Goal: Task Accomplishment & Management: Manage account settings

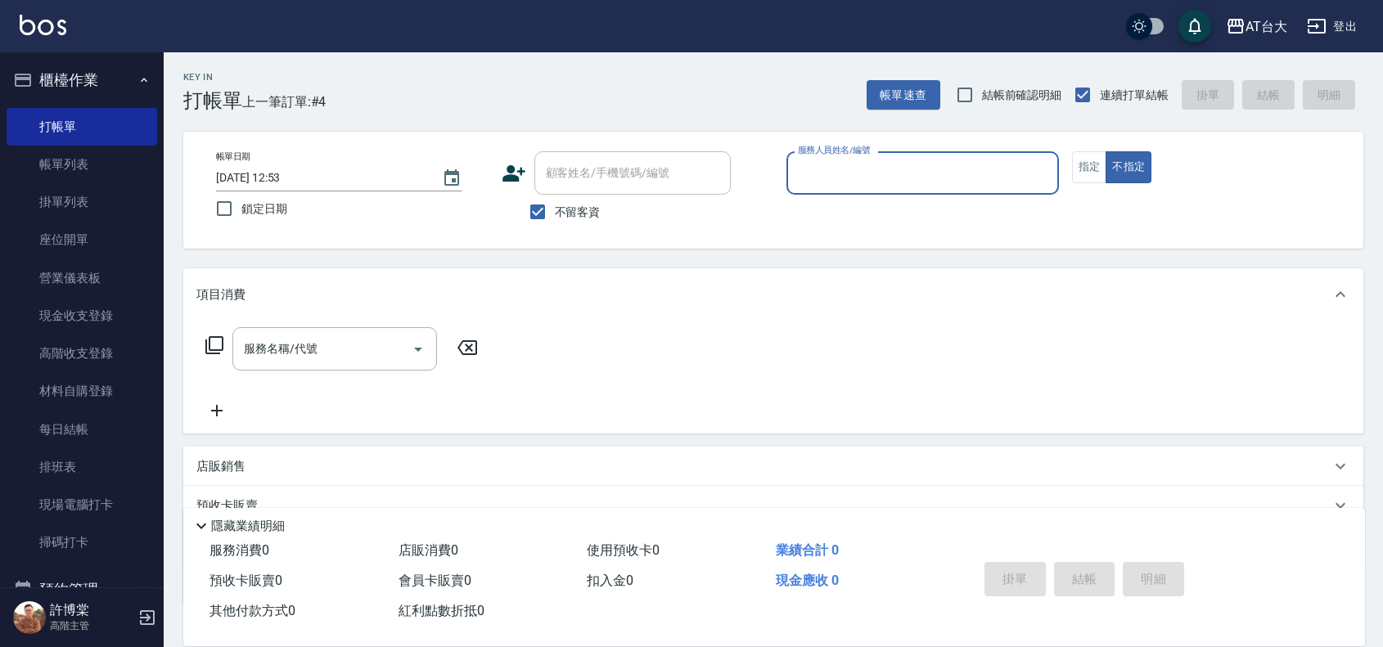
click at [955, 191] on div "服務人員姓名/編號" at bounding box center [922, 172] width 272 height 43
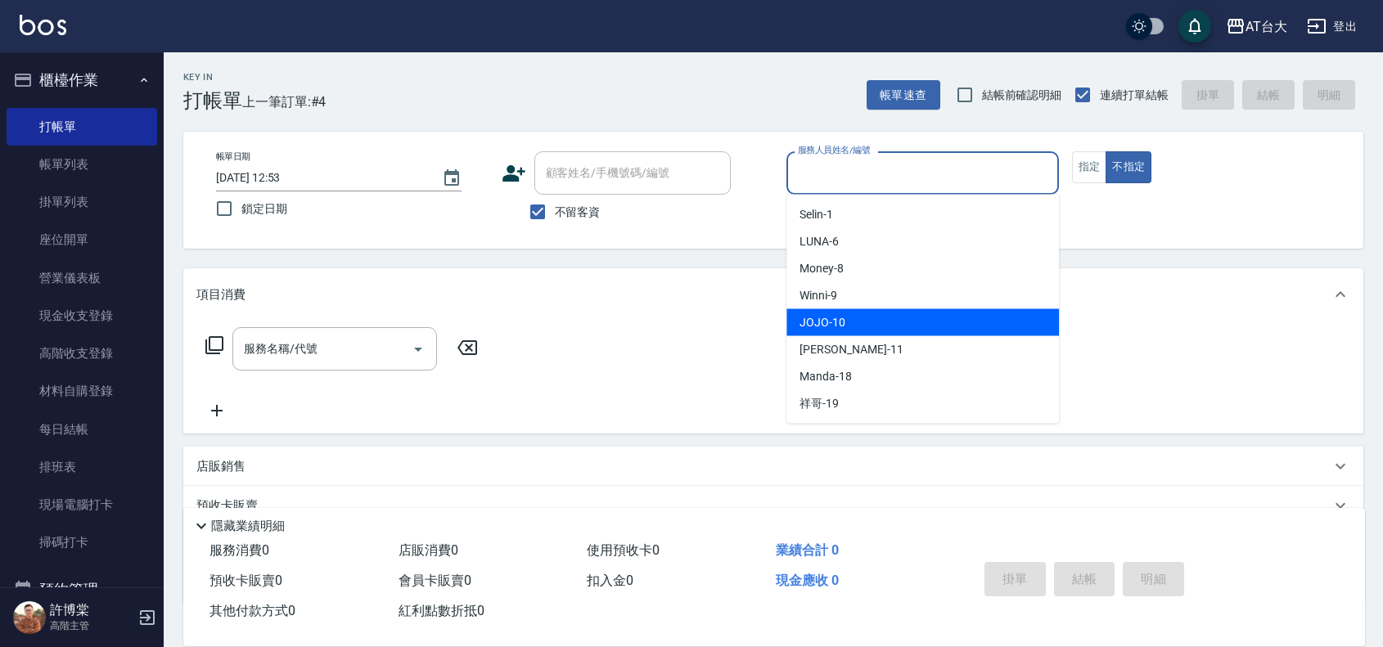
click at [914, 317] on div "JOJO -10" at bounding box center [922, 322] width 272 height 27
type input "JOJO-10"
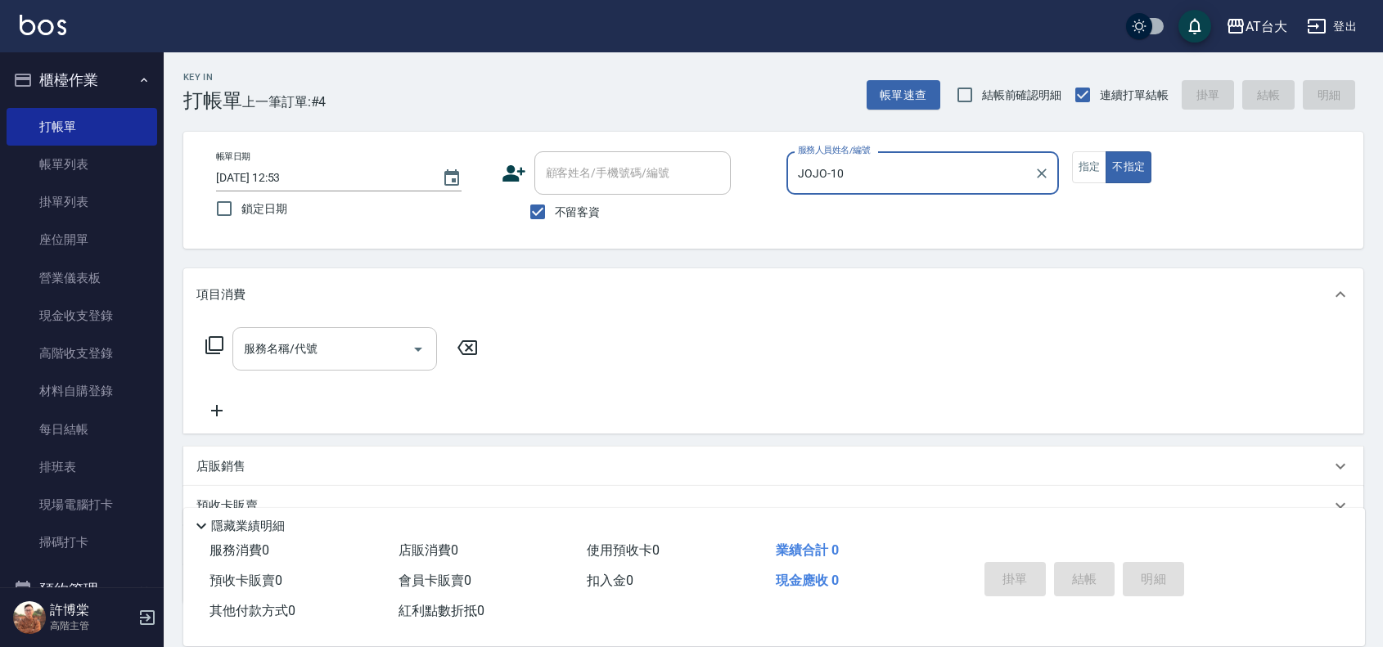
click at [322, 328] on div "服務名稱/代號" at bounding box center [334, 348] width 205 height 43
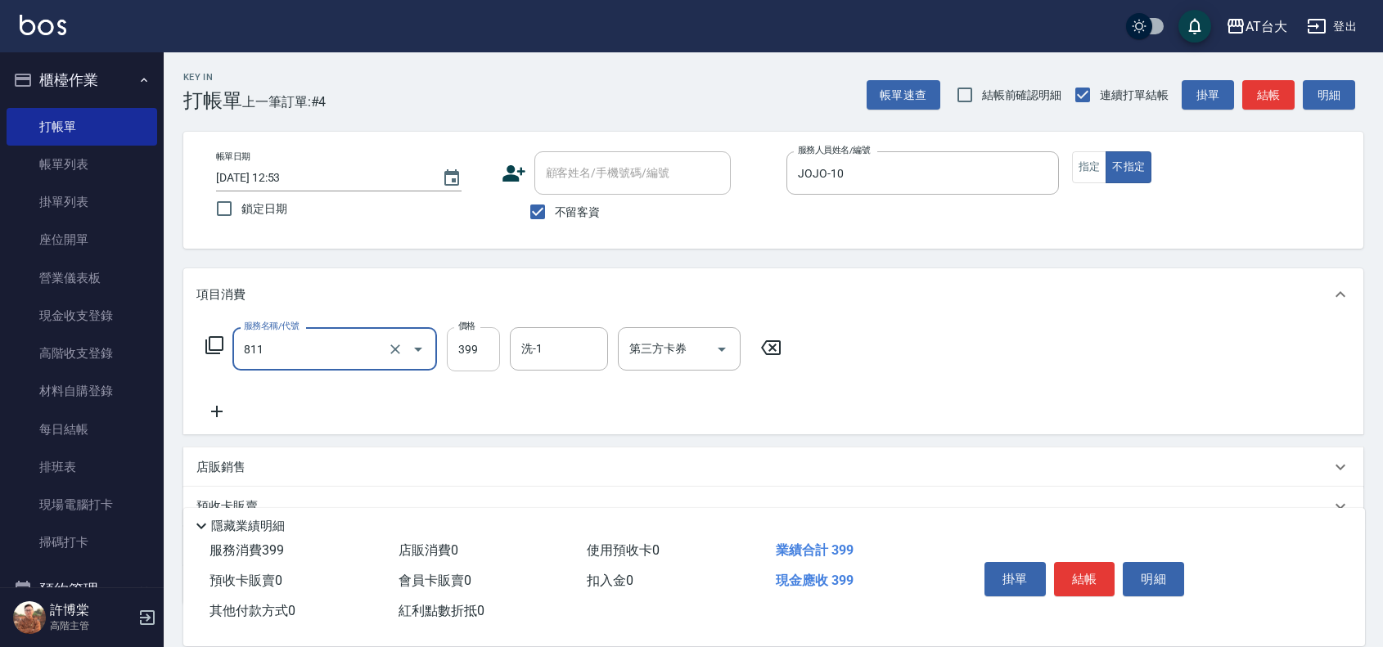
type input "洗+剪(811)"
click at [456, 357] on input "399" at bounding box center [473, 349] width 53 height 44
type input "450"
click at [1074, 567] on button "結帳" at bounding box center [1084, 579] width 61 height 34
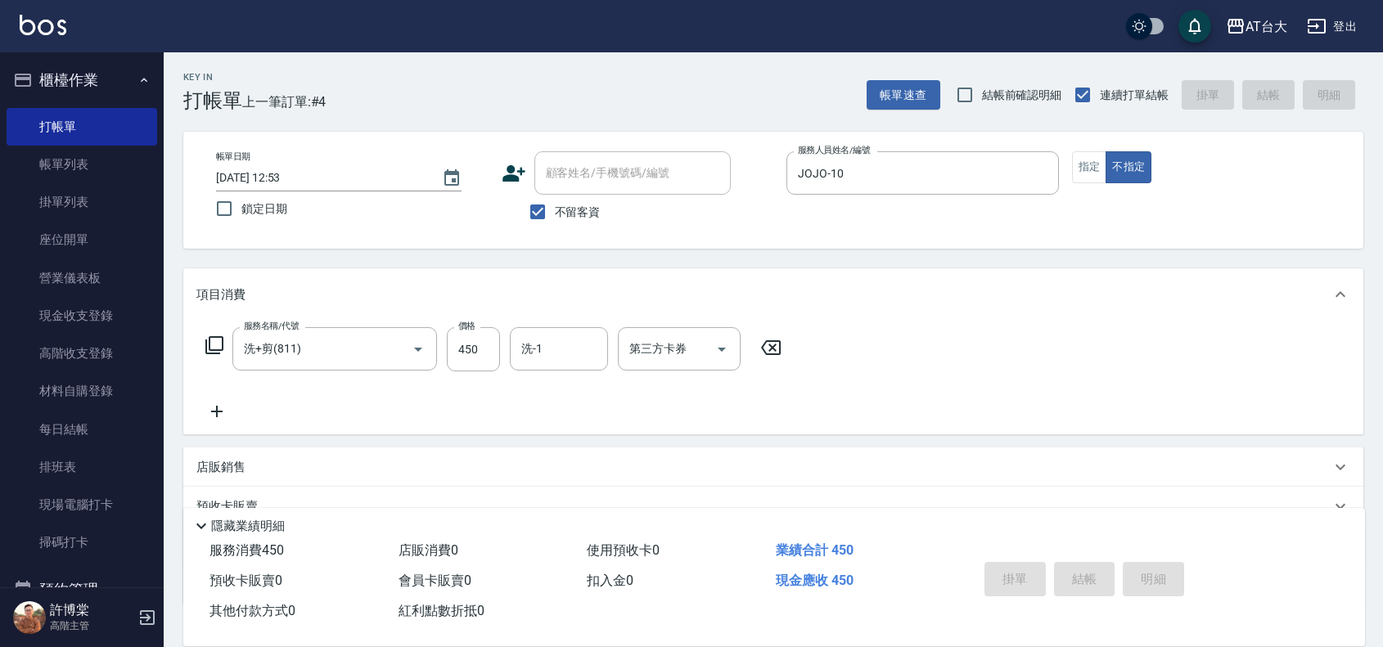
type input "[DATE] 13:31"
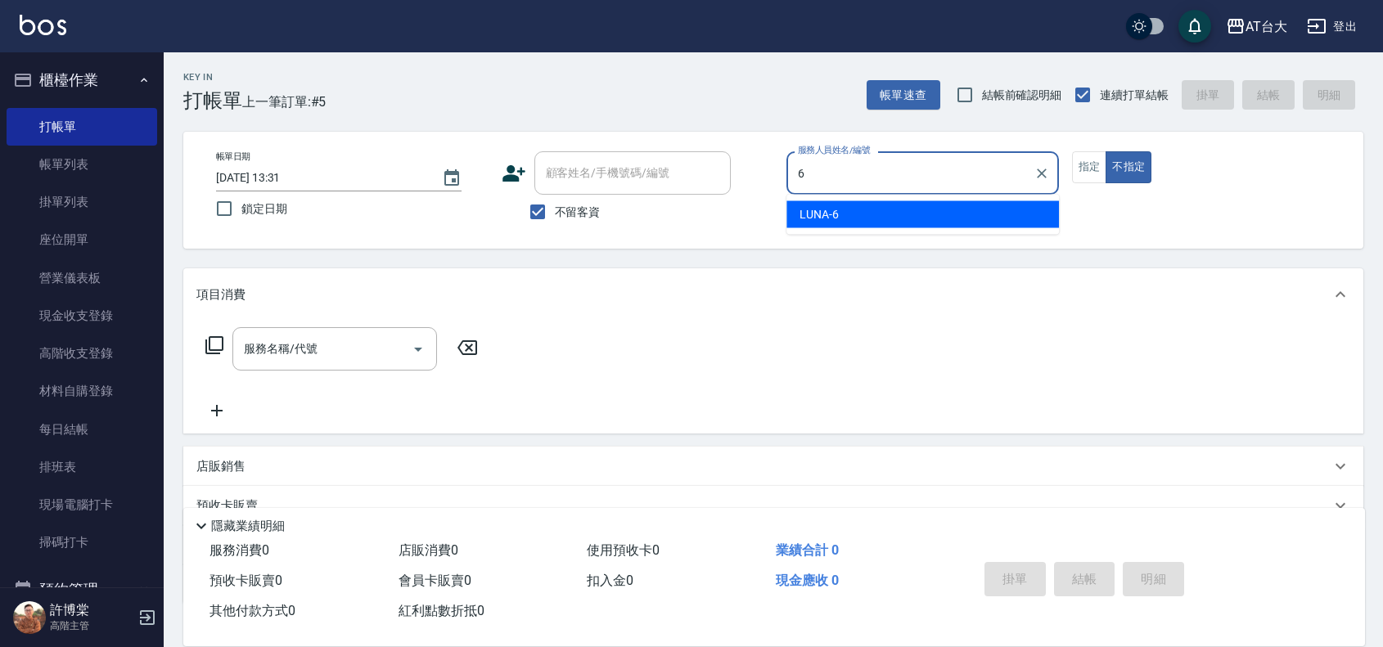
type input "LUNA-6"
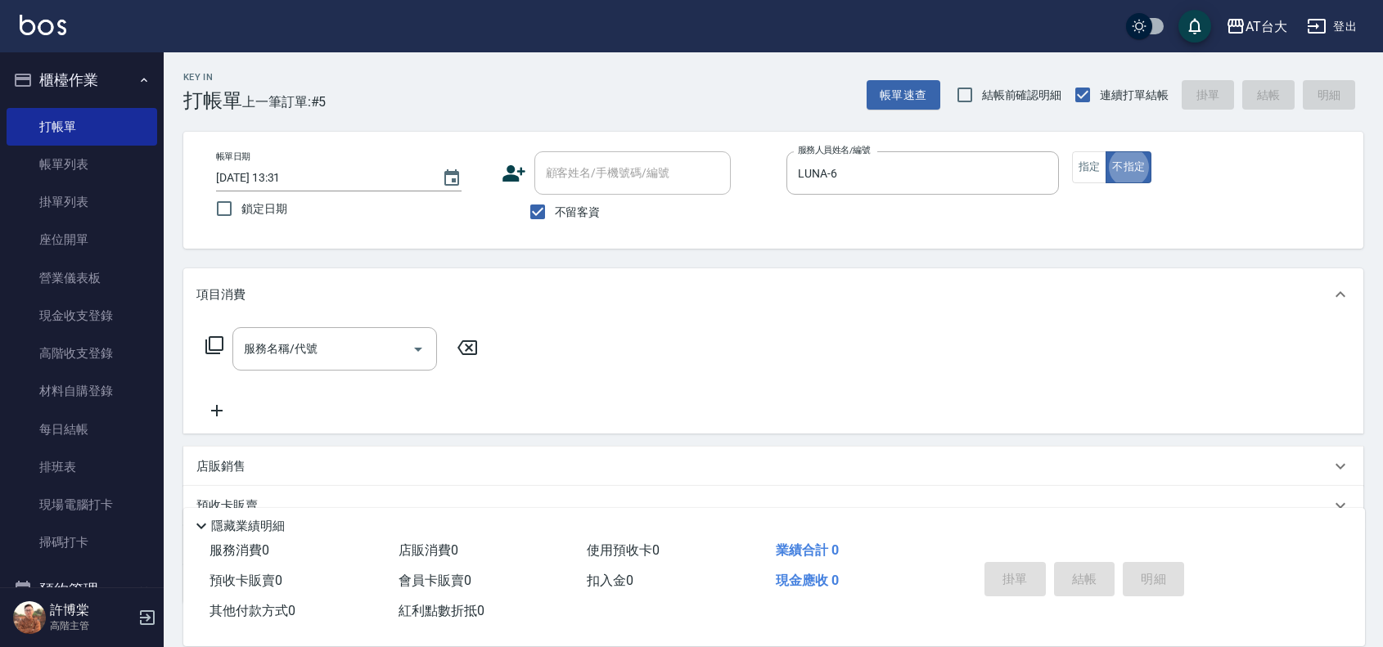
type button "false"
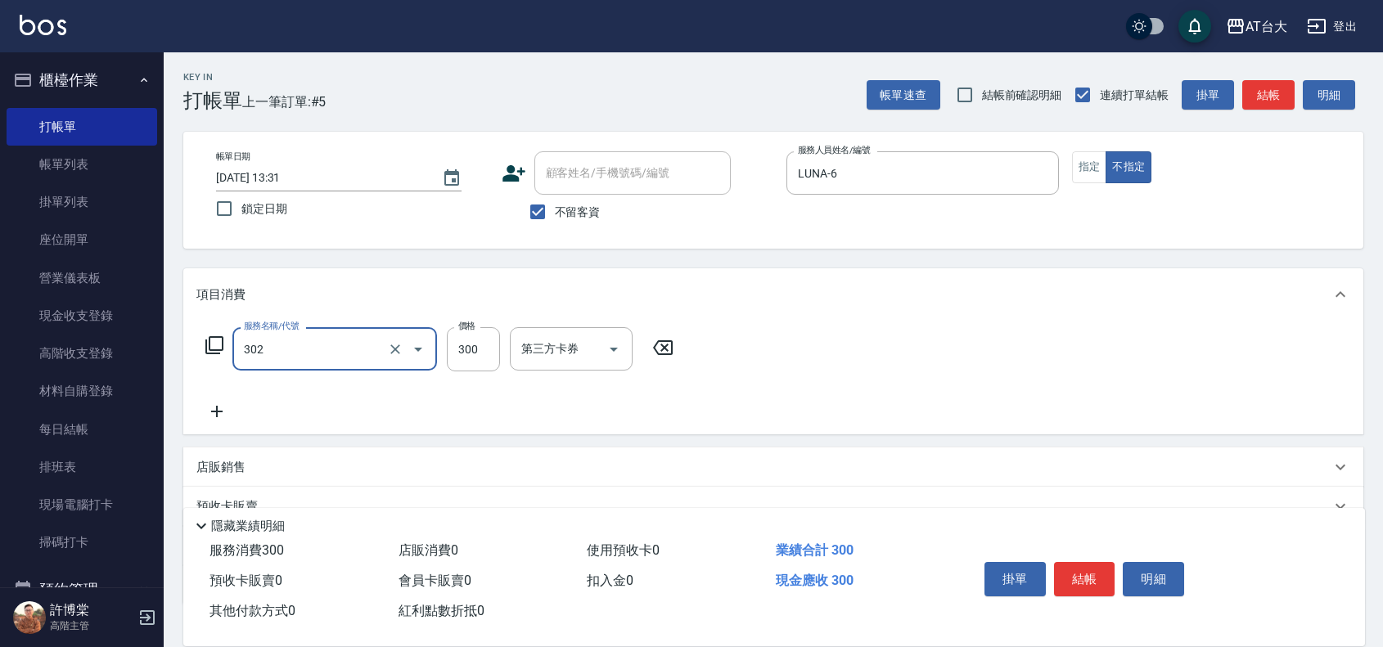
type input "剪髮(302)"
type input "450"
click at [1092, 578] on button "結帳" at bounding box center [1084, 579] width 61 height 34
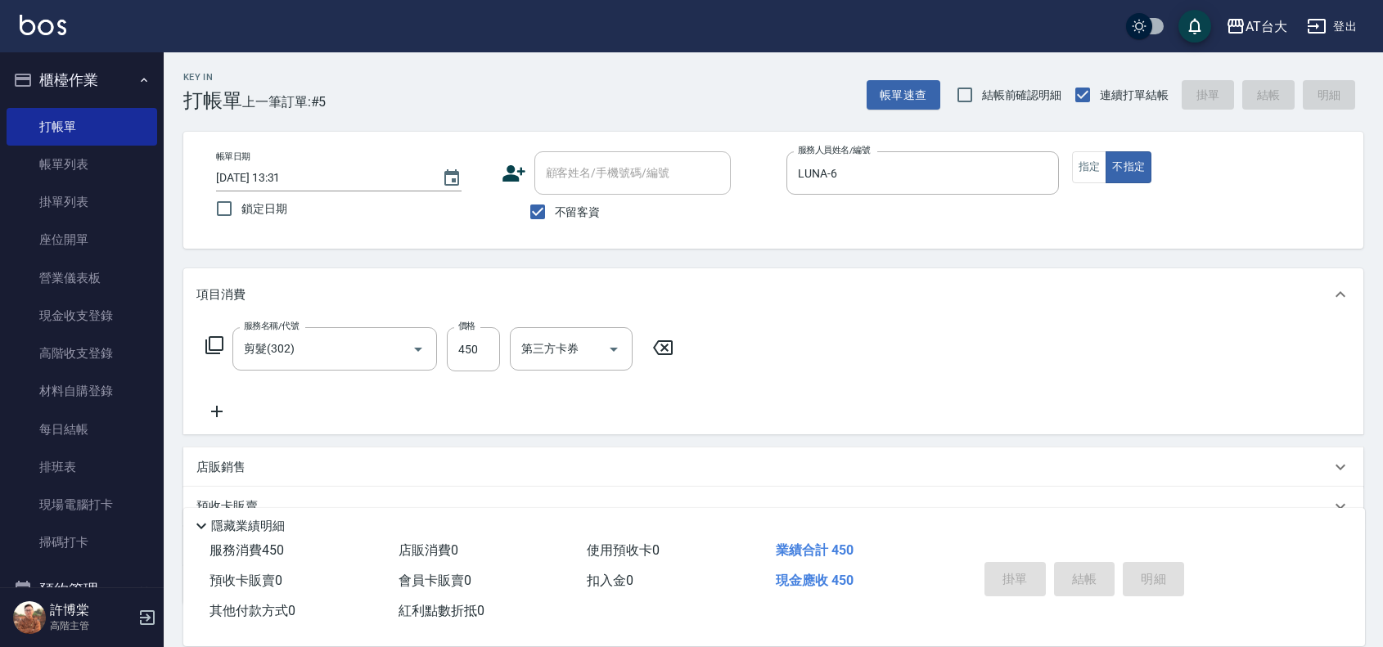
type input "[DATE] 13:42"
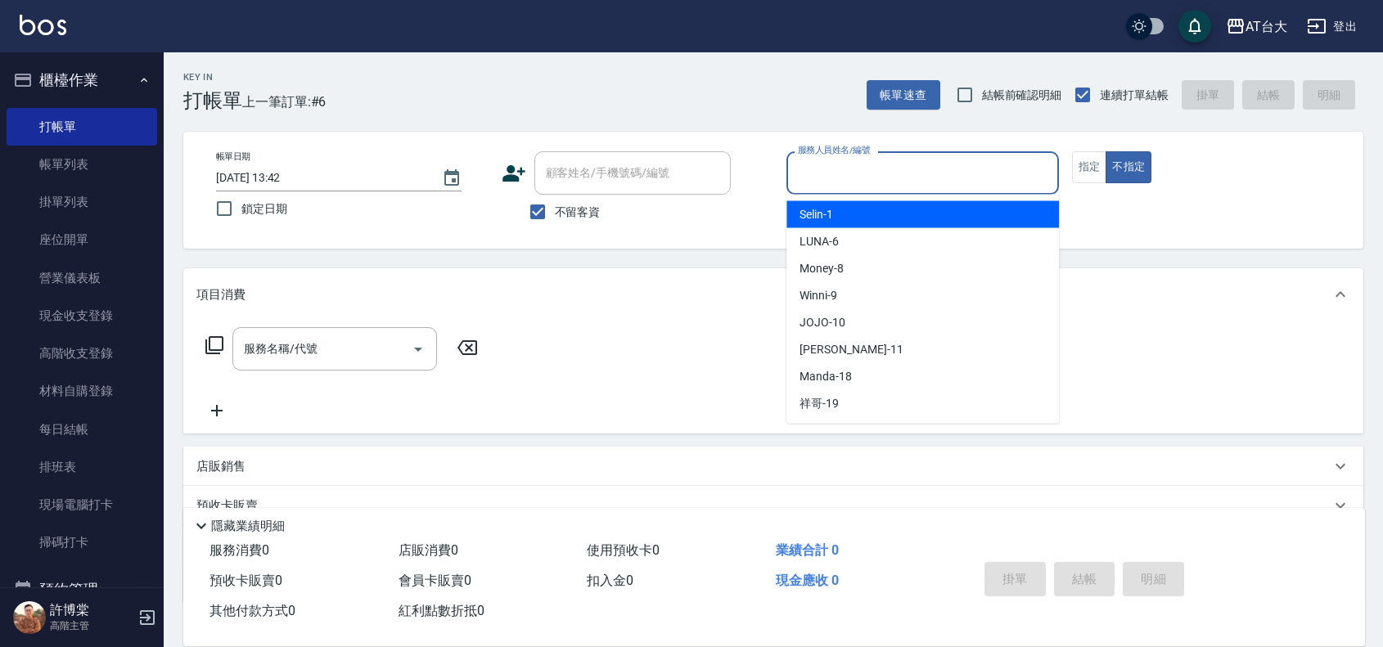
click at [933, 169] on input "服務人員姓名/編號" at bounding box center [923, 173] width 258 height 29
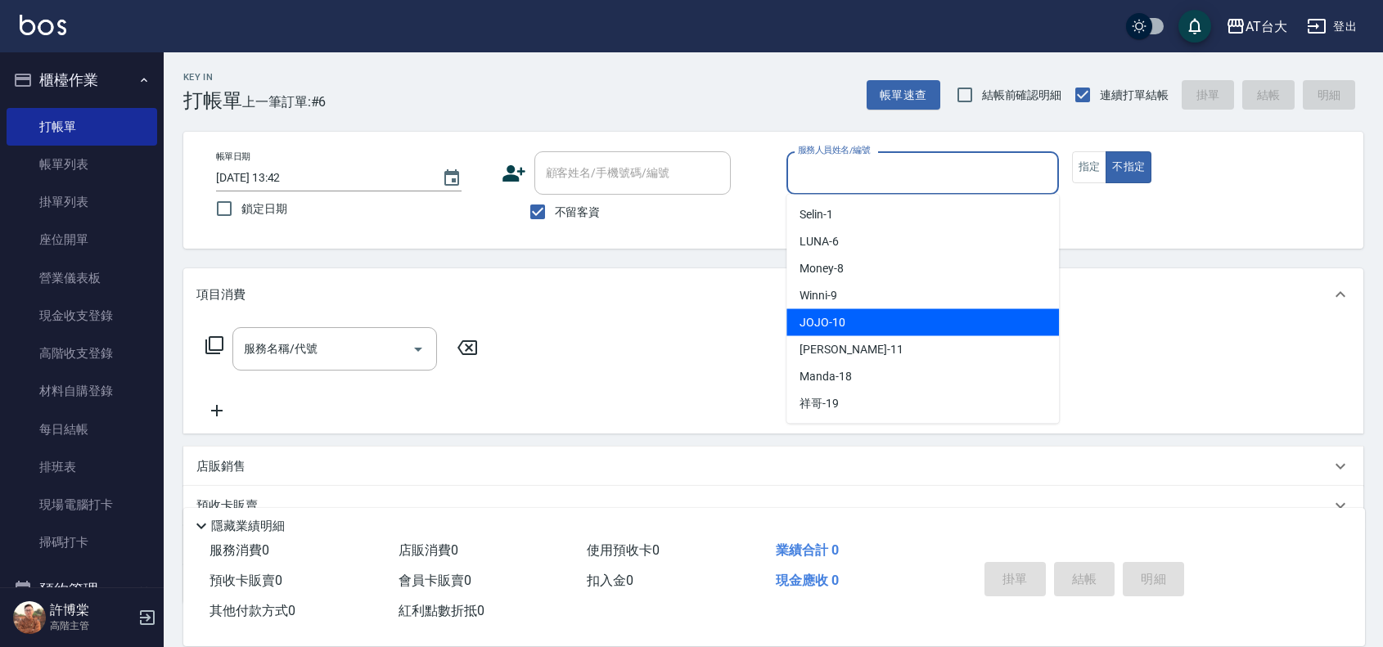
click at [904, 313] on div "JOJO -10" at bounding box center [922, 322] width 272 height 27
type input "JOJO-10"
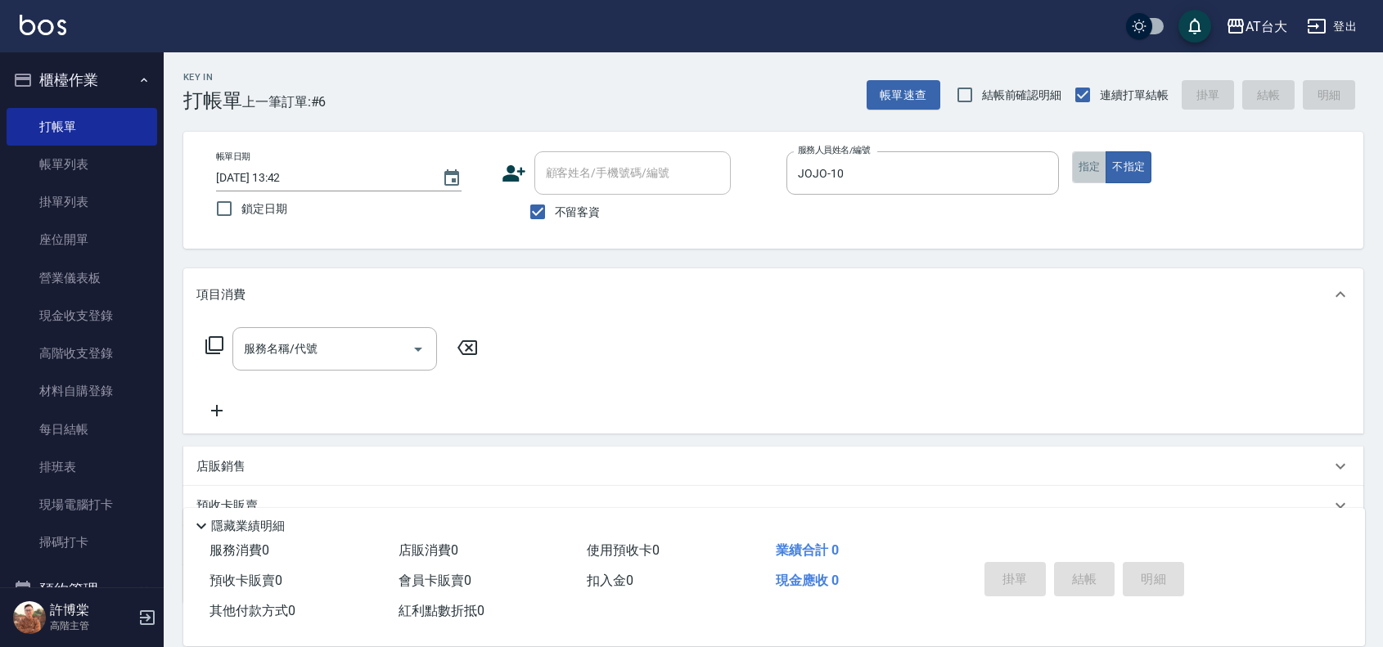
click at [1082, 177] on button "指定" at bounding box center [1089, 167] width 35 height 32
click at [299, 342] on input "服務名稱/代號" at bounding box center [322, 349] width 165 height 29
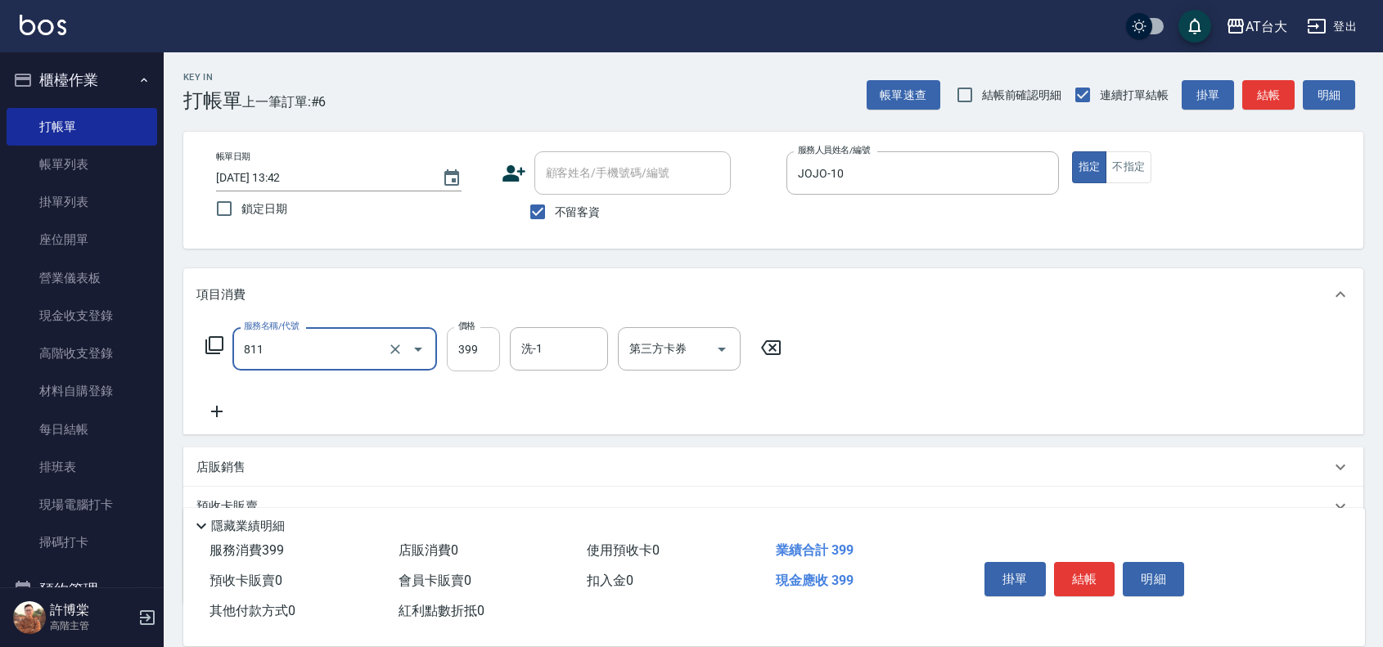
type input "洗+剪(811)"
click at [469, 353] on input "399" at bounding box center [473, 349] width 53 height 44
type input "450"
click at [1076, 562] on button "結帳" at bounding box center [1084, 579] width 61 height 34
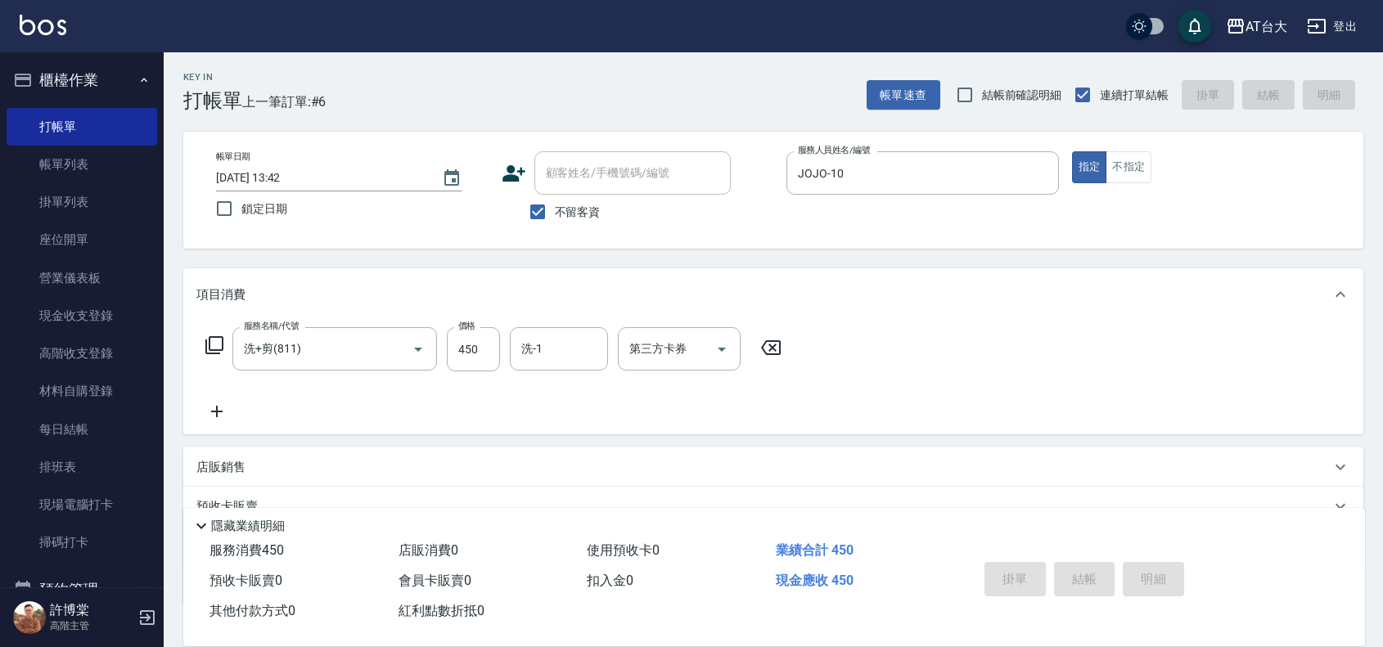
type input "[DATE] 14:02"
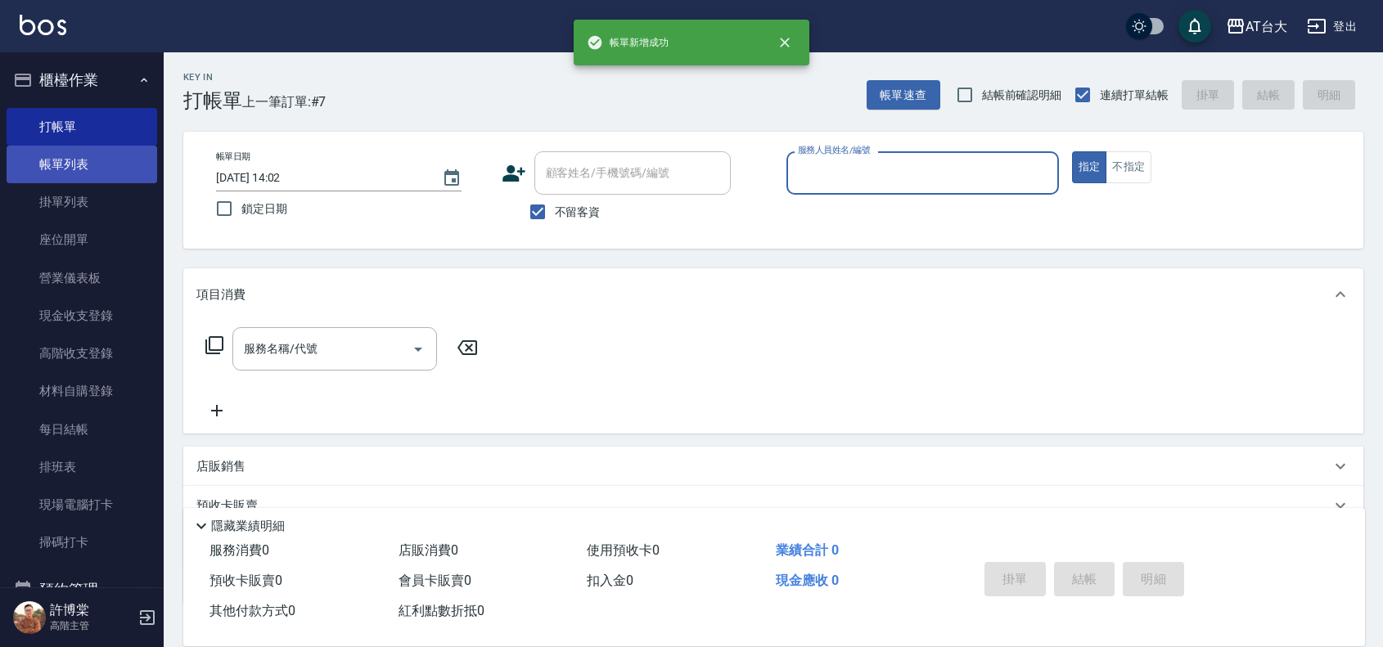
click at [83, 165] on link "帳單列表" at bounding box center [82, 165] width 151 height 38
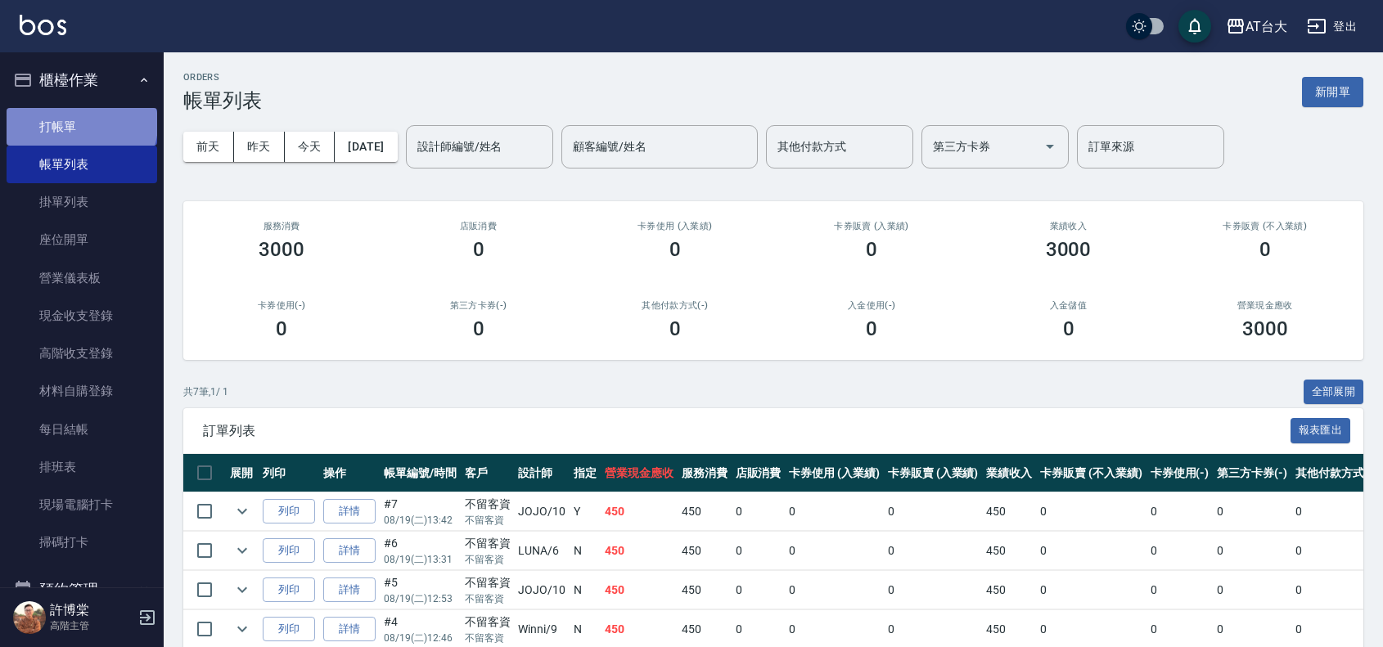
click at [80, 124] on link "打帳單" at bounding box center [82, 127] width 151 height 38
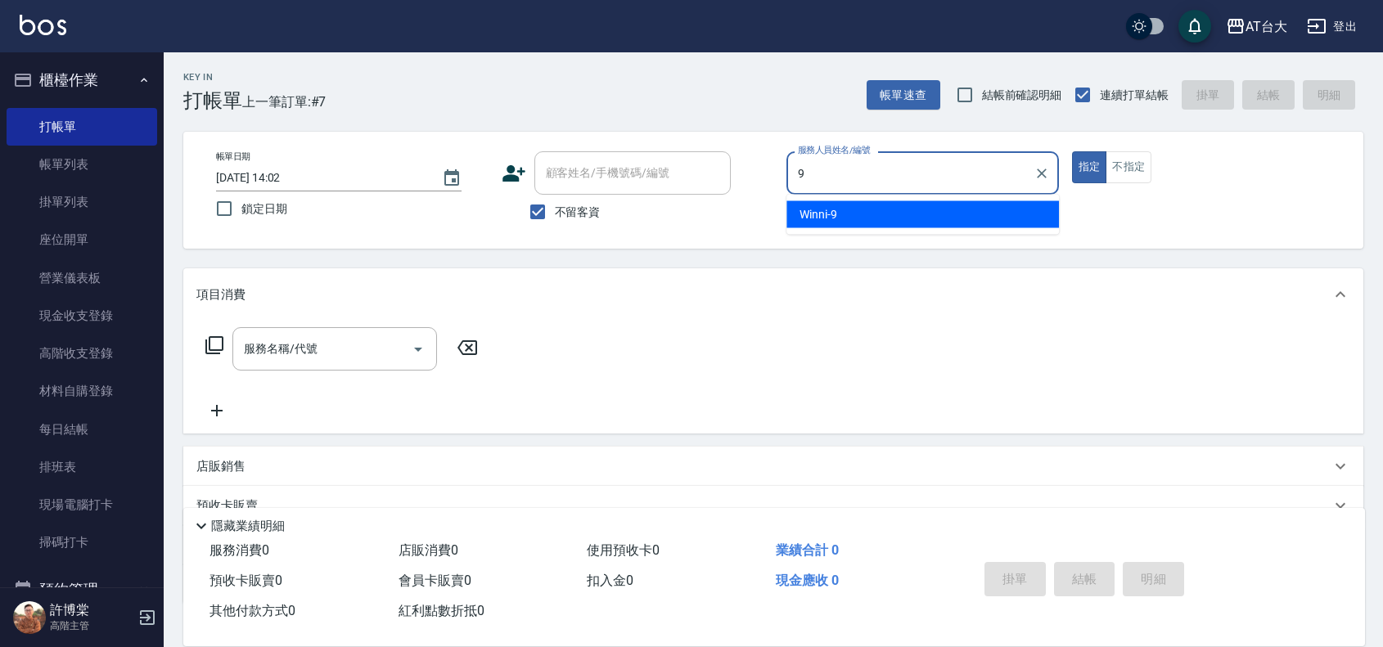
type input "Winni-9"
type button "true"
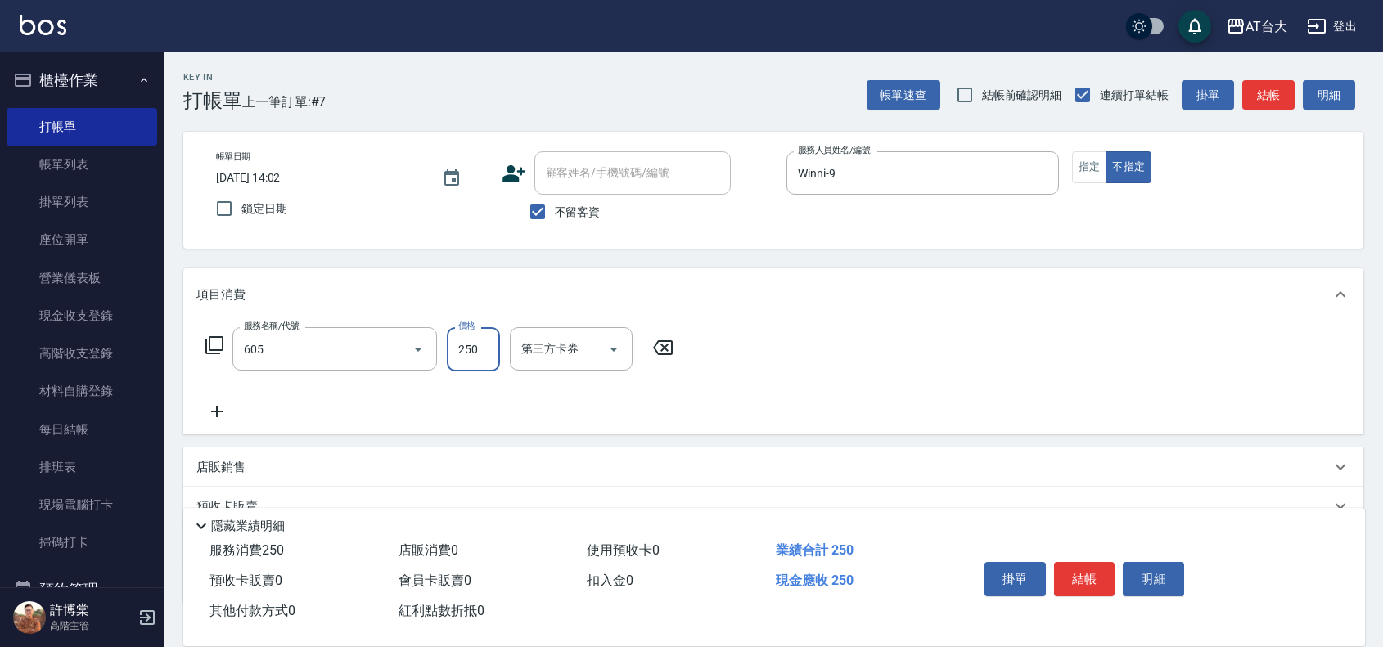
type input "洗髮 (女)(605)"
type input "550"
click at [1089, 569] on button "結帳" at bounding box center [1084, 579] width 61 height 34
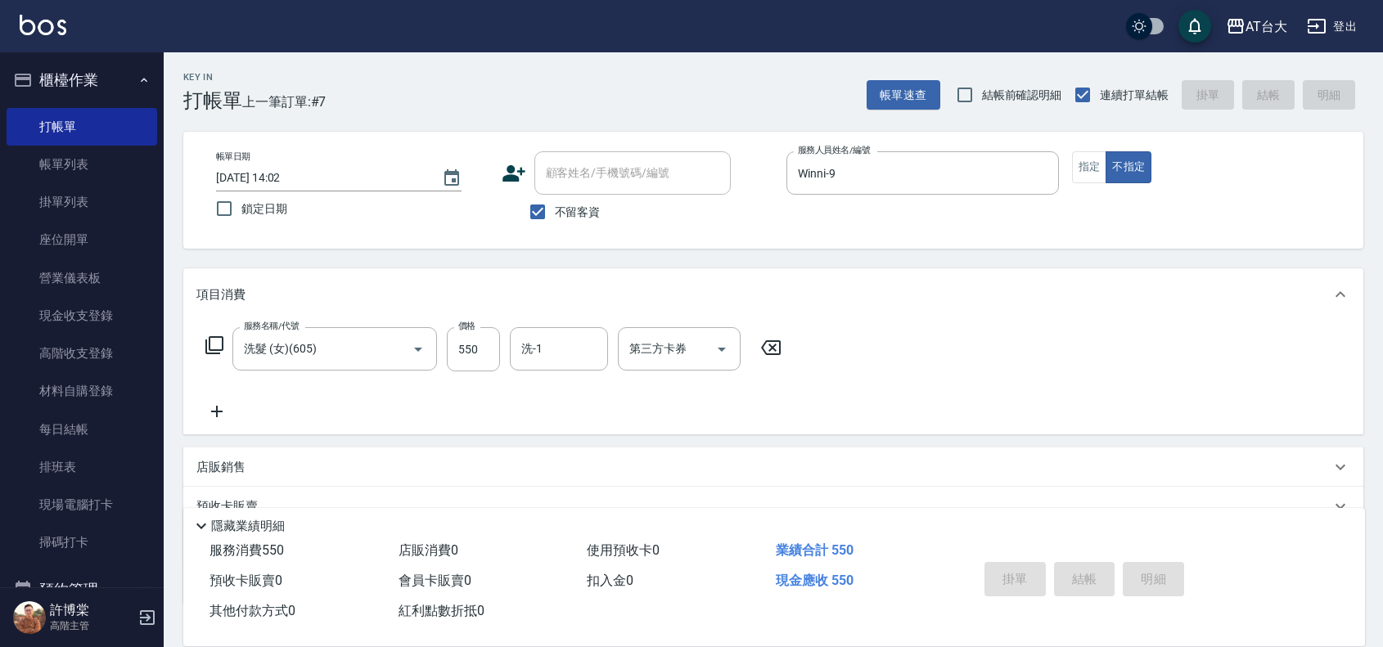
type input "[DATE] 14:29"
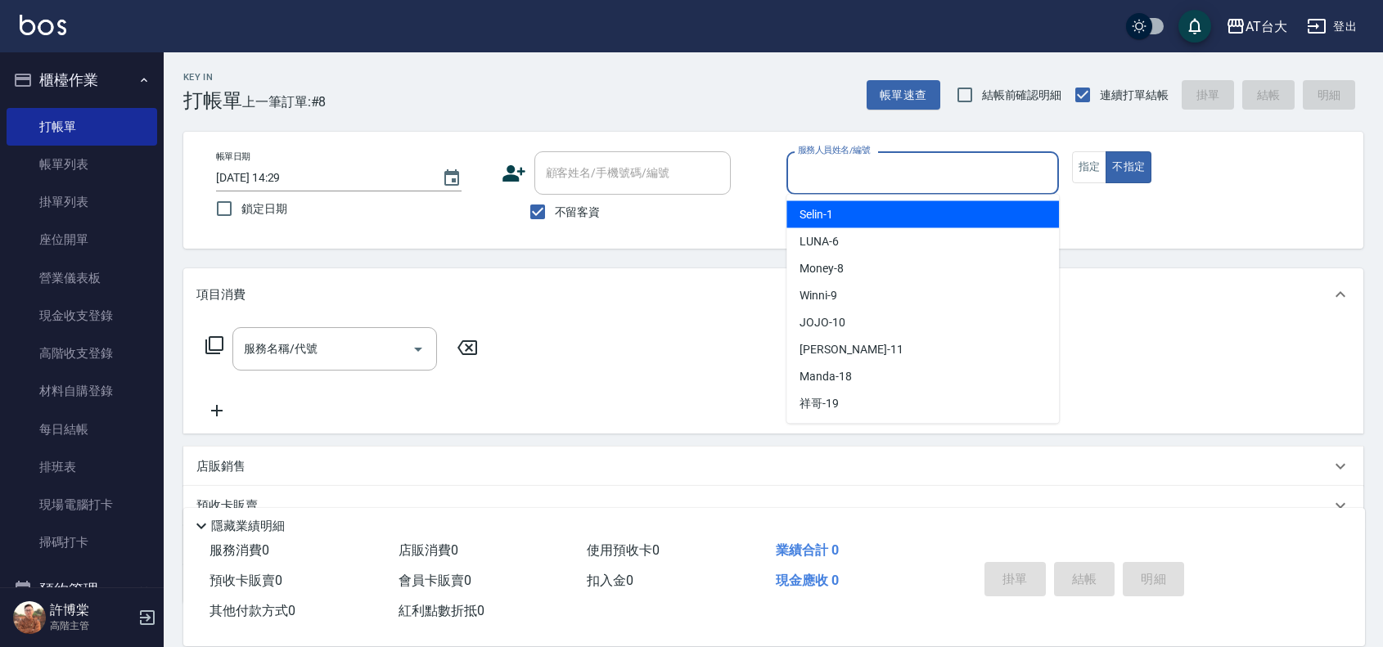
click at [878, 173] on input "服務人員姓名/編號" at bounding box center [923, 173] width 258 height 29
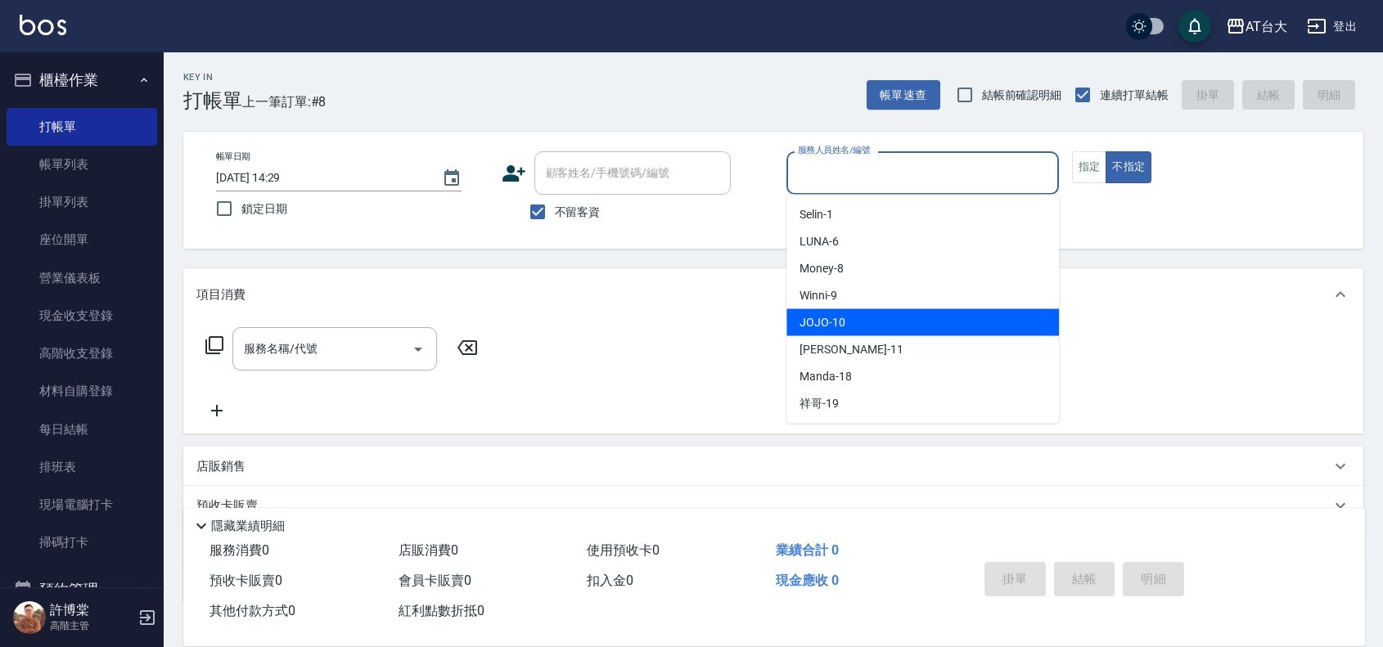
click at [839, 321] on span "JOJO -10" at bounding box center [822, 322] width 46 height 17
type input "JOJO-10"
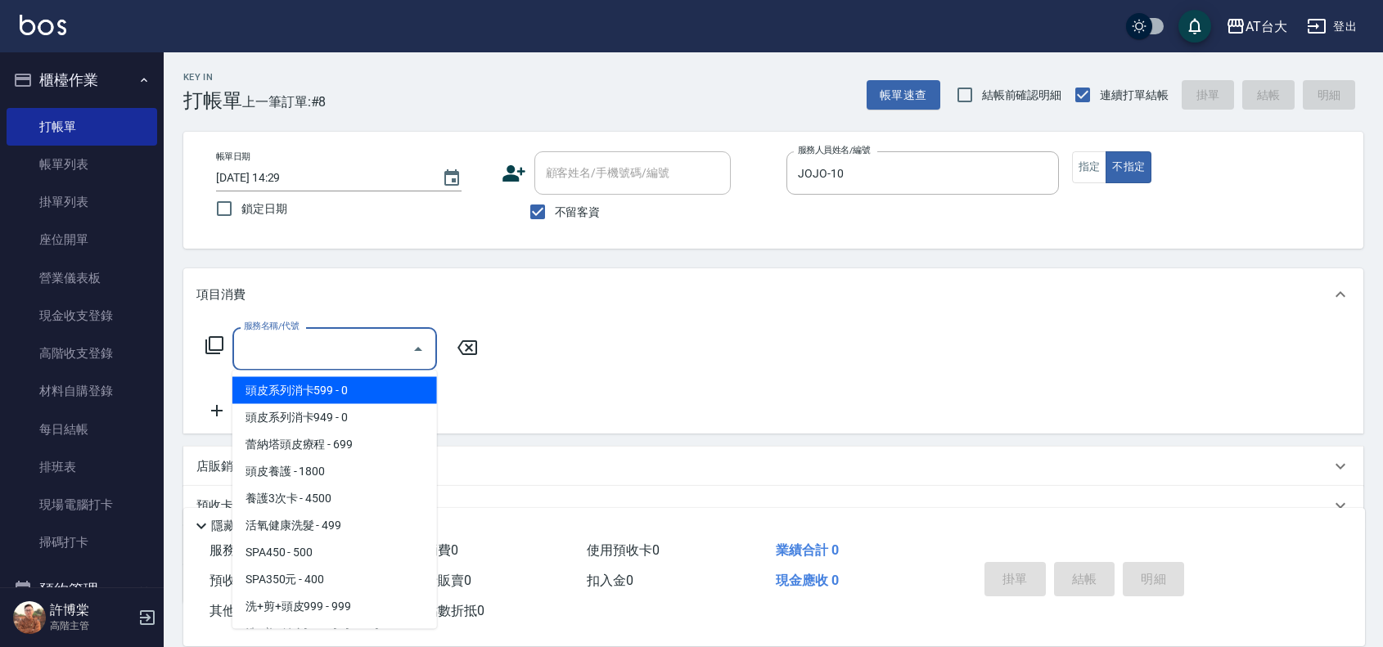
click at [374, 356] on input "服務名稱/代號" at bounding box center [322, 349] width 165 height 29
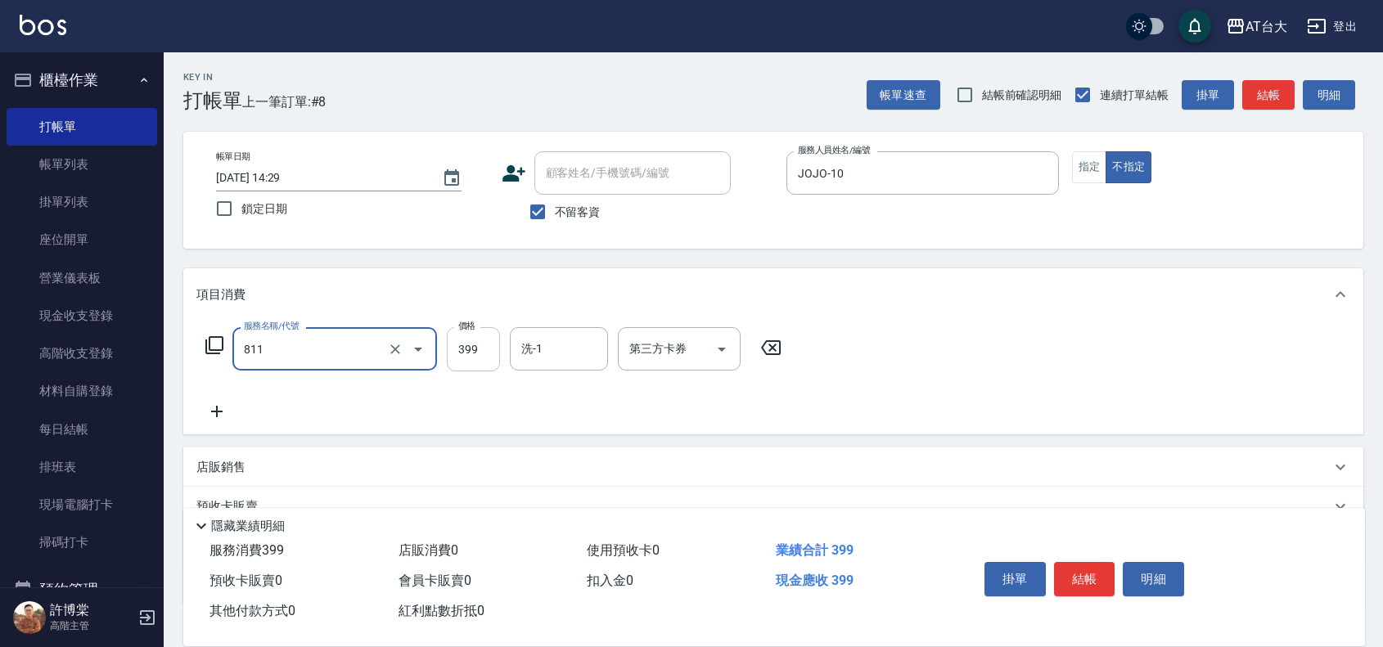
type input "洗+剪(811)"
click at [467, 352] on input "399" at bounding box center [473, 349] width 53 height 44
type input "450"
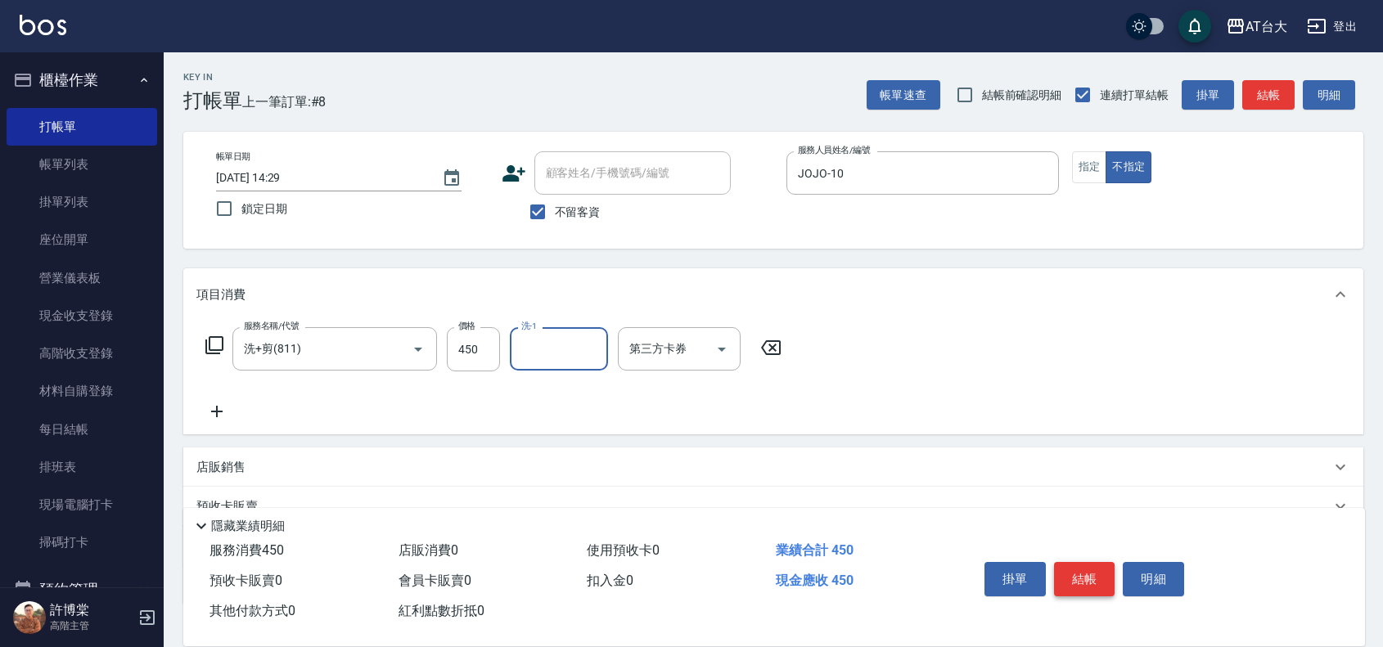
click at [1069, 562] on button "結帳" at bounding box center [1084, 579] width 61 height 34
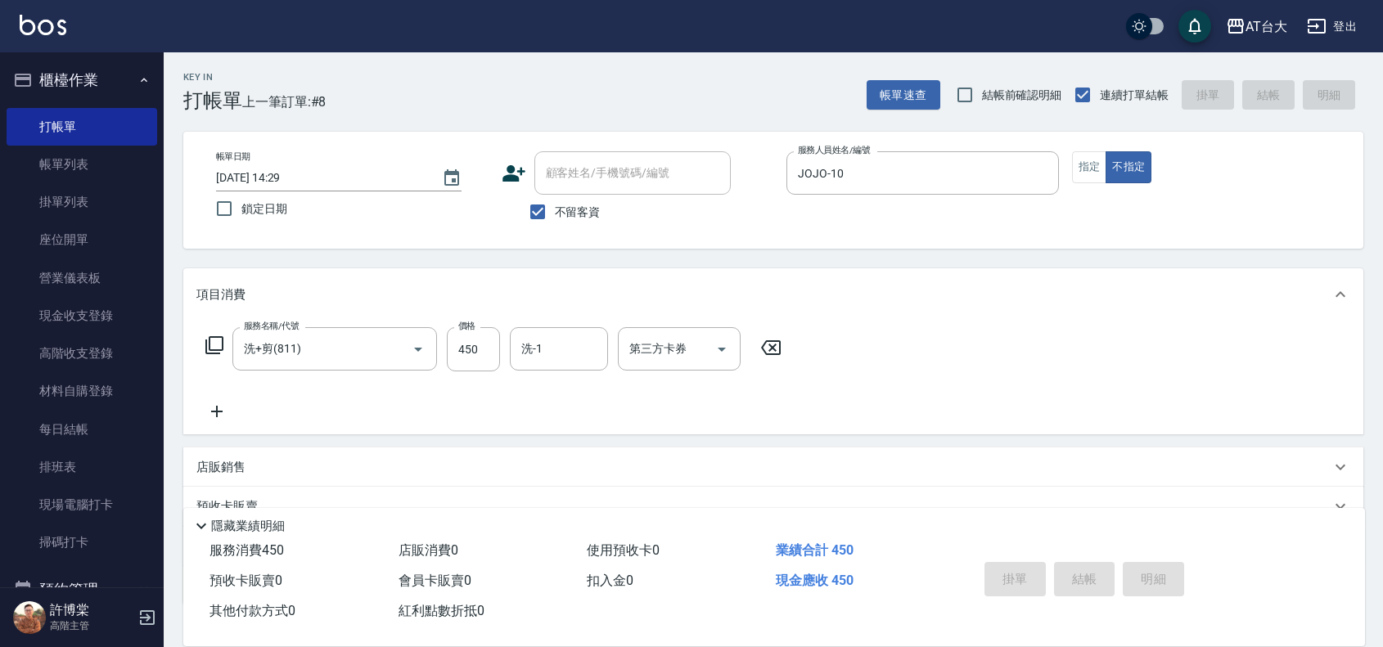
type input "[DATE] 14:40"
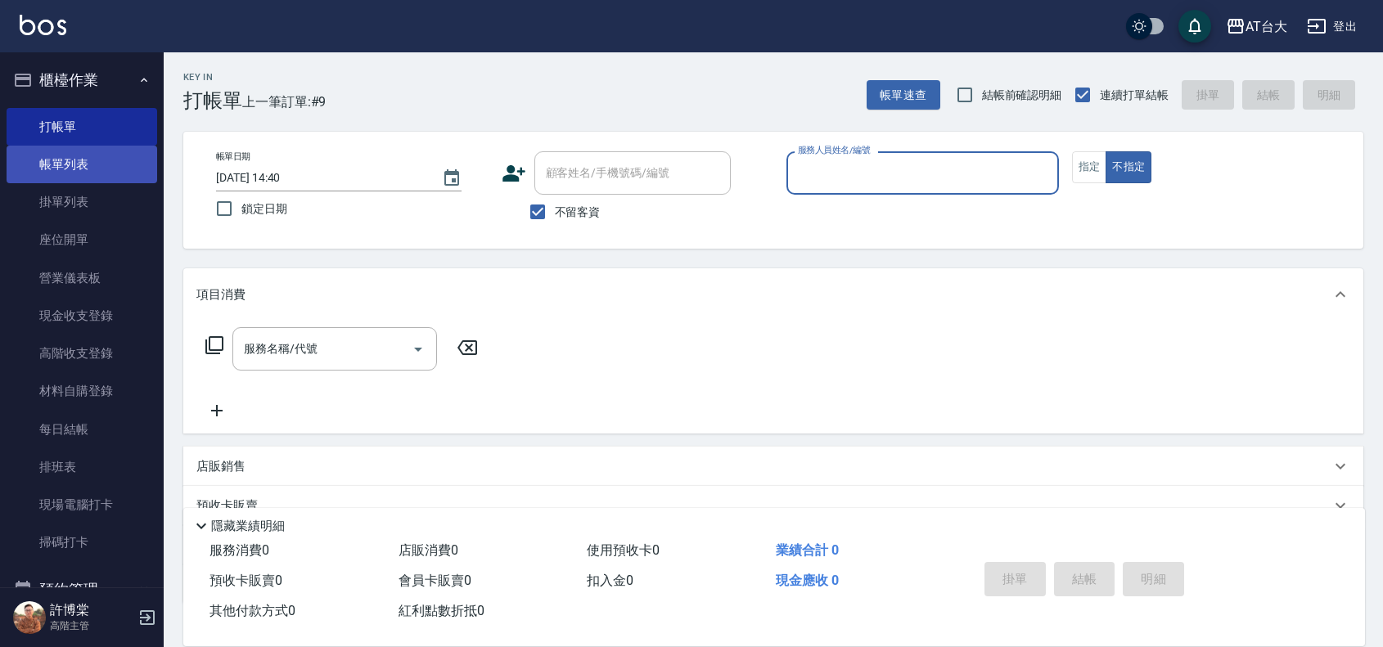
click at [92, 155] on link "帳單列表" at bounding box center [82, 165] width 151 height 38
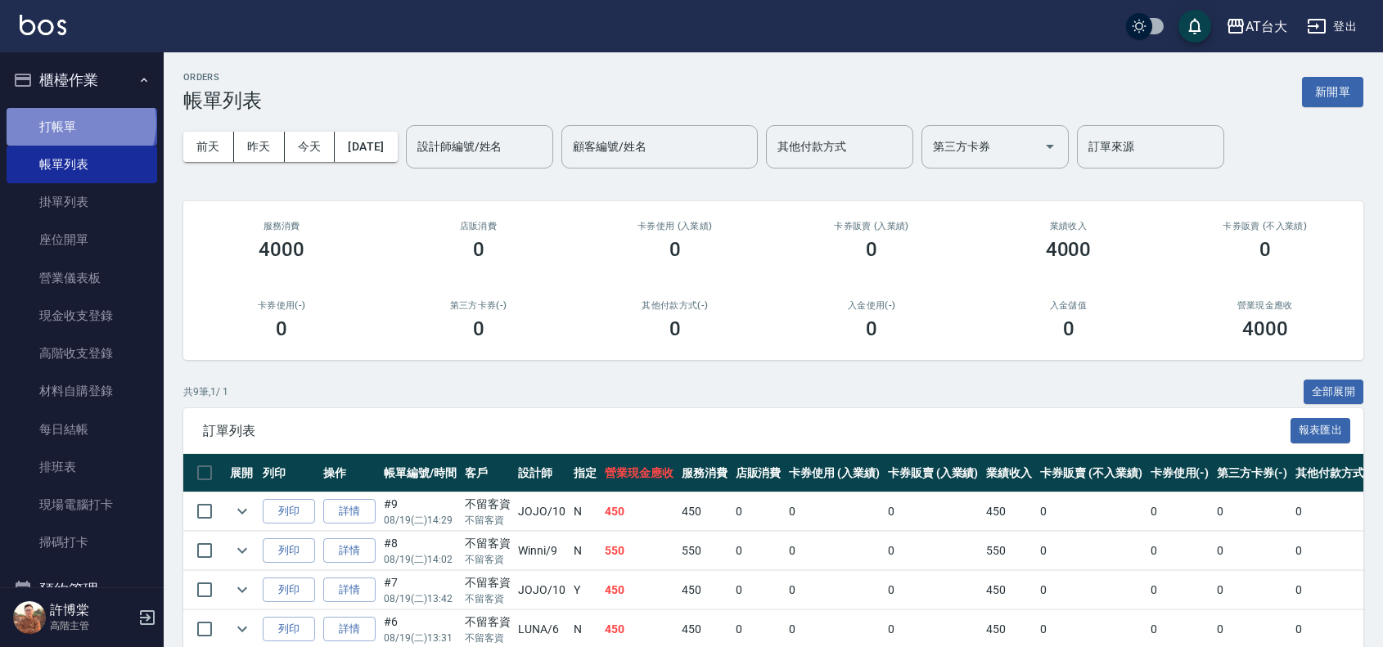
click at [79, 123] on link "打帳單" at bounding box center [82, 127] width 151 height 38
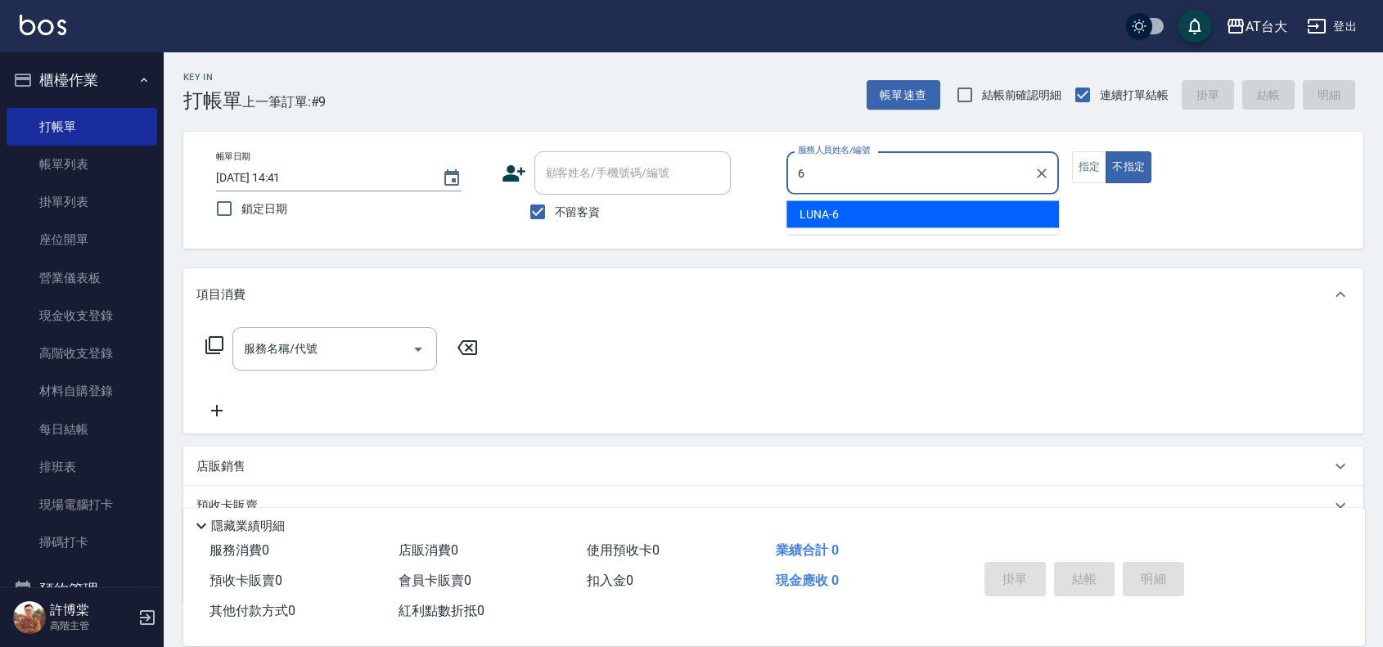
type input "LUNA-6"
type button "false"
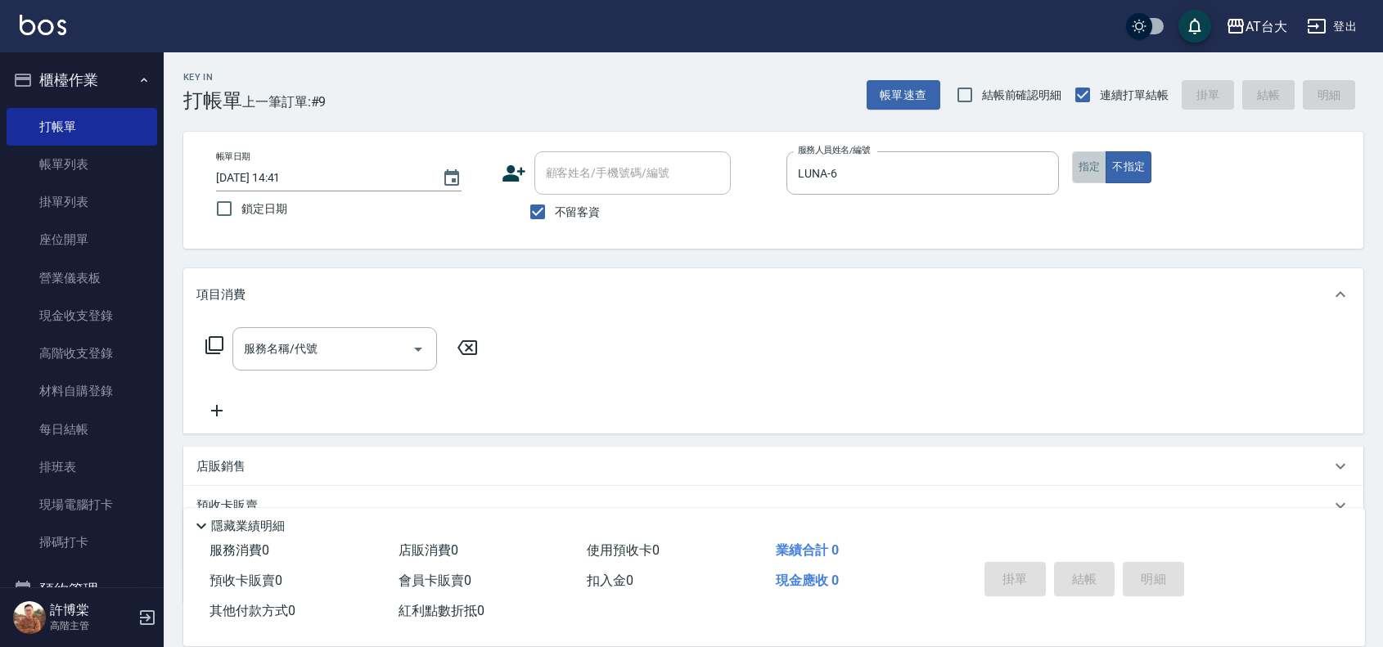
click at [1090, 169] on button "指定" at bounding box center [1089, 167] width 35 height 32
type button "true"
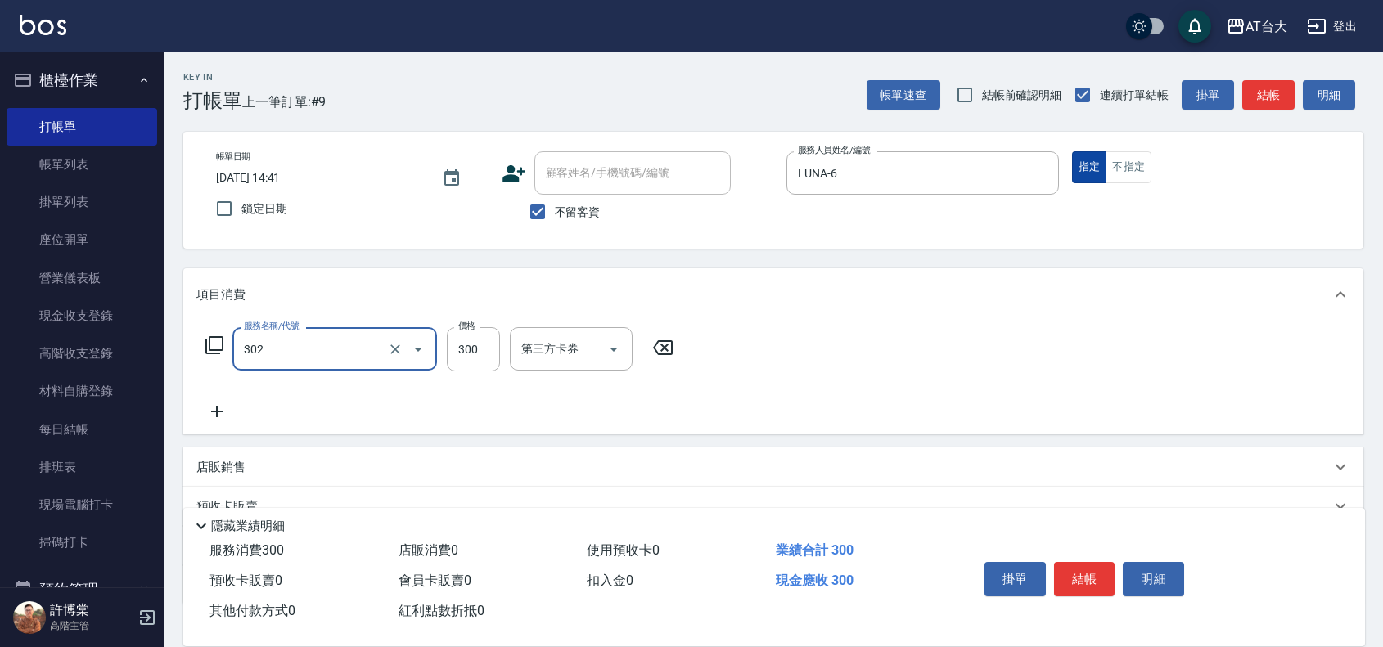
type input "剪髮(302)"
type input "450"
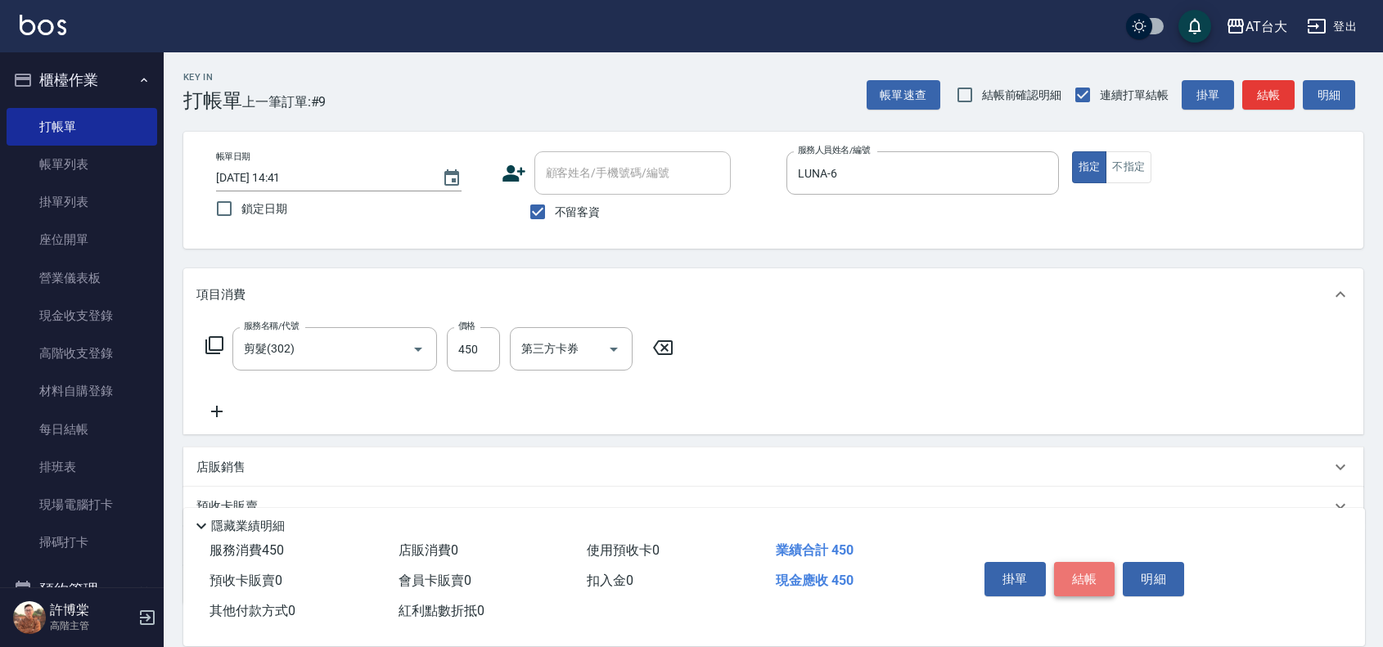
click at [1081, 569] on button "結帳" at bounding box center [1084, 579] width 61 height 34
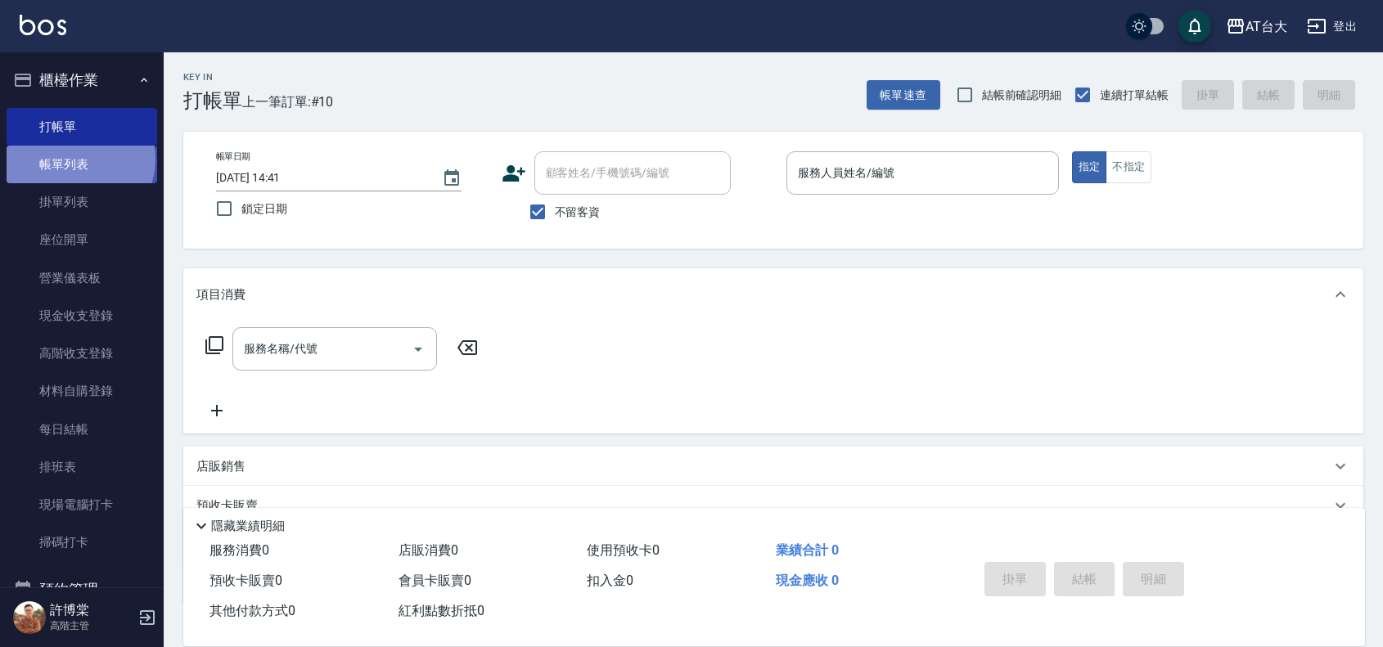
click at [79, 160] on link "帳單列表" at bounding box center [82, 165] width 151 height 38
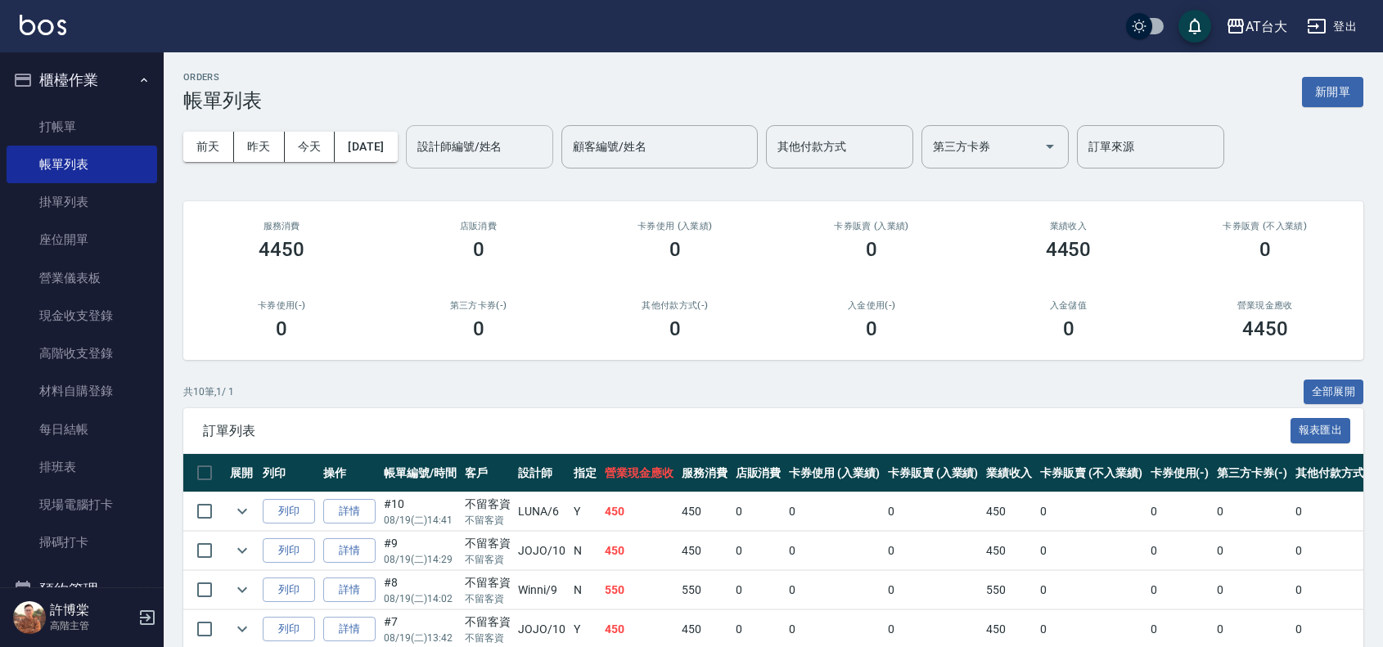
click at [476, 137] on input "設計師編號/姓名" at bounding box center [479, 147] width 133 height 29
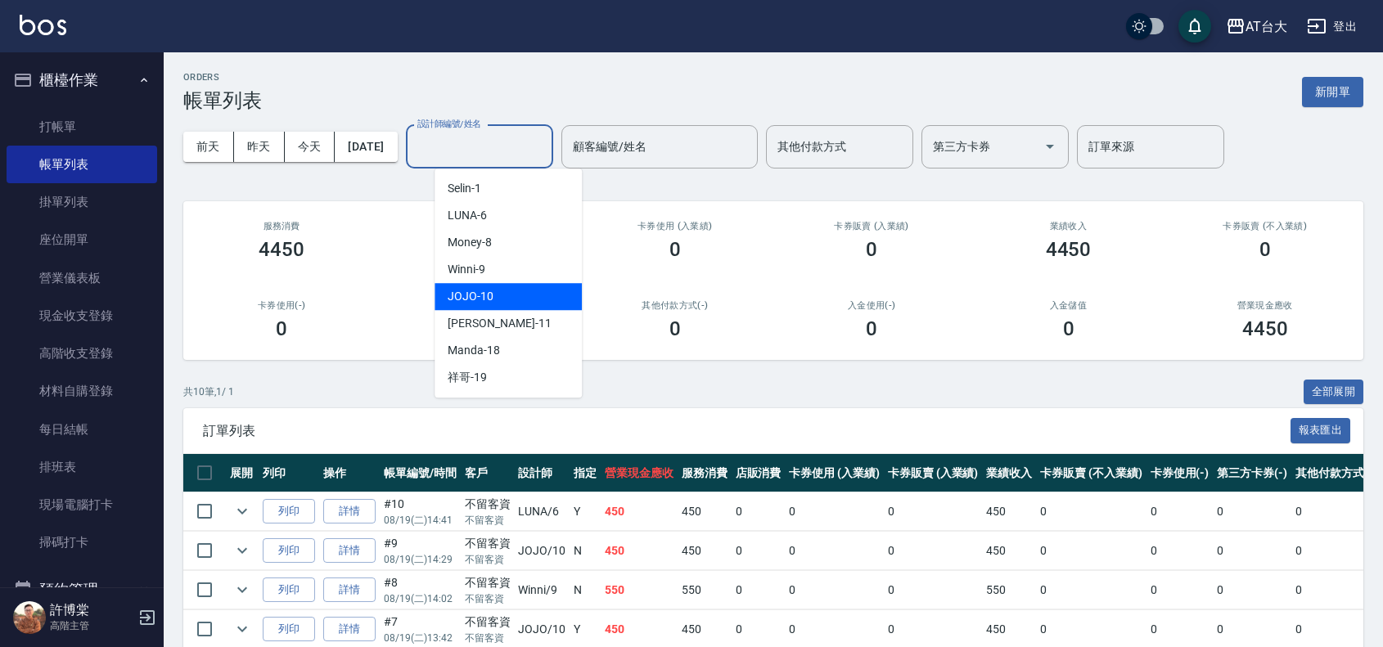
click at [485, 295] on span "JOJO -10" at bounding box center [470, 296] width 46 height 17
type input "JOJO-10"
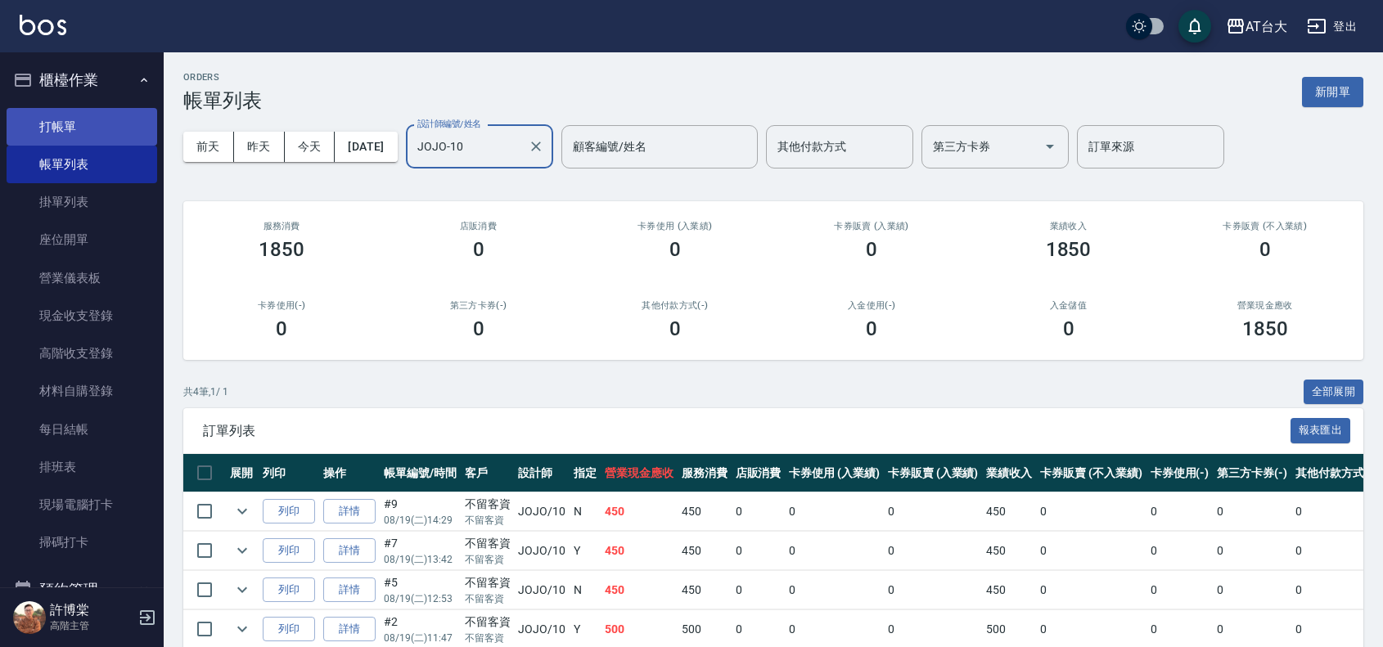
click at [54, 125] on link "打帳單" at bounding box center [82, 127] width 151 height 38
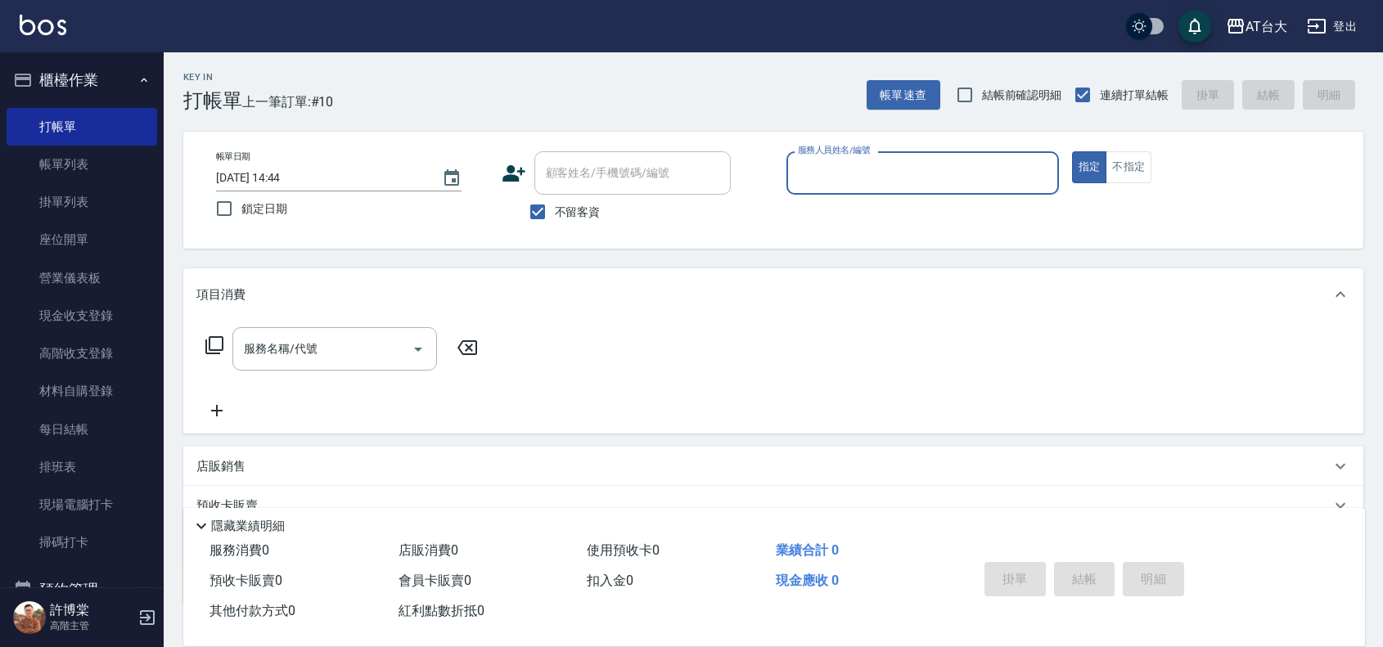
click at [923, 178] on input "服務人員姓名/編號" at bounding box center [923, 173] width 258 height 29
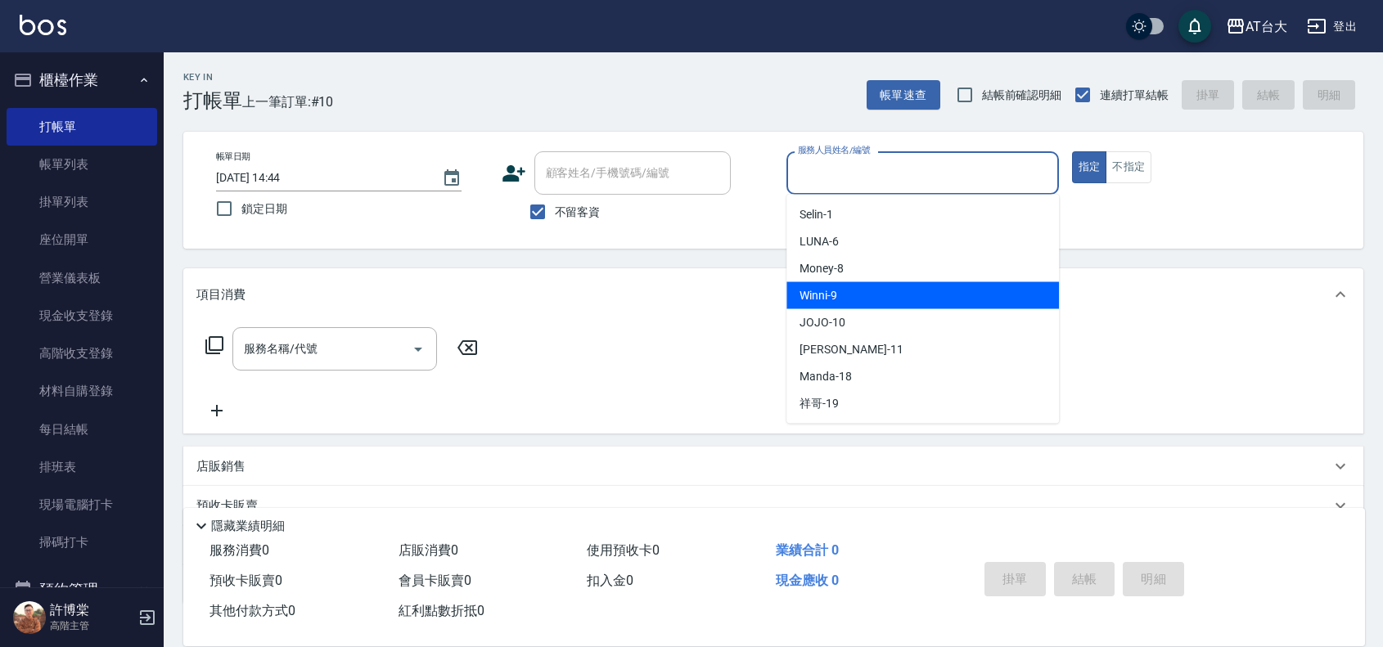
click at [916, 289] on div "Winni -9" at bounding box center [922, 295] width 272 height 27
type input "Winni-9"
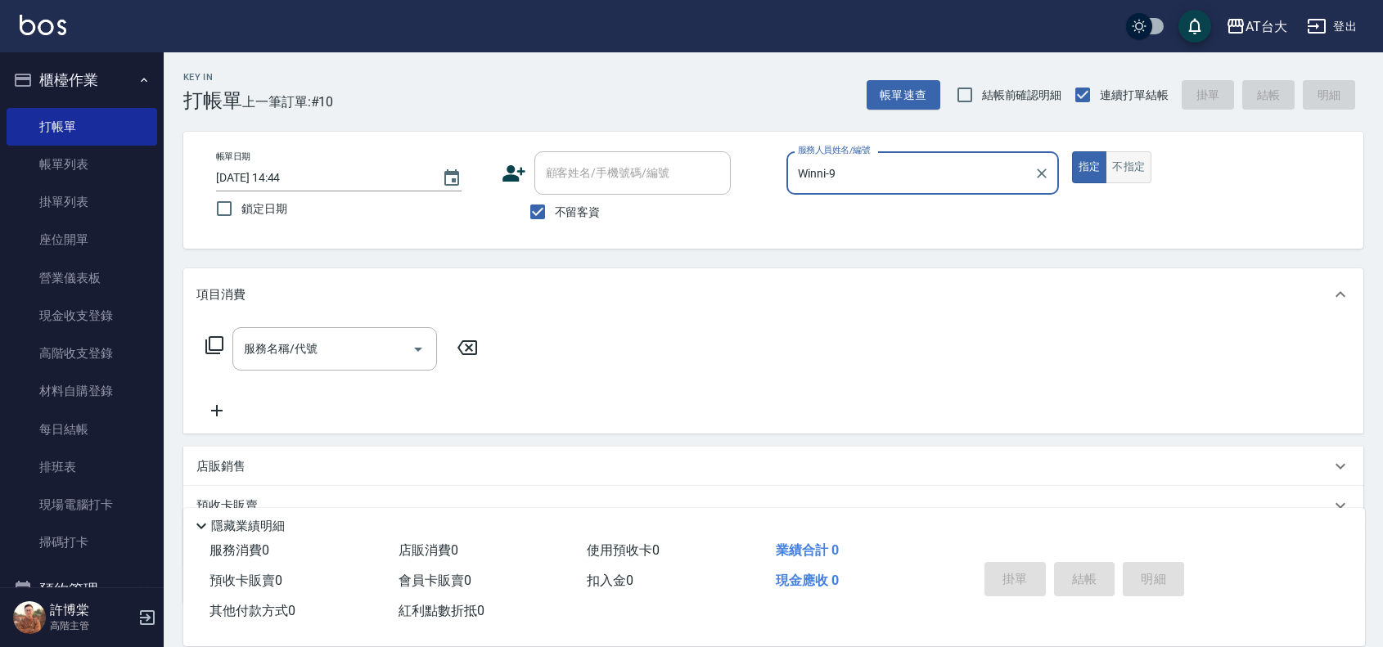
click at [1130, 164] on button "不指定" at bounding box center [1128, 167] width 46 height 32
drag, startPoint x: 334, startPoint y: 329, endPoint x: 342, endPoint y: 356, distance: 28.2
click at [334, 330] on div "服務名稱/代號" at bounding box center [334, 348] width 205 height 43
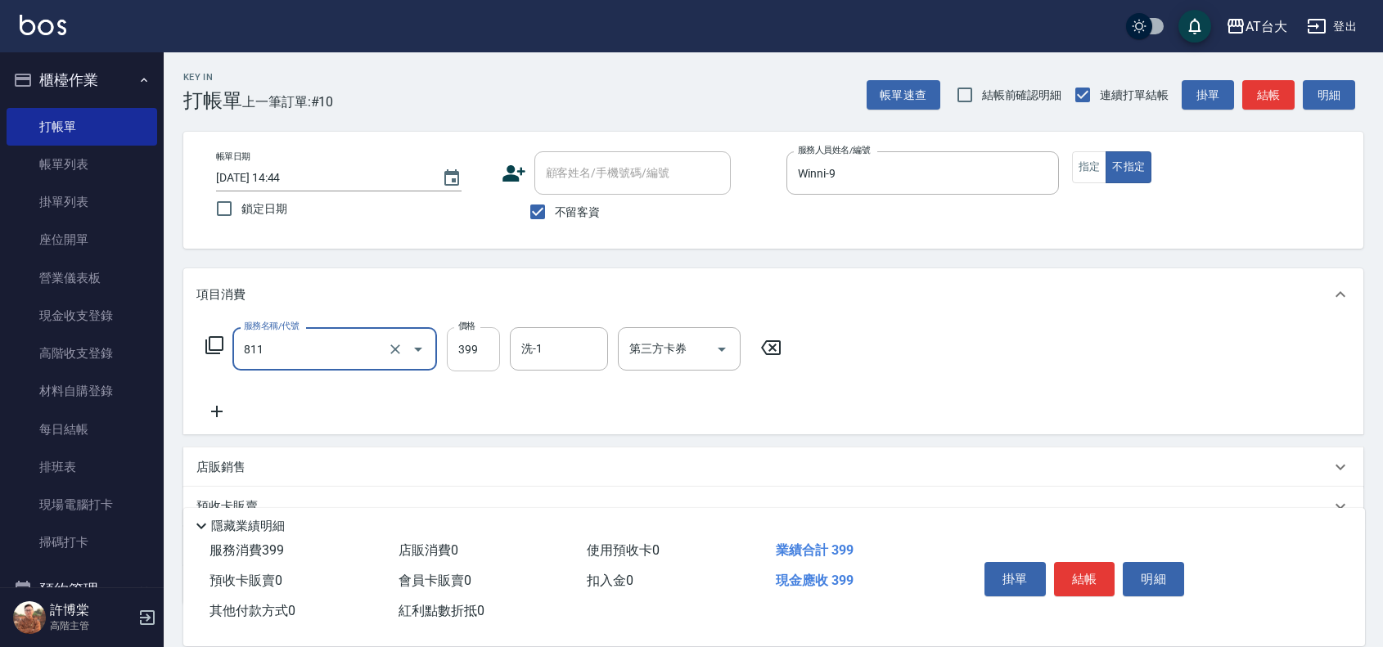
type input "洗+剪(811)"
click at [483, 358] on input "399" at bounding box center [473, 349] width 53 height 44
type input "450"
click at [1081, 577] on button "結帳" at bounding box center [1084, 579] width 61 height 34
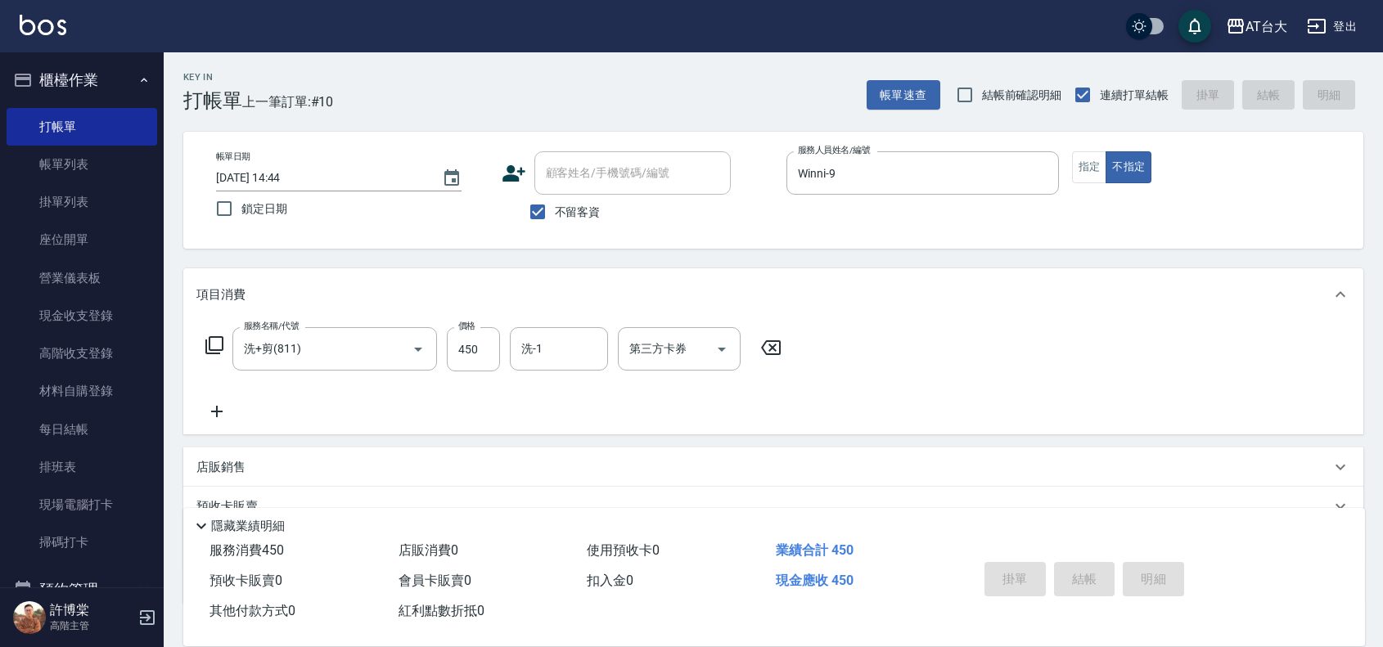
type input "[DATE] 15:09"
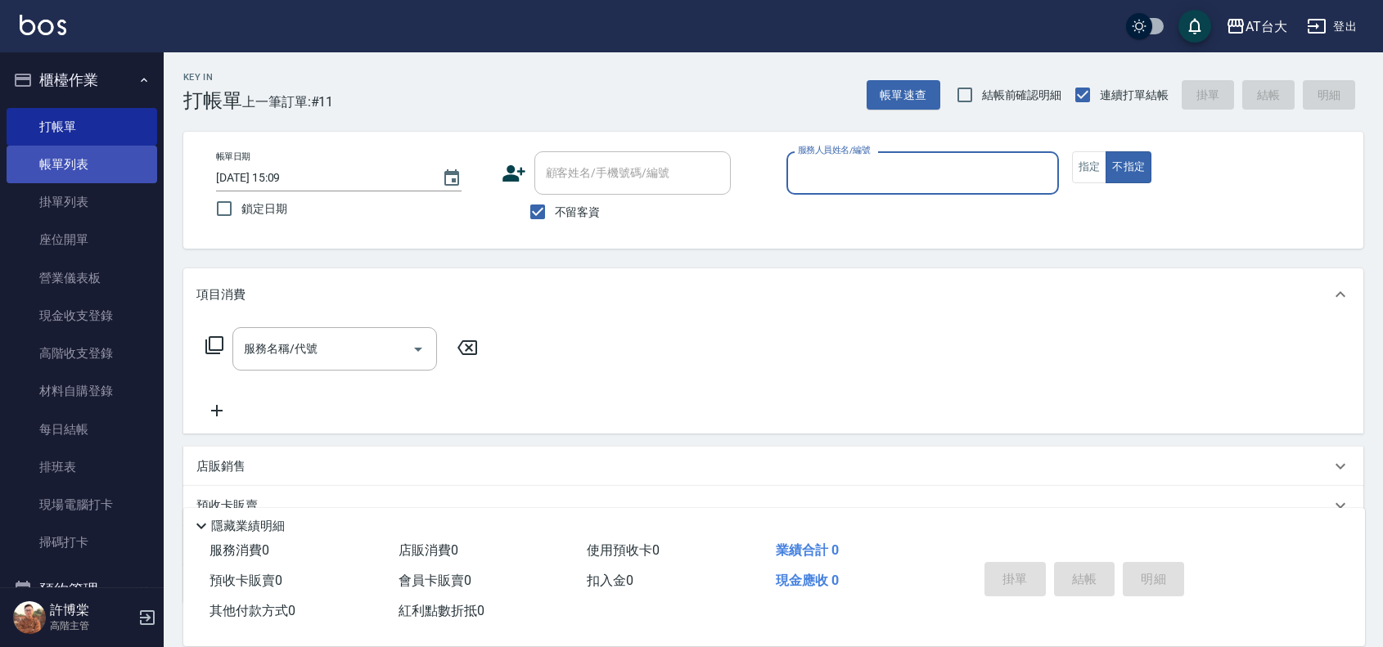
click at [117, 180] on link "帳單列表" at bounding box center [82, 165] width 151 height 38
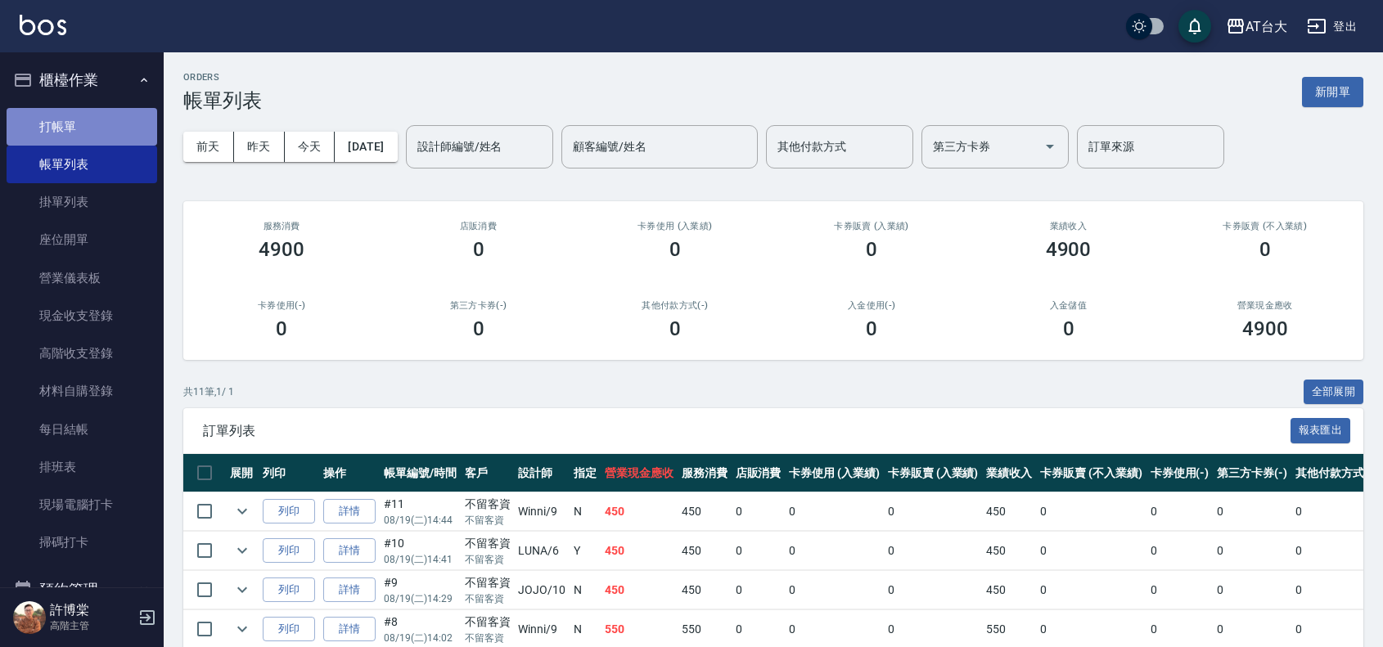
click at [92, 124] on link "打帳單" at bounding box center [82, 127] width 151 height 38
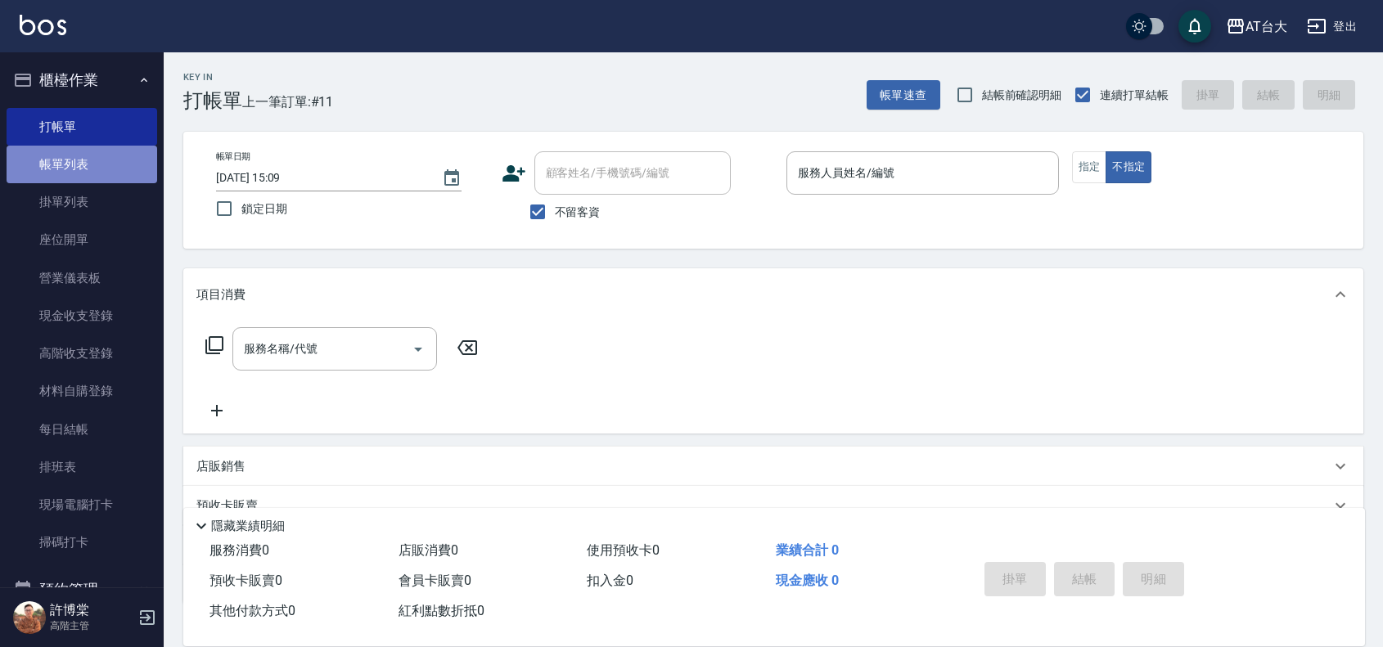
click at [82, 164] on link "帳單列表" at bounding box center [82, 165] width 151 height 38
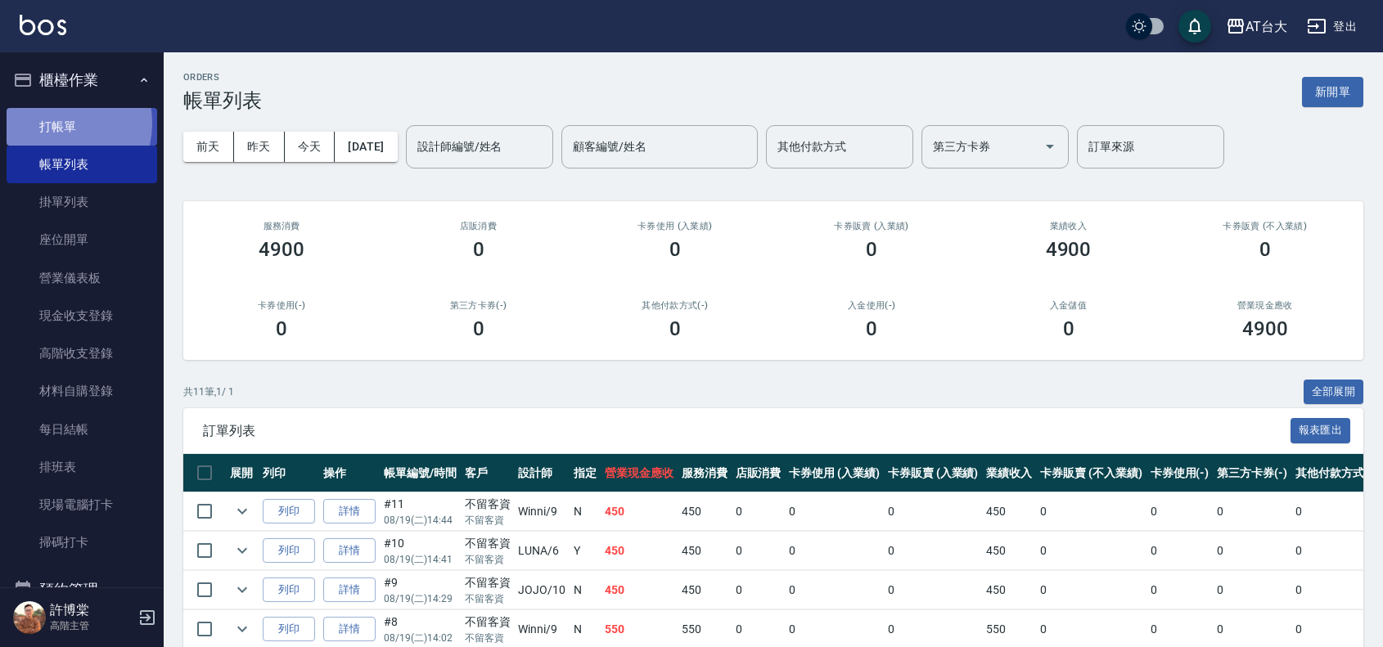
click at [57, 123] on link "打帳單" at bounding box center [82, 127] width 151 height 38
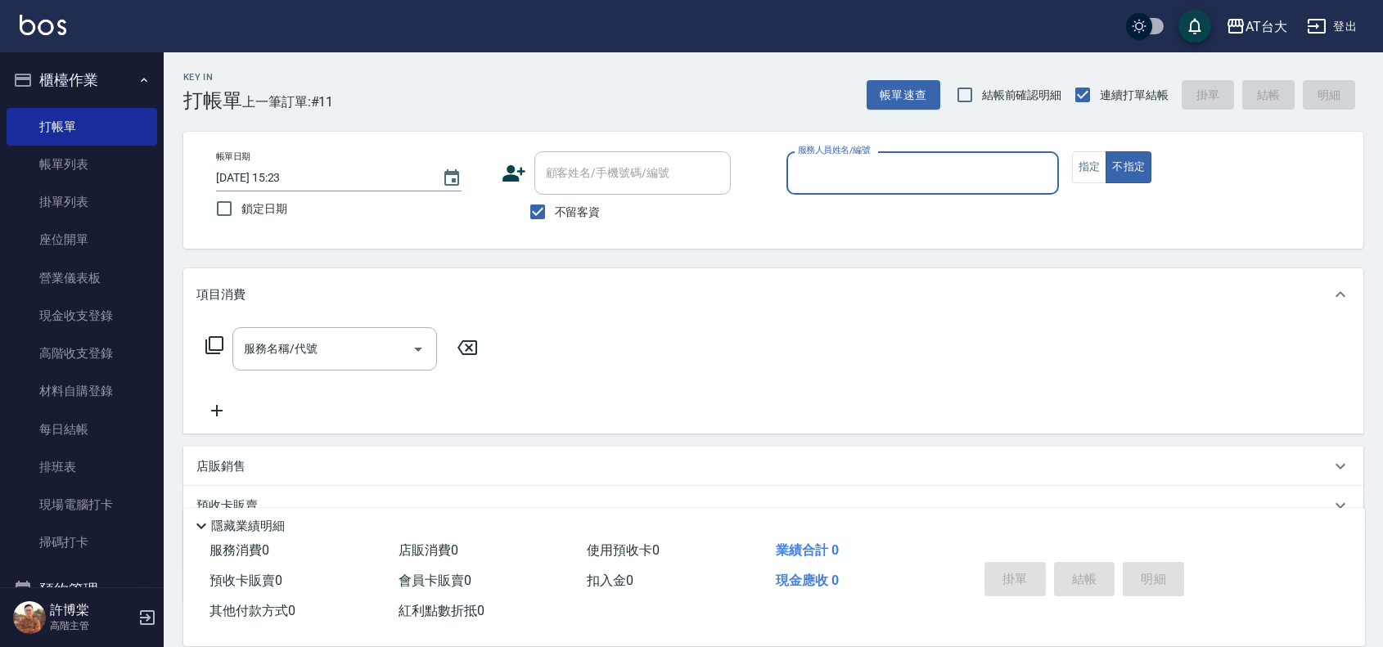
click at [911, 176] on input "服務人員姓名/編號" at bounding box center [923, 173] width 258 height 29
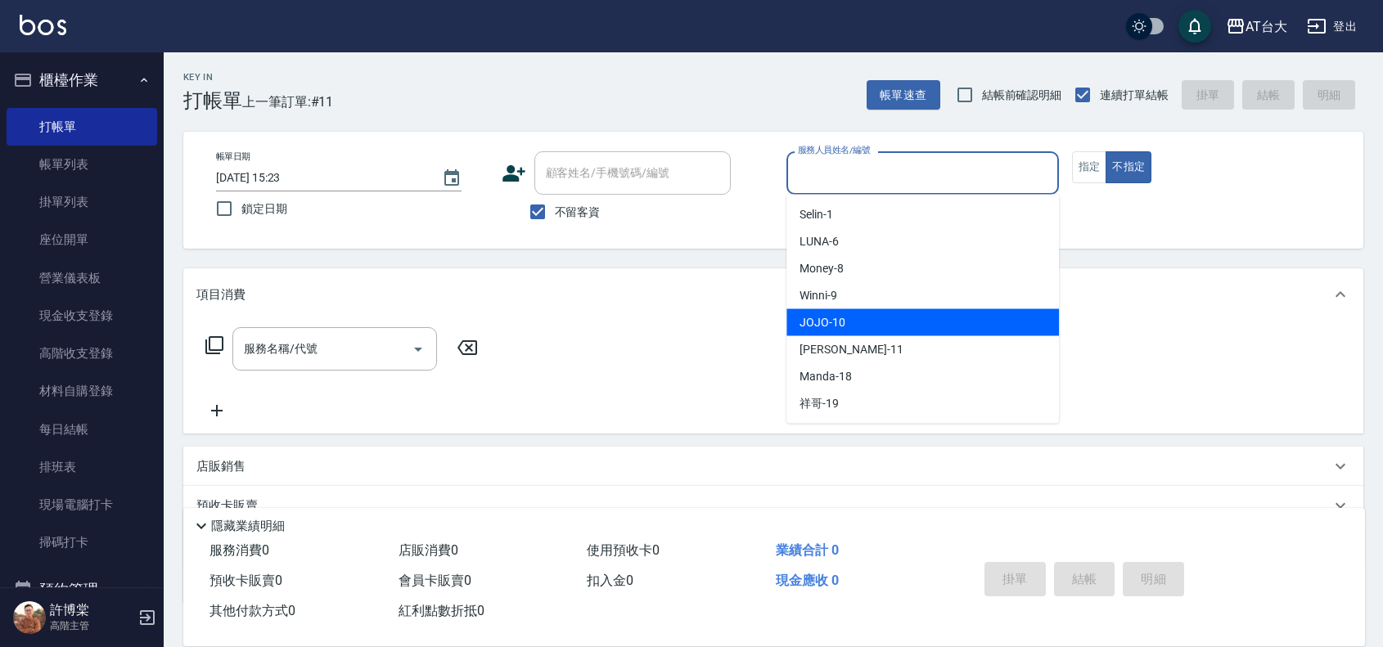
drag, startPoint x: 875, startPoint y: 325, endPoint x: 827, endPoint y: 327, distance: 48.3
click at [873, 325] on div "JOJO -10" at bounding box center [922, 322] width 272 height 27
type input "JOJO-10"
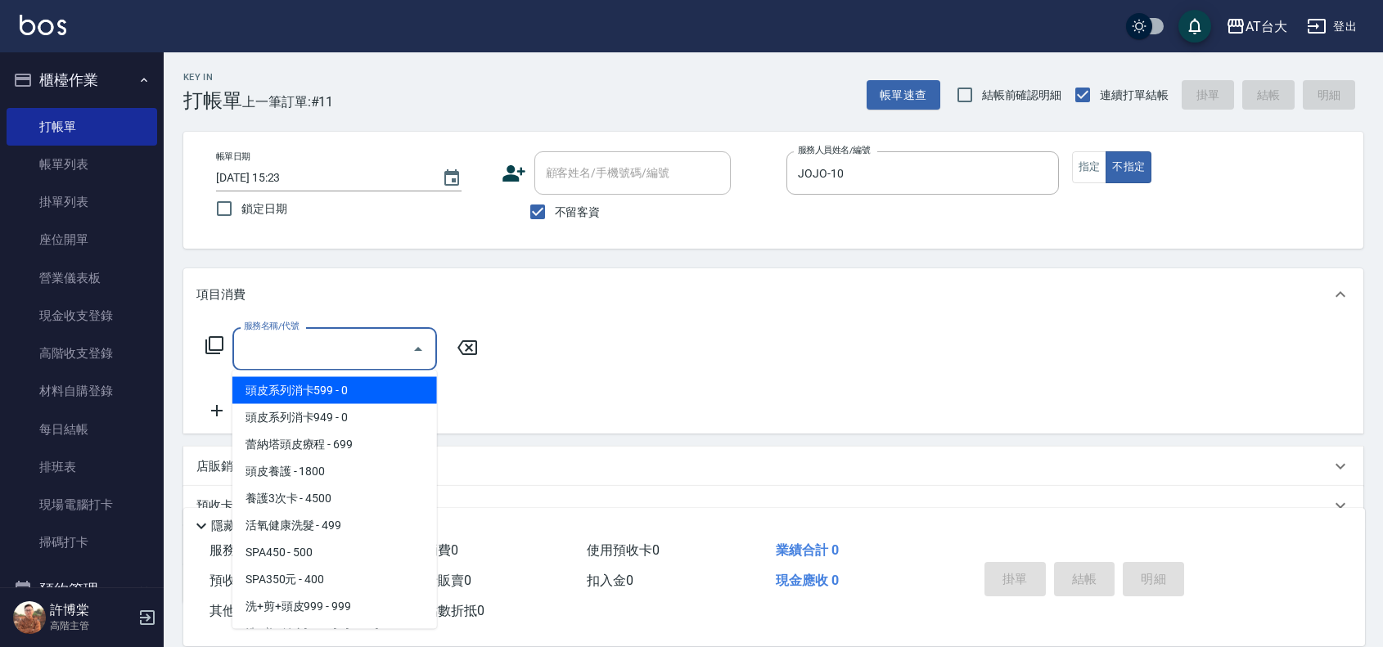
click at [348, 340] on input "服務名稱/代號" at bounding box center [322, 349] width 165 height 29
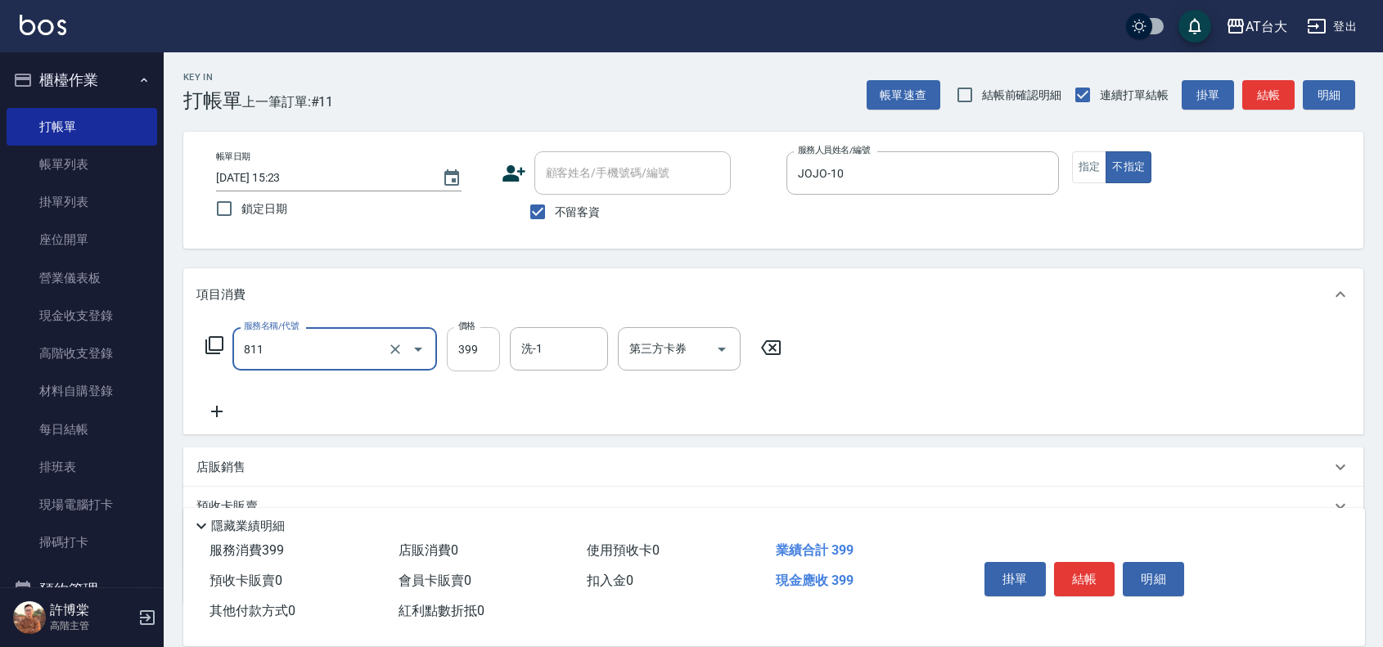
type input "洗+剪(811)"
click at [491, 344] on input "399" at bounding box center [473, 349] width 53 height 44
type input "450"
click at [1077, 570] on button "結帳" at bounding box center [1084, 579] width 61 height 34
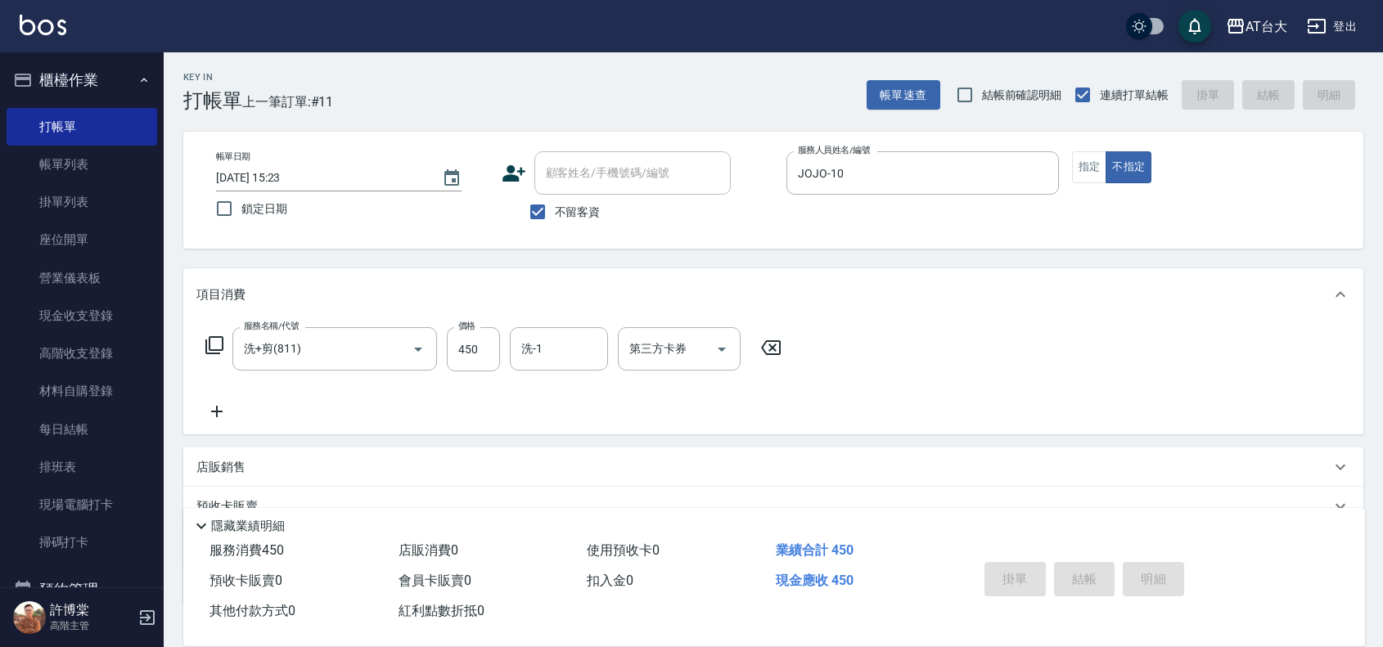
type input "[DATE] 15:39"
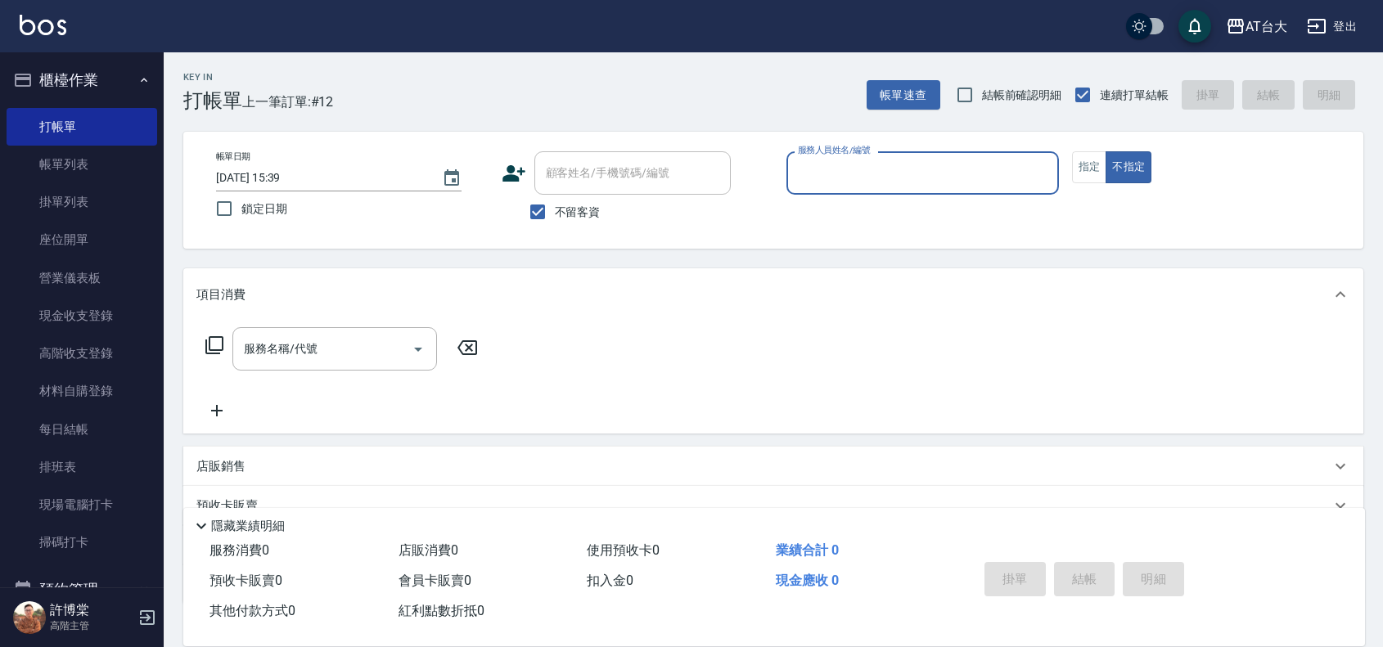
click at [909, 180] on input "服務人員姓名/編號" at bounding box center [923, 173] width 258 height 29
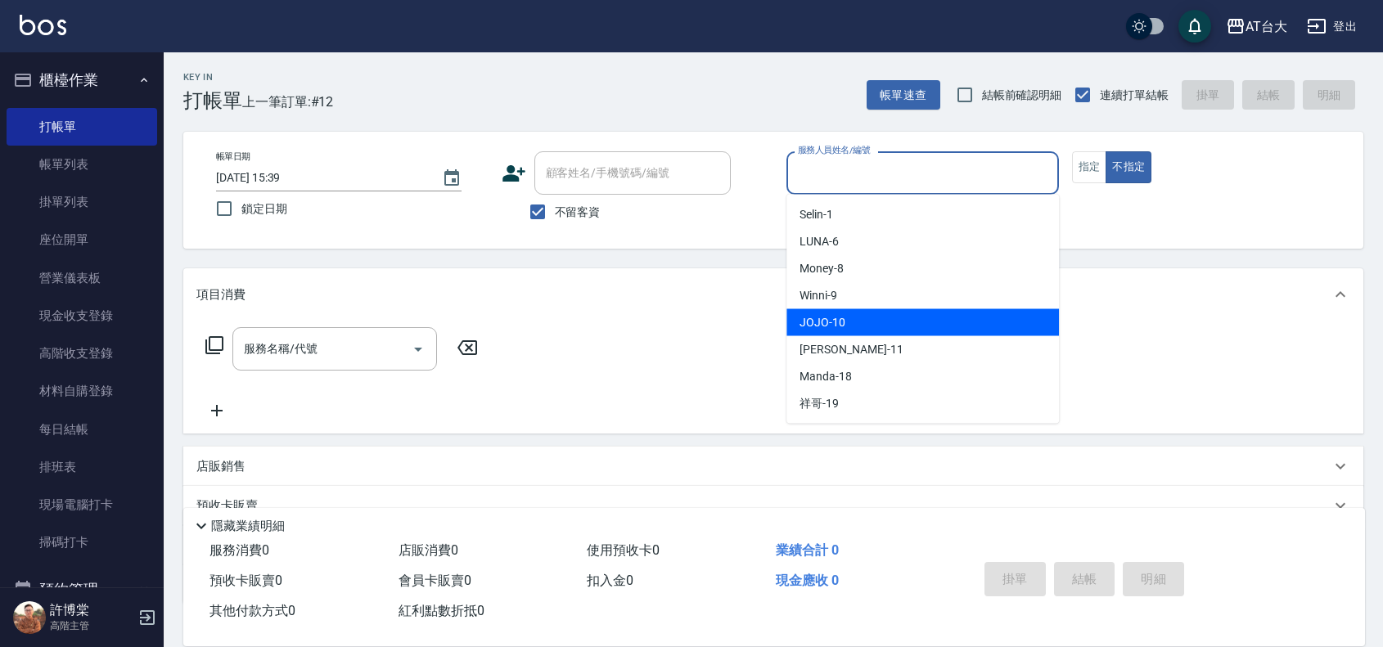
click at [839, 334] on div "JOJO -10" at bounding box center [922, 322] width 272 height 27
type input "JOJO-10"
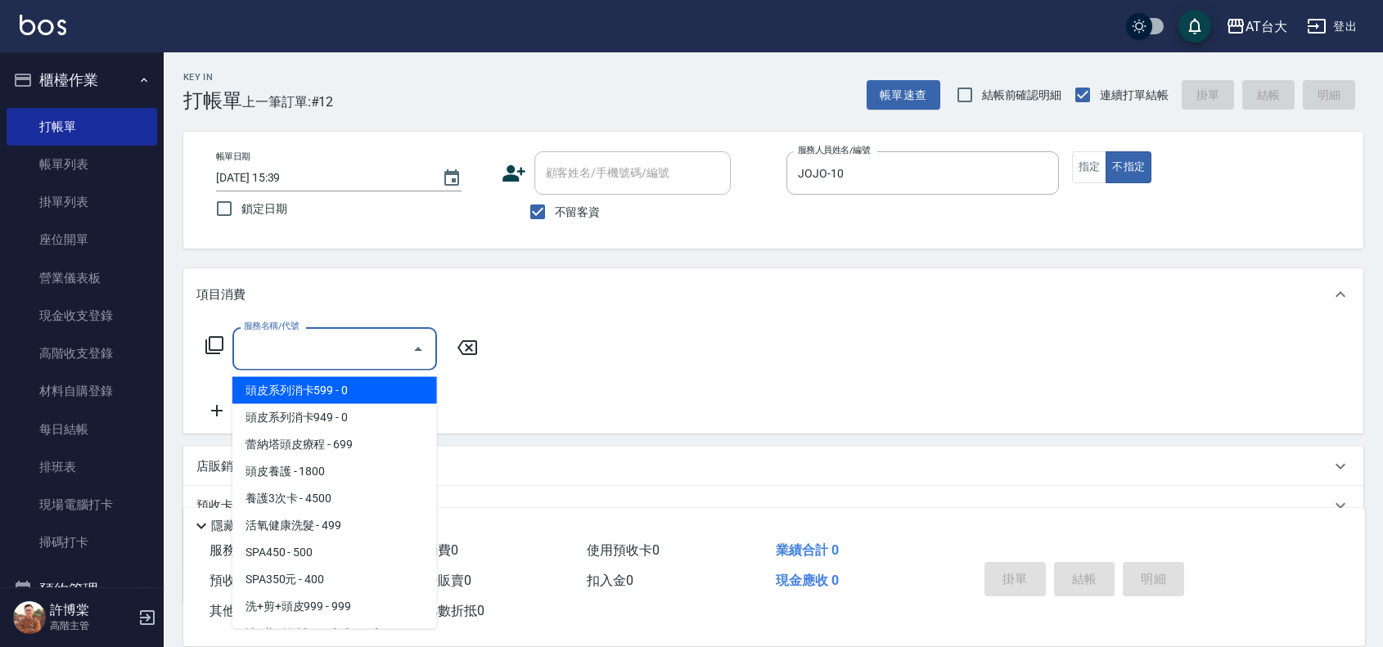
click at [370, 344] on input "服務名稱/代號" at bounding box center [322, 349] width 165 height 29
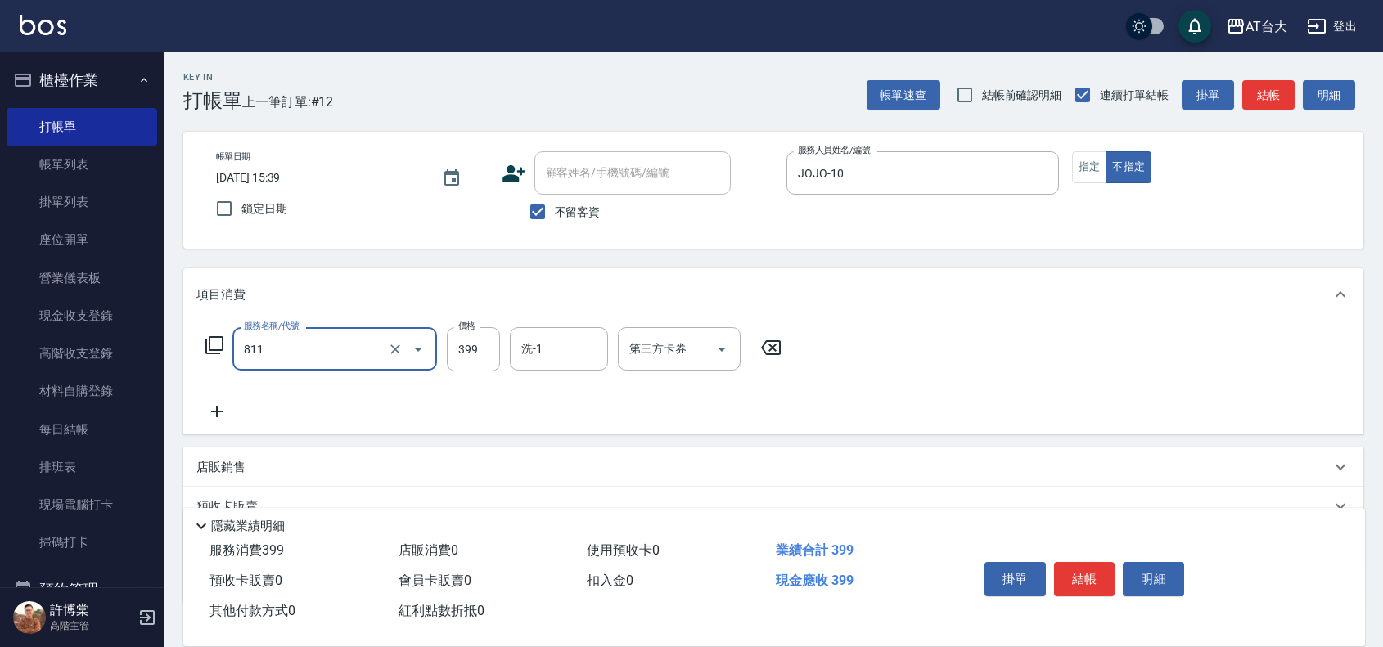
click at [435, 341] on div "811 服務名稱/代號" at bounding box center [334, 348] width 205 height 43
type input "洗+剪(811)"
drag, startPoint x: 462, startPoint y: 344, endPoint x: 488, endPoint y: 362, distance: 31.8
click at [462, 344] on input "399" at bounding box center [473, 349] width 53 height 44
type input "450"
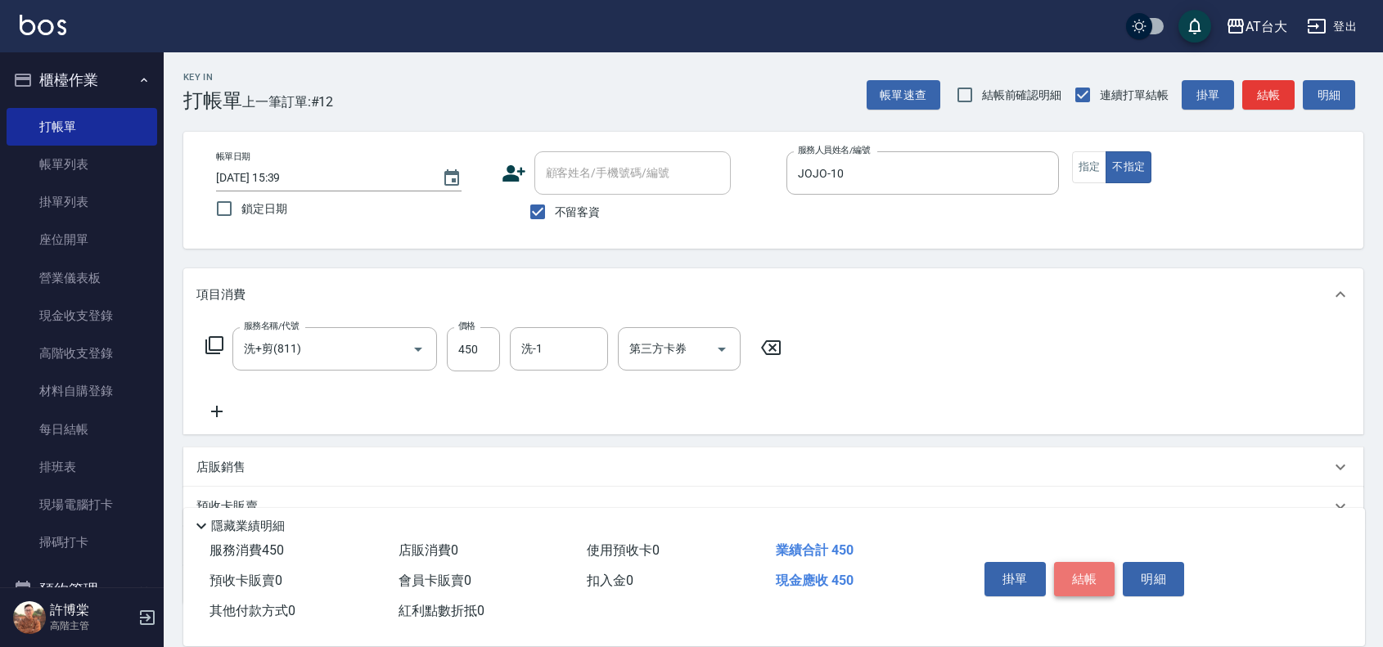
click at [1072, 562] on button "結帳" at bounding box center [1084, 579] width 61 height 34
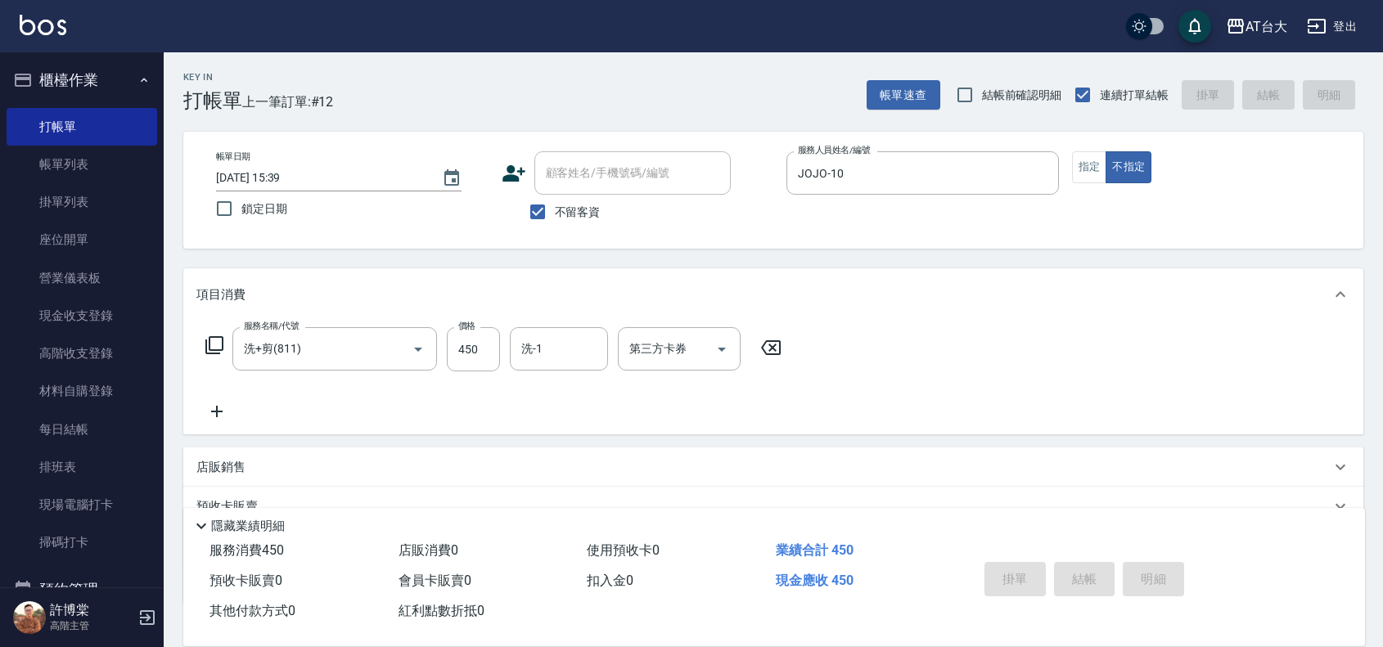
type input "[DATE] 15:59"
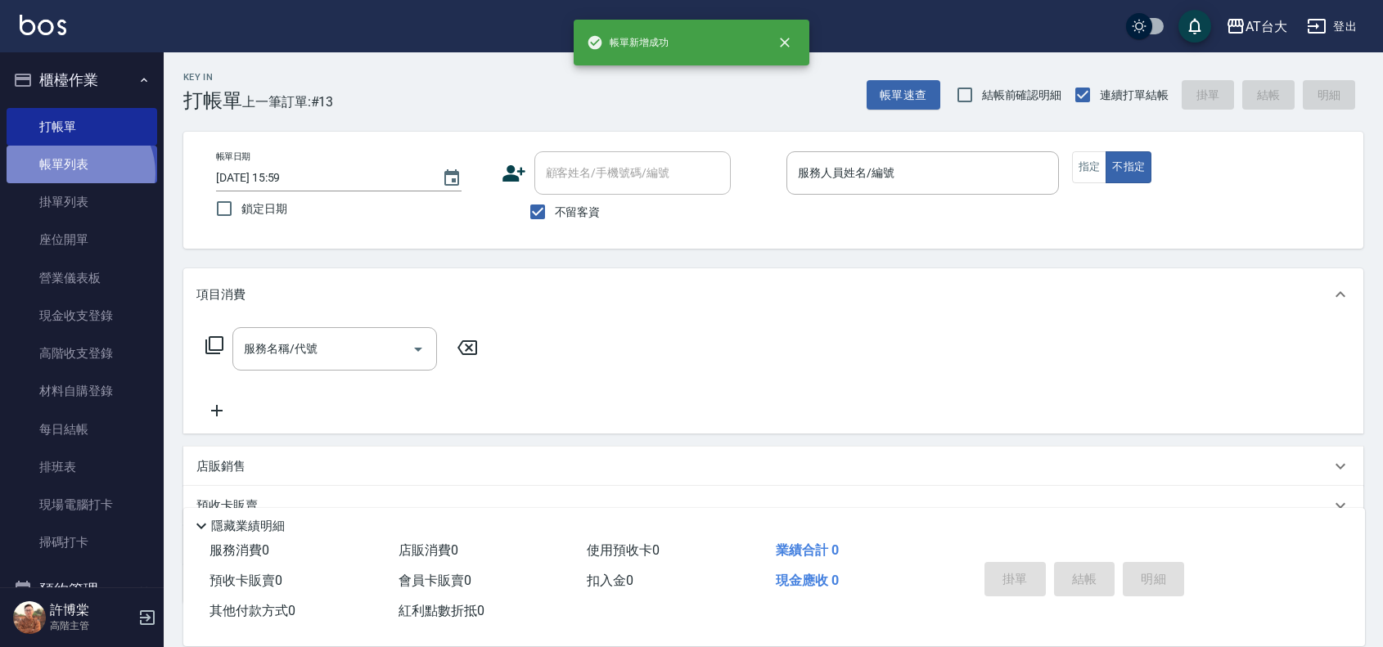
click at [78, 173] on link "帳單列表" at bounding box center [82, 165] width 151 height 38
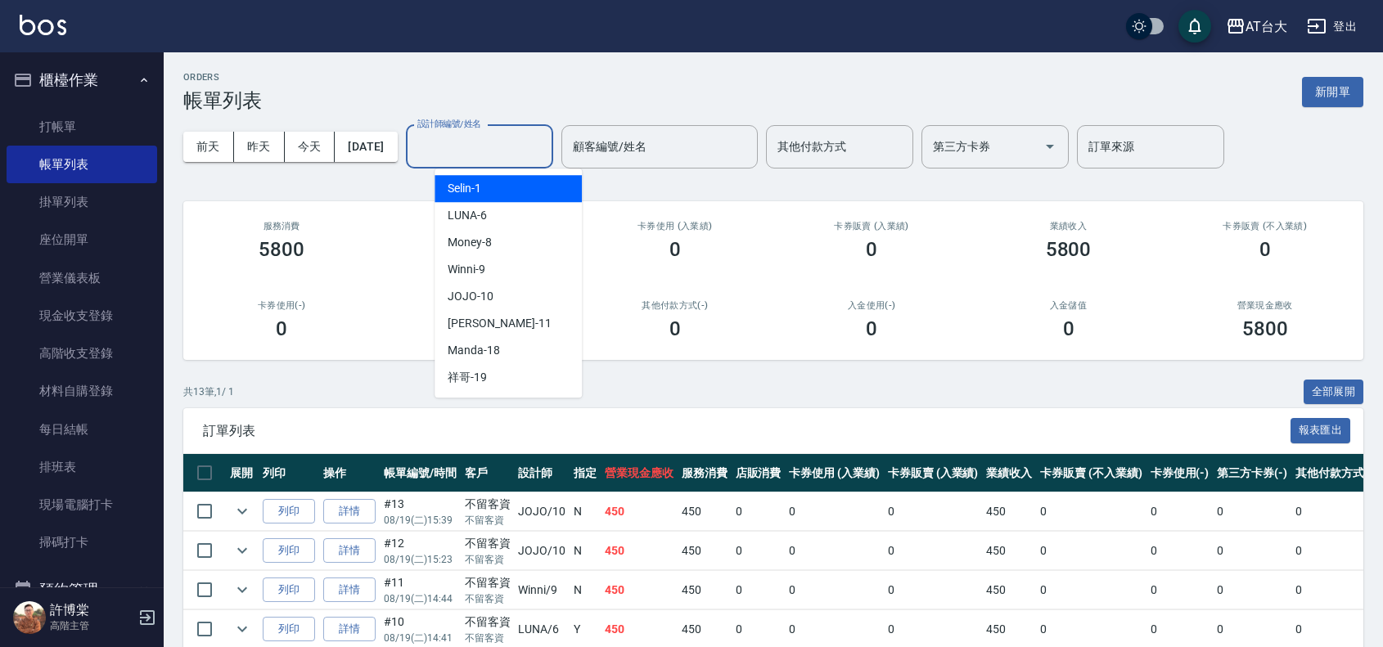
click at [505, 137] on input "設計師編號/姓名" at bounding box center [479, 147] width 133 height 29
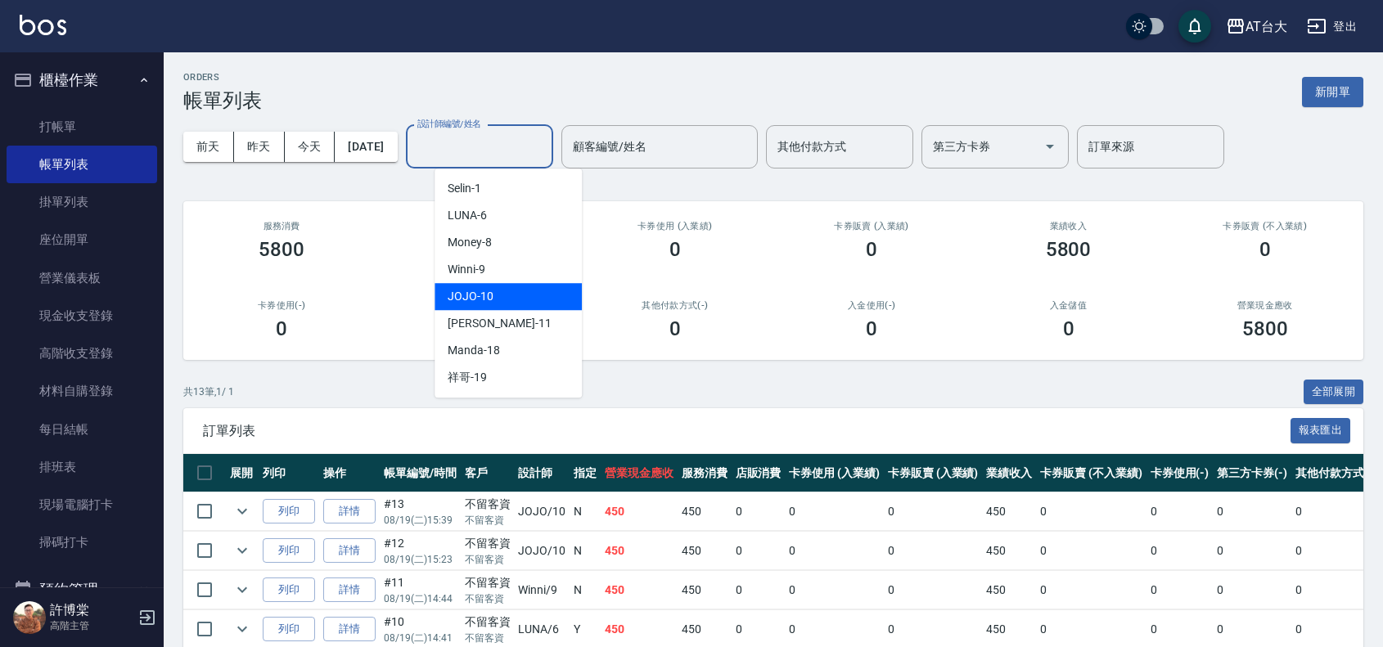
click at [507, 295] on div "JOJO -10" at bounding box center [507, 296] width 147 height 27
type input "JOJO-10"
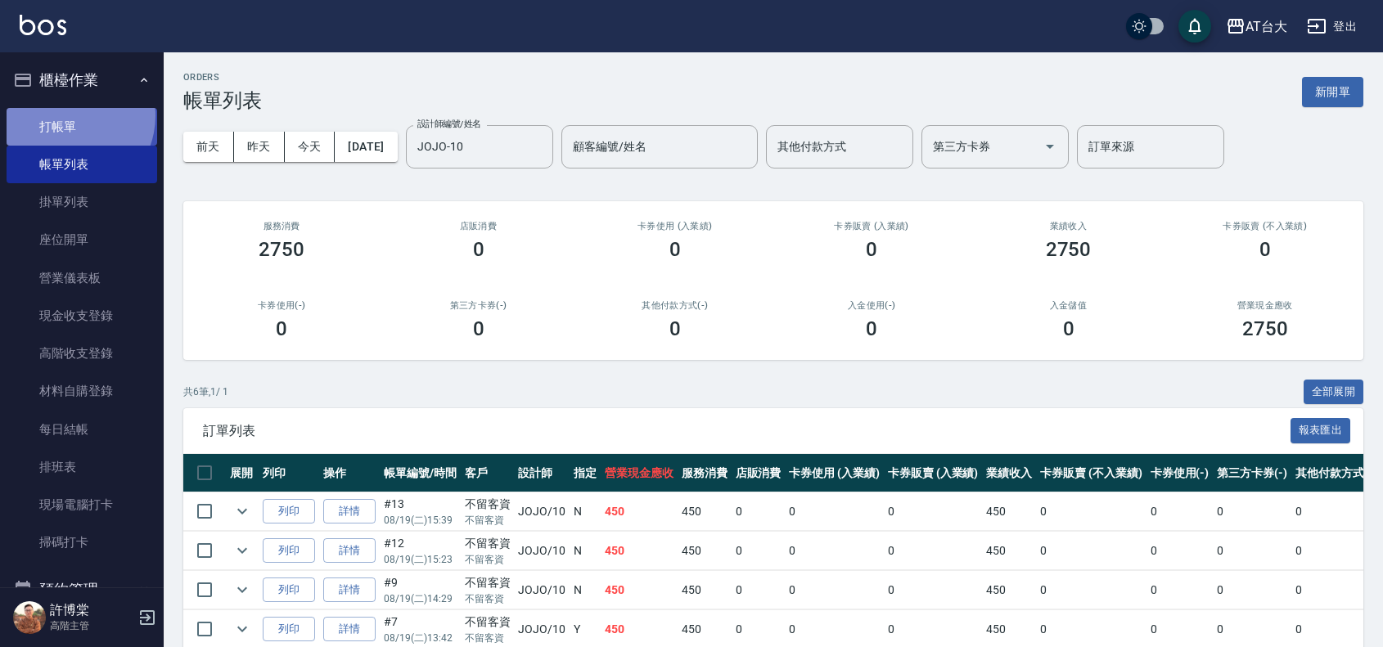
click at [66, 115] on link "打帳單" at bounding box center [82, 127] width 151 height 38
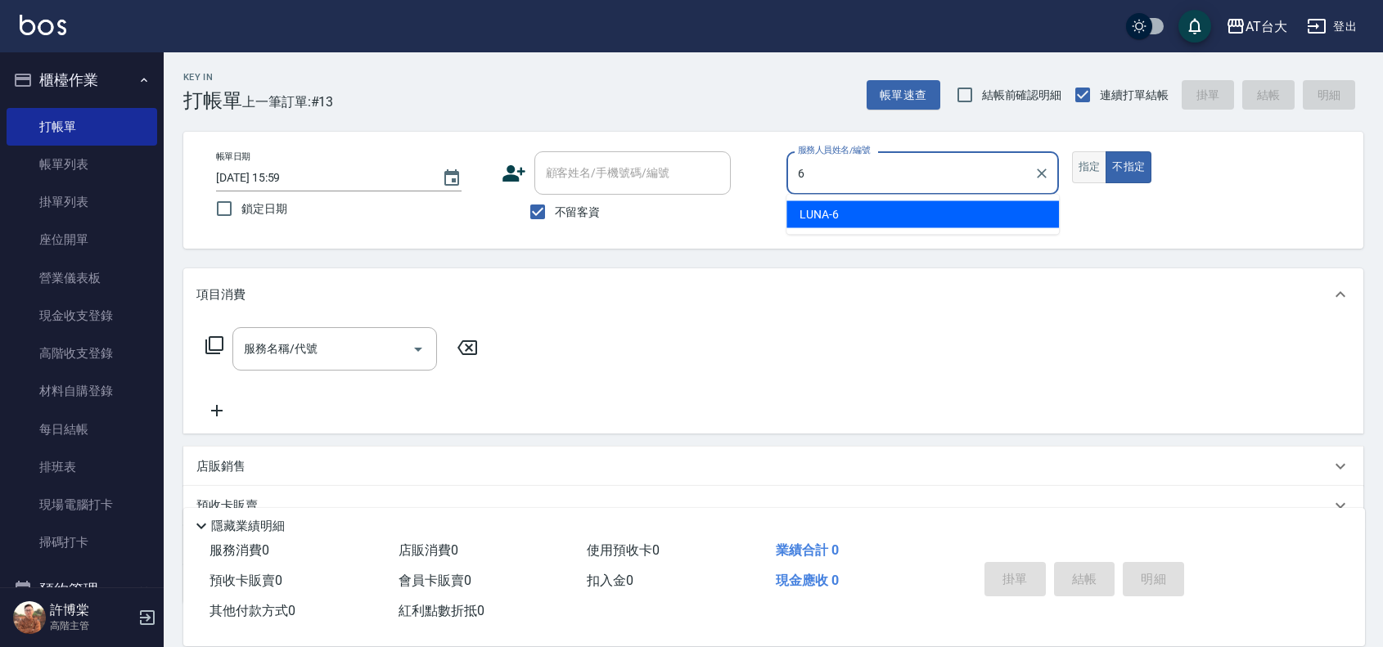
type input "LUNA-6"
type button "false"
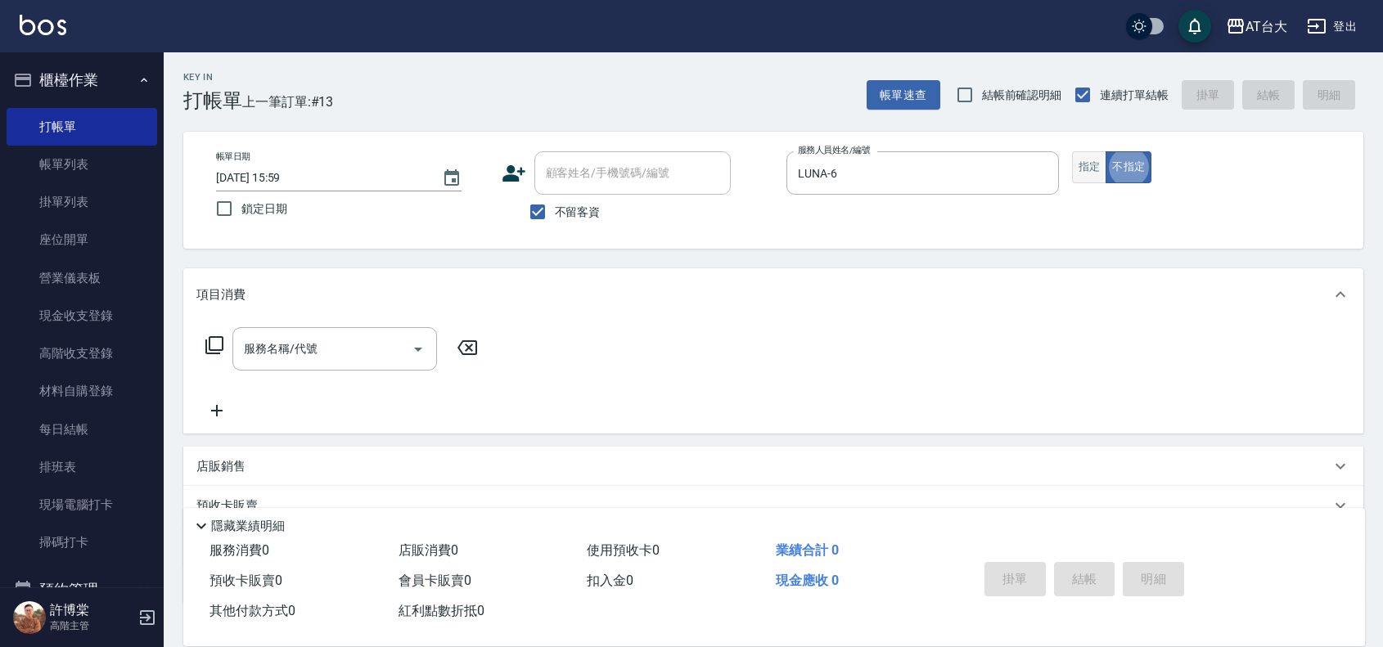
click at [1099, 169] on button "指定" at bounding box center [1089, 167] width 35 height 32
type button "true"
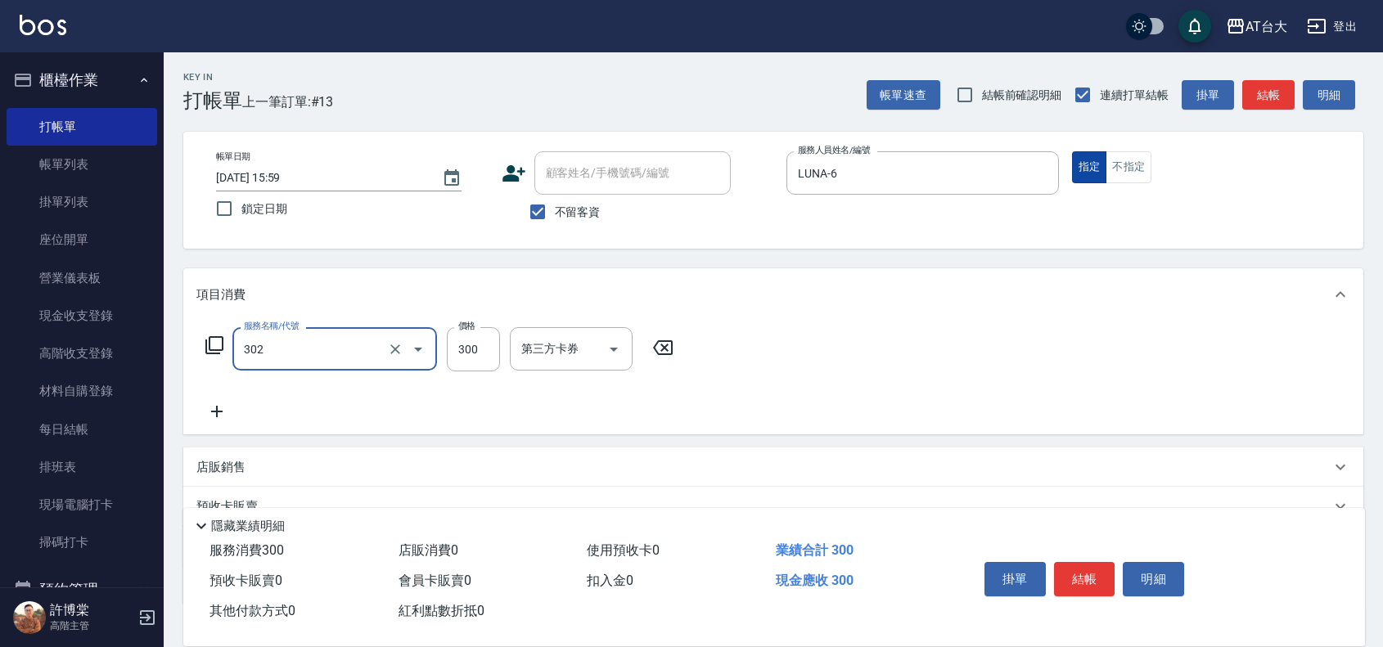
type input "4"
type input "剪髮(302)"
type input "450"
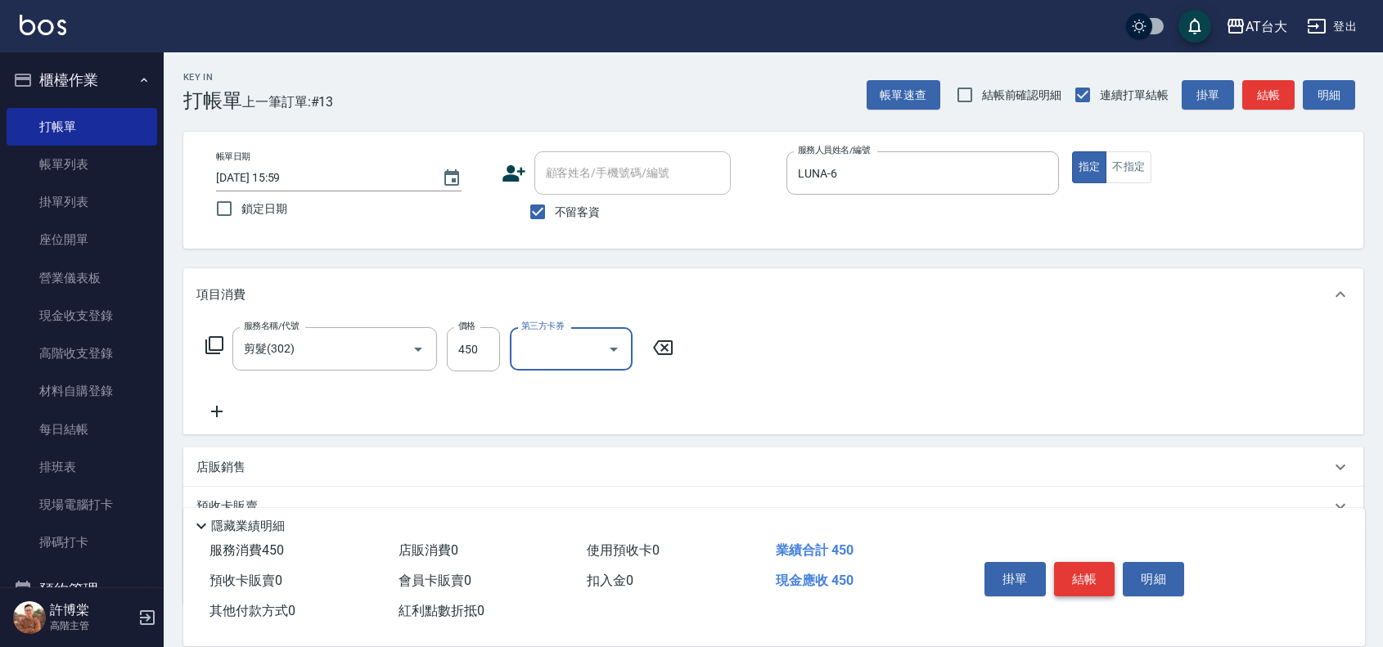
click at [1086, 577] on button "結帳" at bounding box center [1084, 579] width 61 height 34
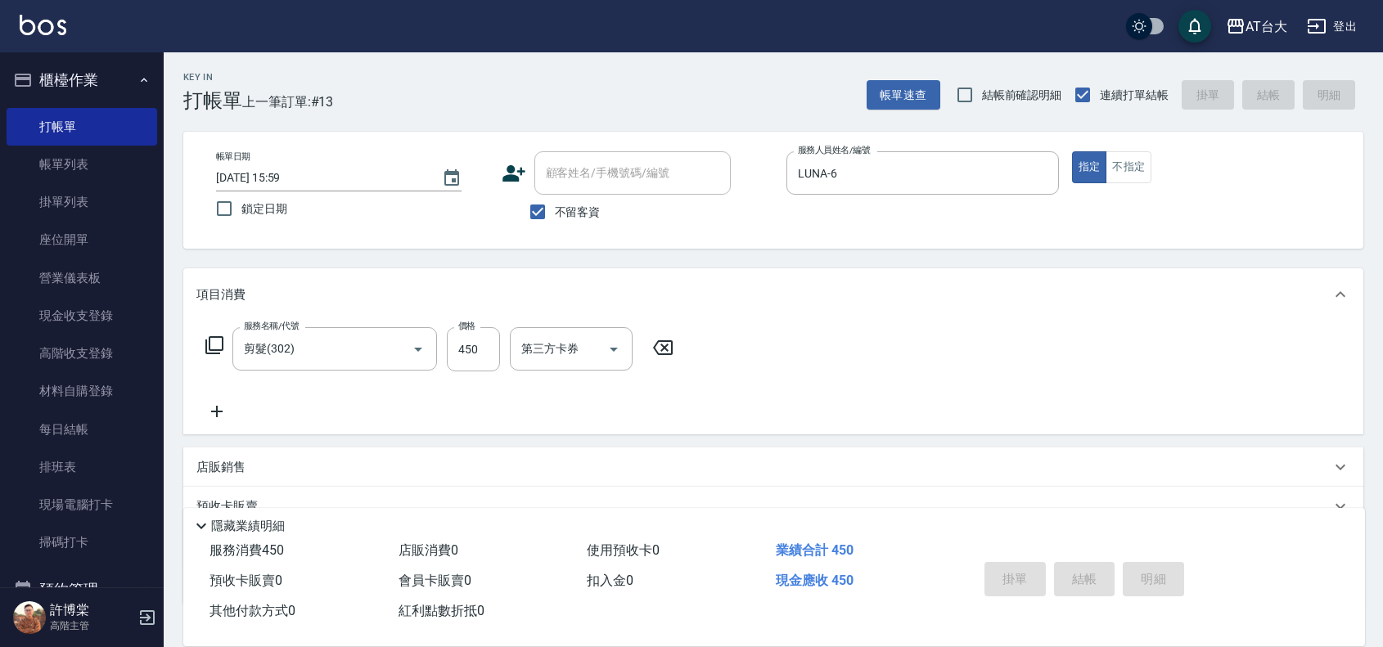
type input "[DATE] 16:03"
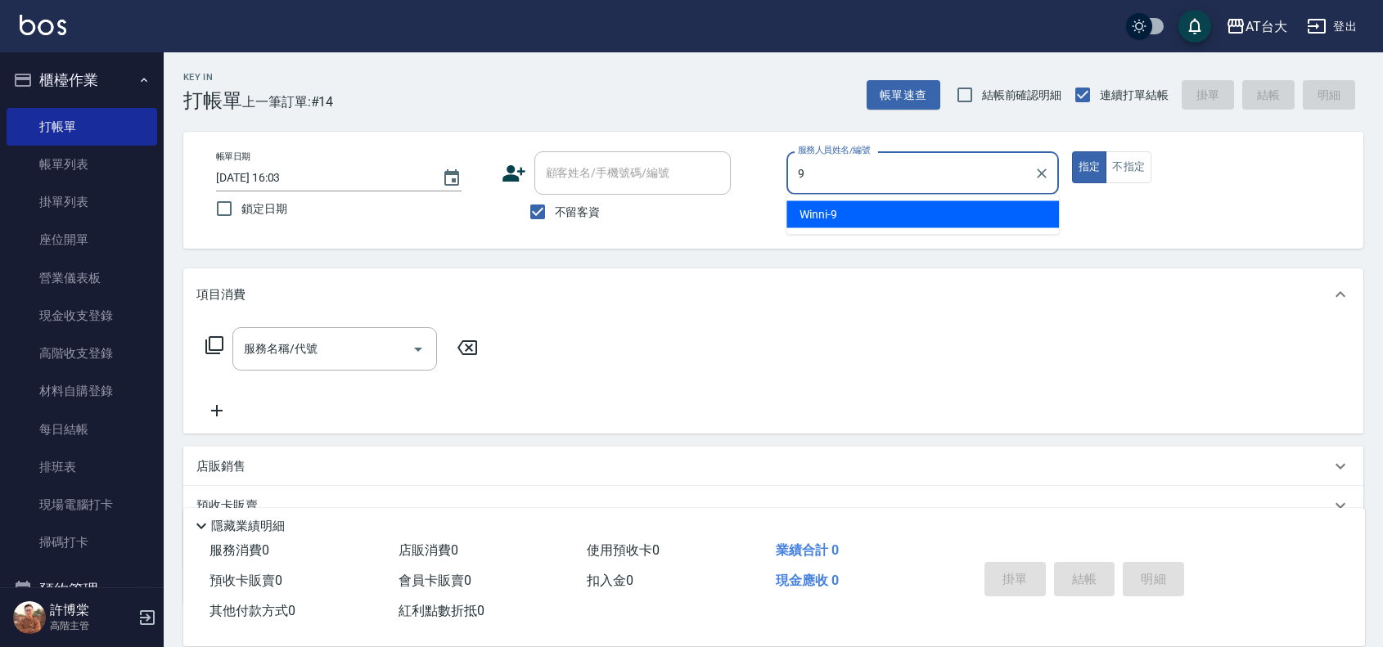
type input "Winni-9"
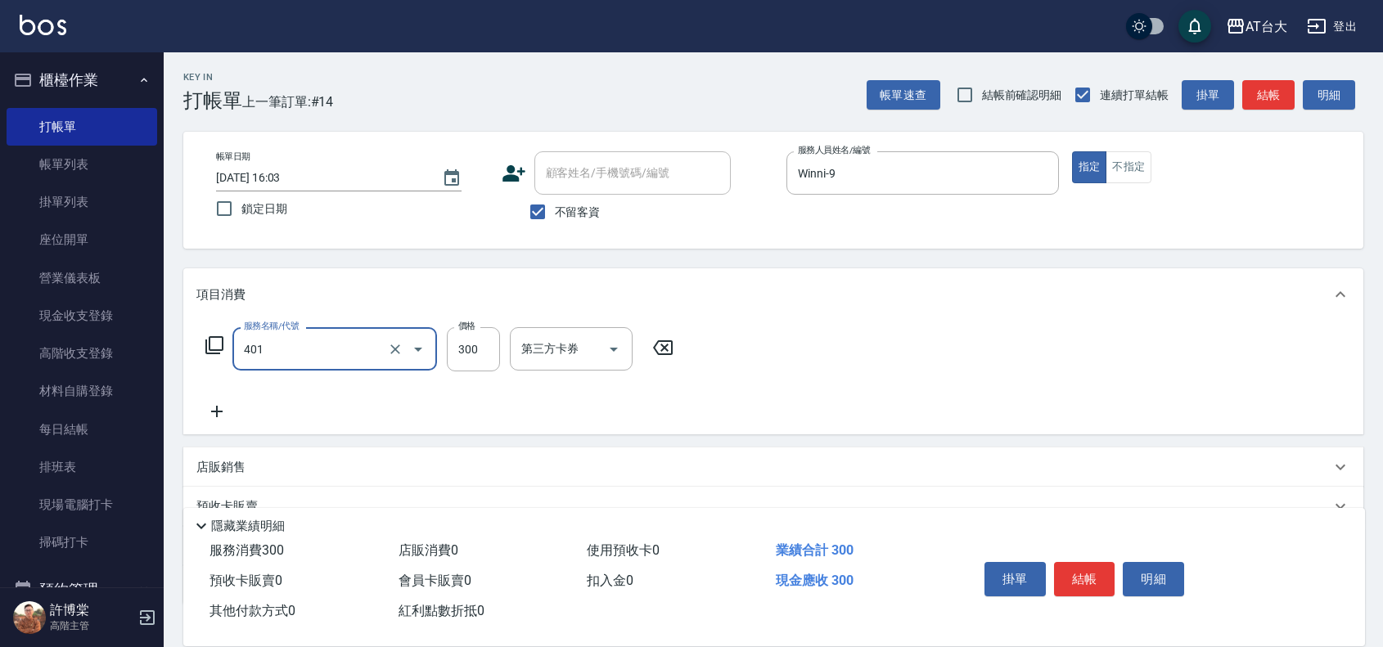
type input "自備護髮(401)"
type input "4000"
click at [1103, 569] on button "結帳" at bounding box center [1084, 579] width 61 height 34
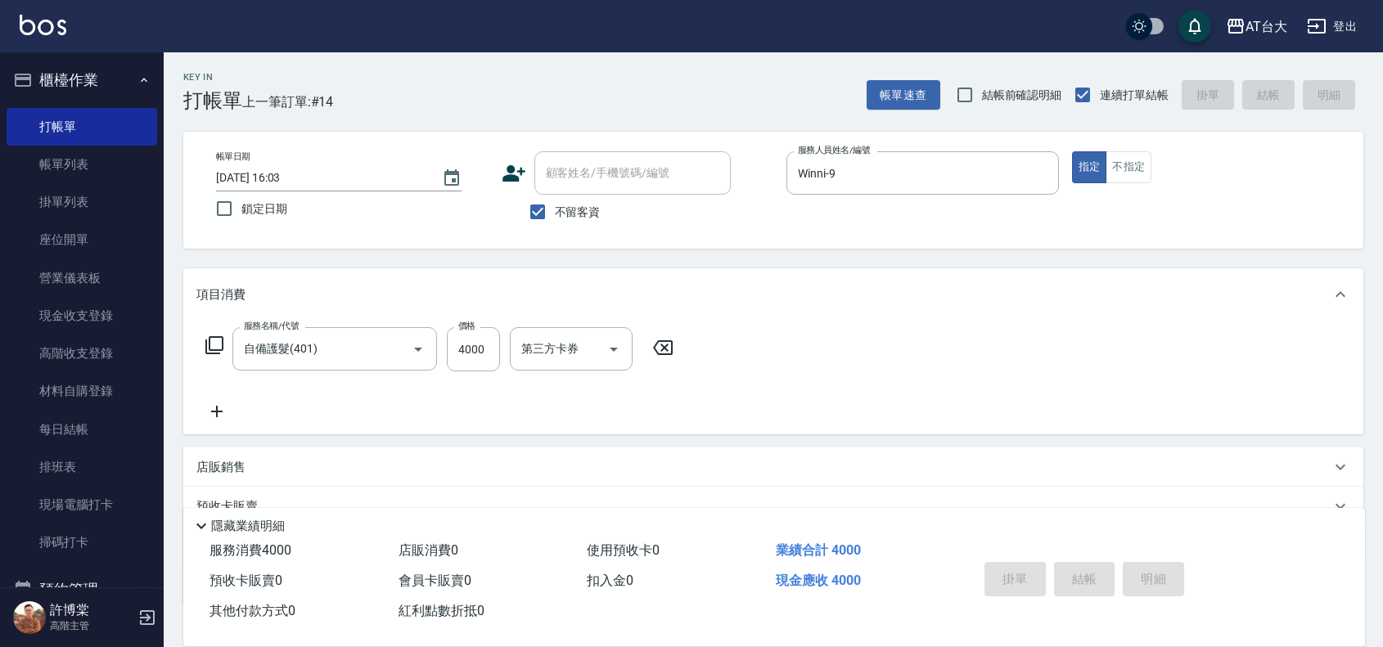
type input "[DATE] 16:23"
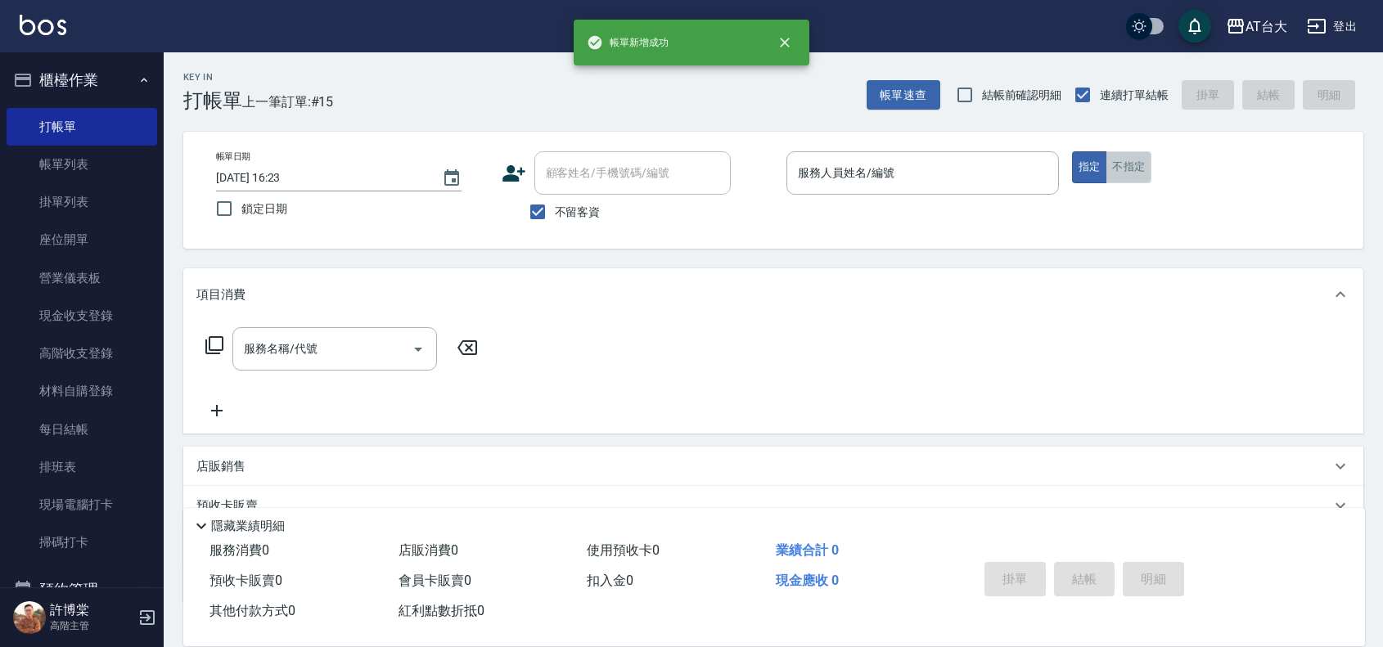
click at [1111, 168] on button "不指定" at bounding box center [1128, 167] width 46 height 32
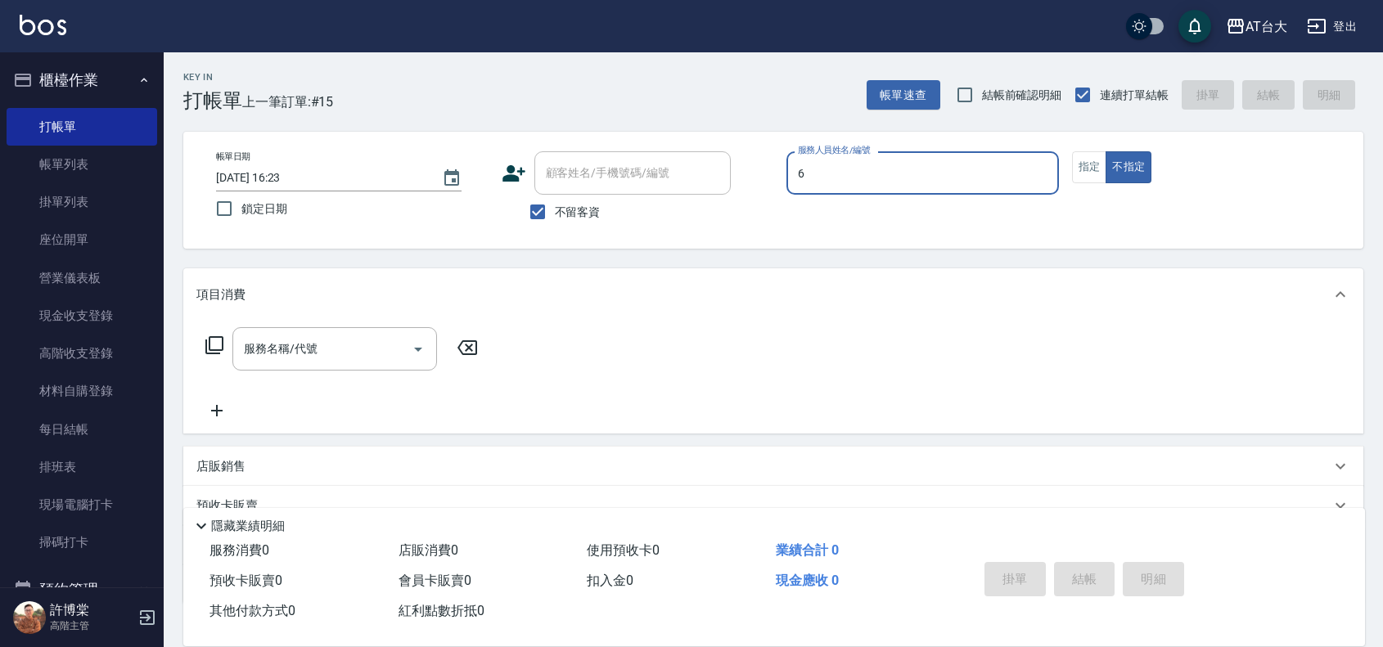
type input "LUNA-6"
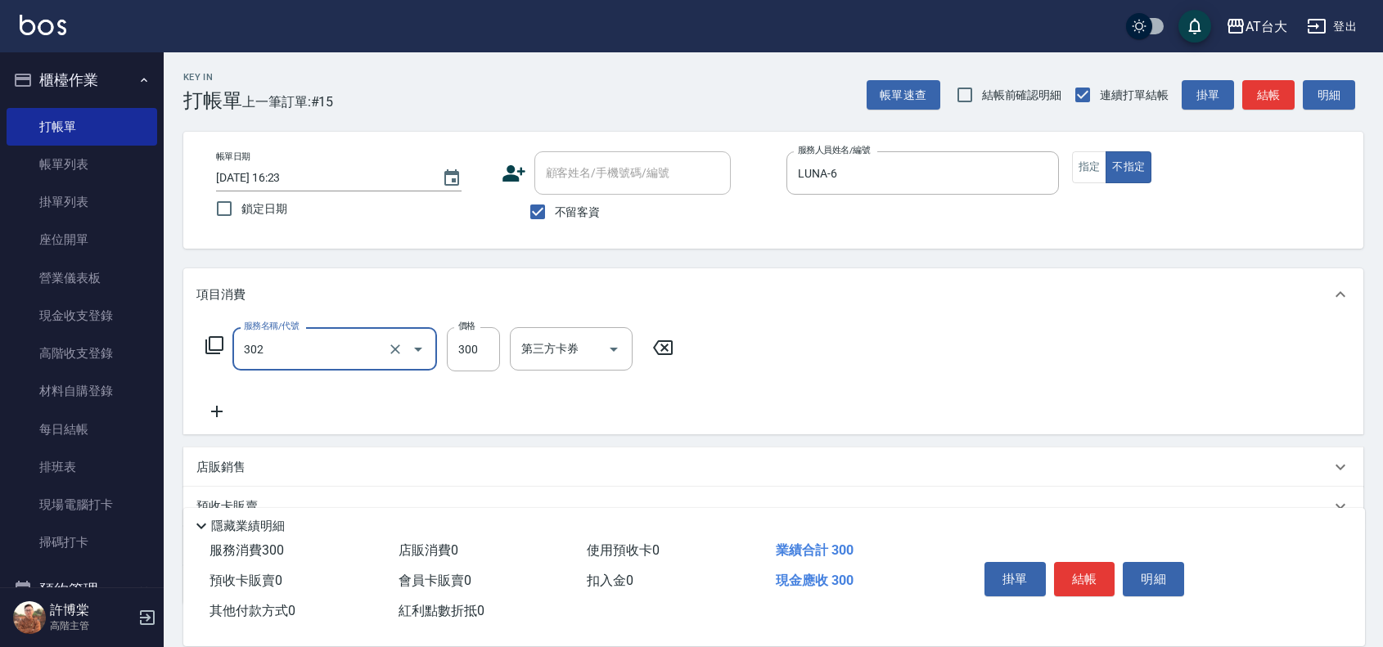
type input "剪髮(302)"
type input "399"
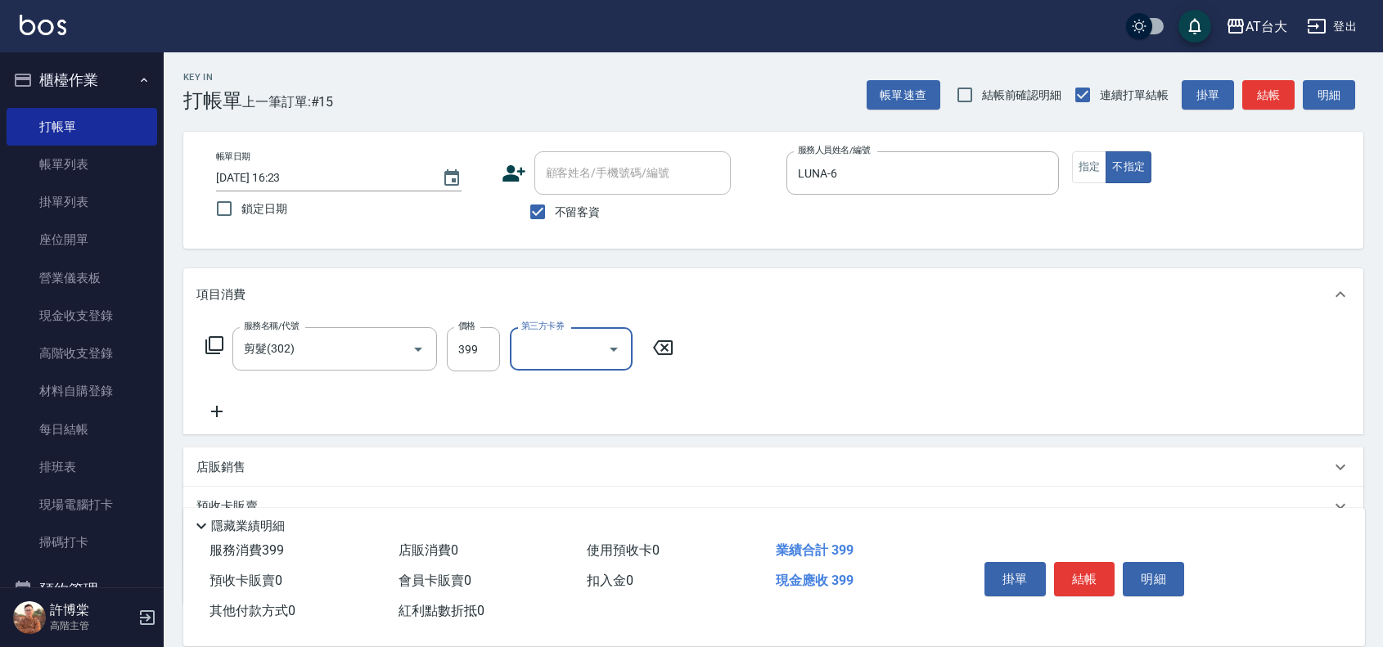
click at [578, 346] on input "第三方卡券" at bounding box center [558, 349] width 83 height 29
click at [556, 443] on span "FUNNOW" at bounding box center [571, 444] width 123 height 27
type input "FUNNOW"
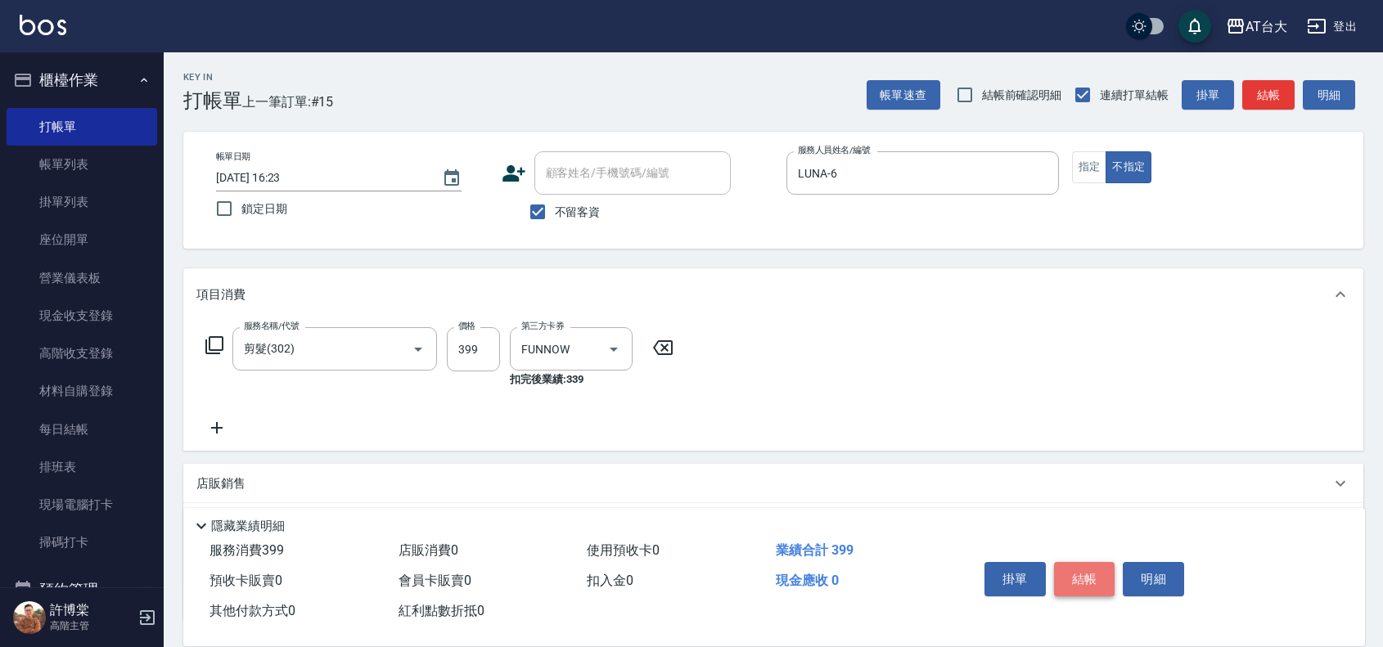
click at [1090, 573] on button "結帳" at bounding box center [1084, 579] width 61 height 34
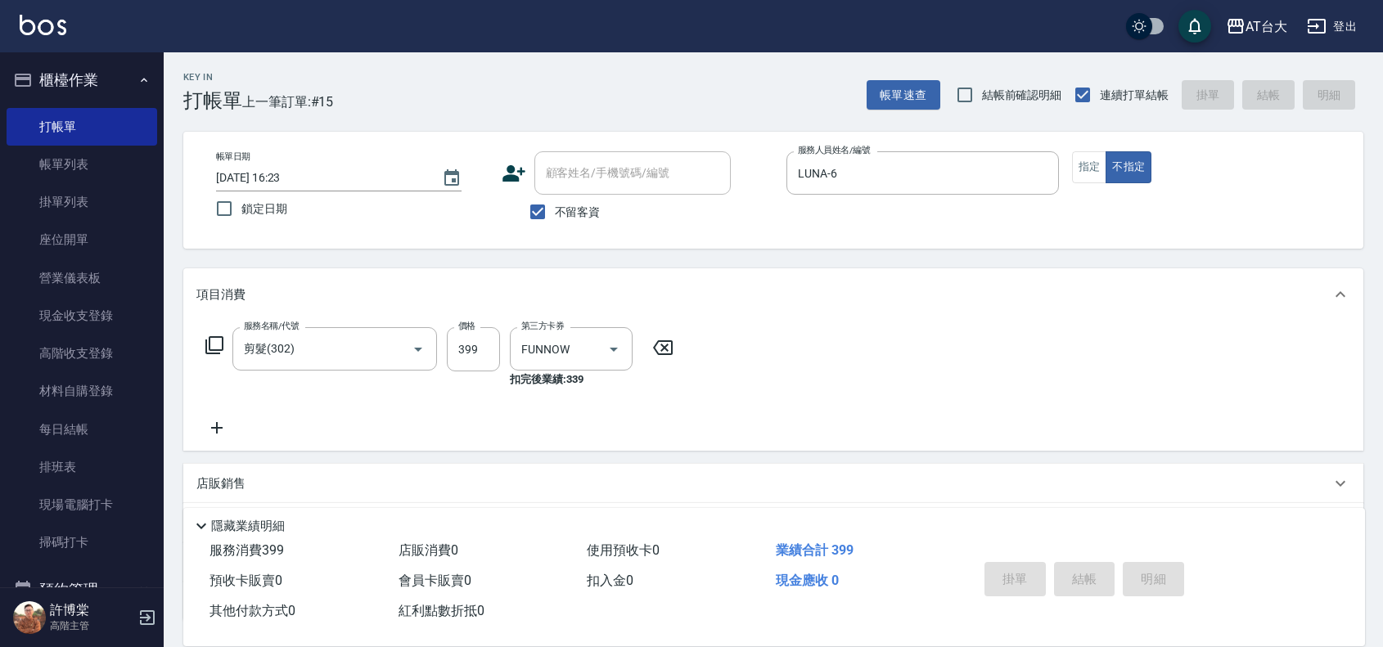
type input "[DATE] 16:35"
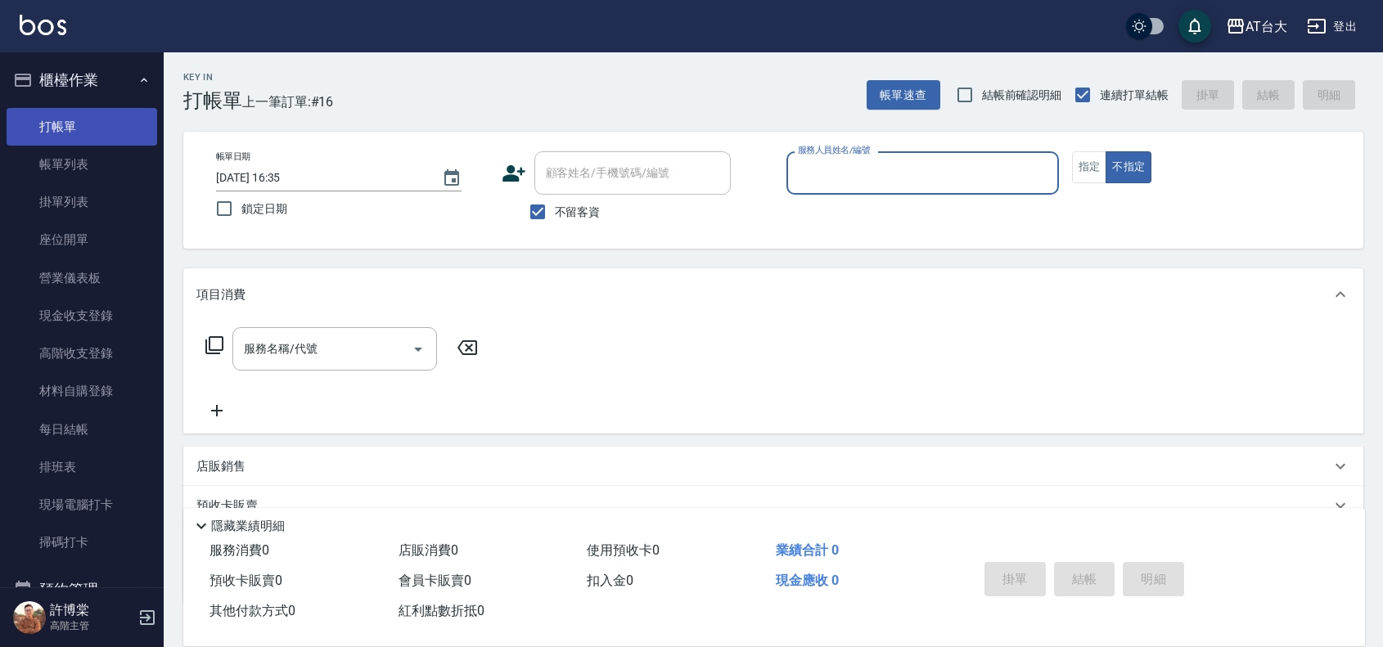
drag, startPoint x: 117, startPoint y: 174, endPoint x: 136, endPoint y: 131, distance: 47.3
click at [117, 174] on link "帳單列表" at bounding box center [82, 165] width 151 height 38
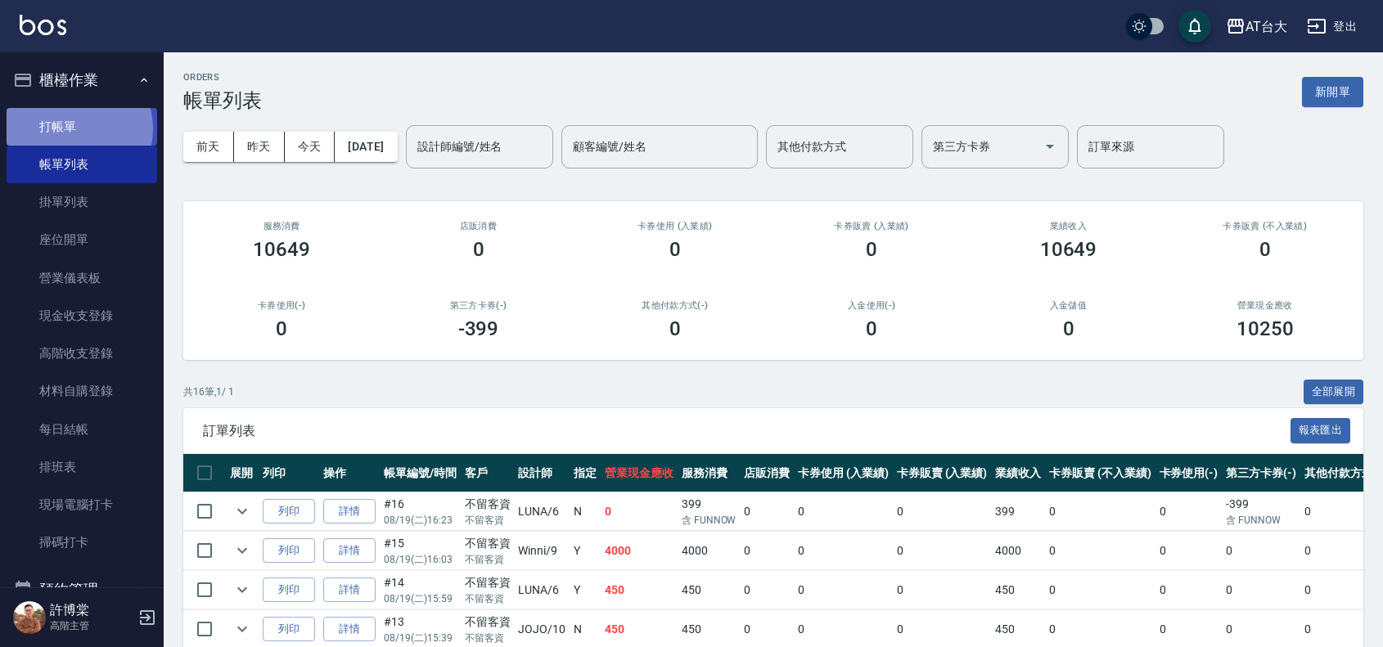
click at [72, 128] on link "打帳單" at bounding box center [82, 127] width 151 height 38
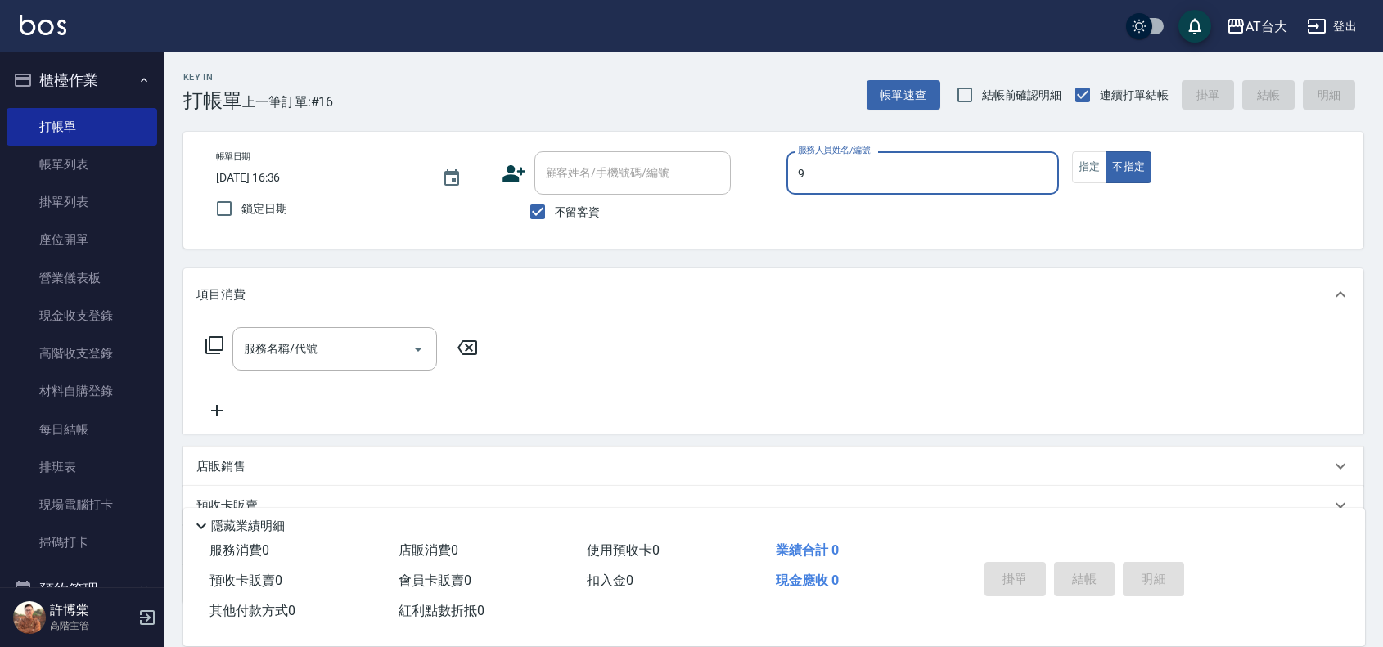
type input "Winni-9"
type button "false"
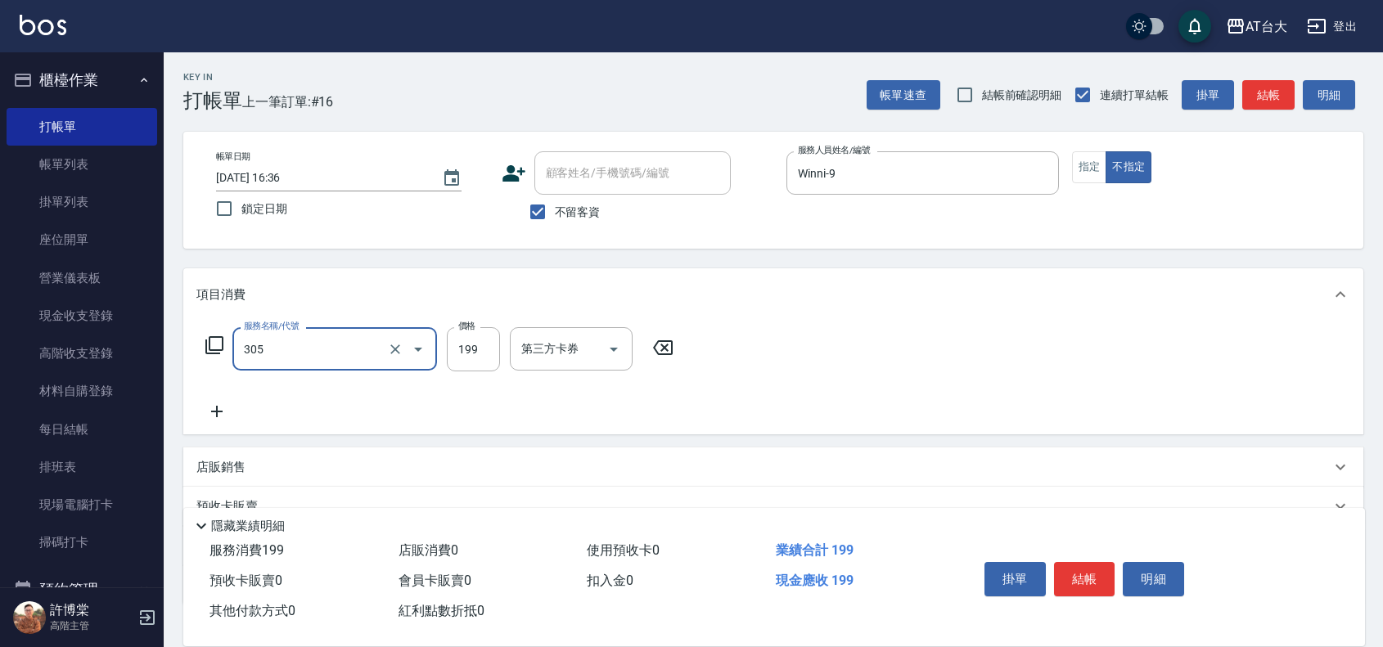
type input "剪髮(305)"
type input "250"
click at [1072, 578] on button "結帳" at bounding box center [1084, 579] width 61 height 34
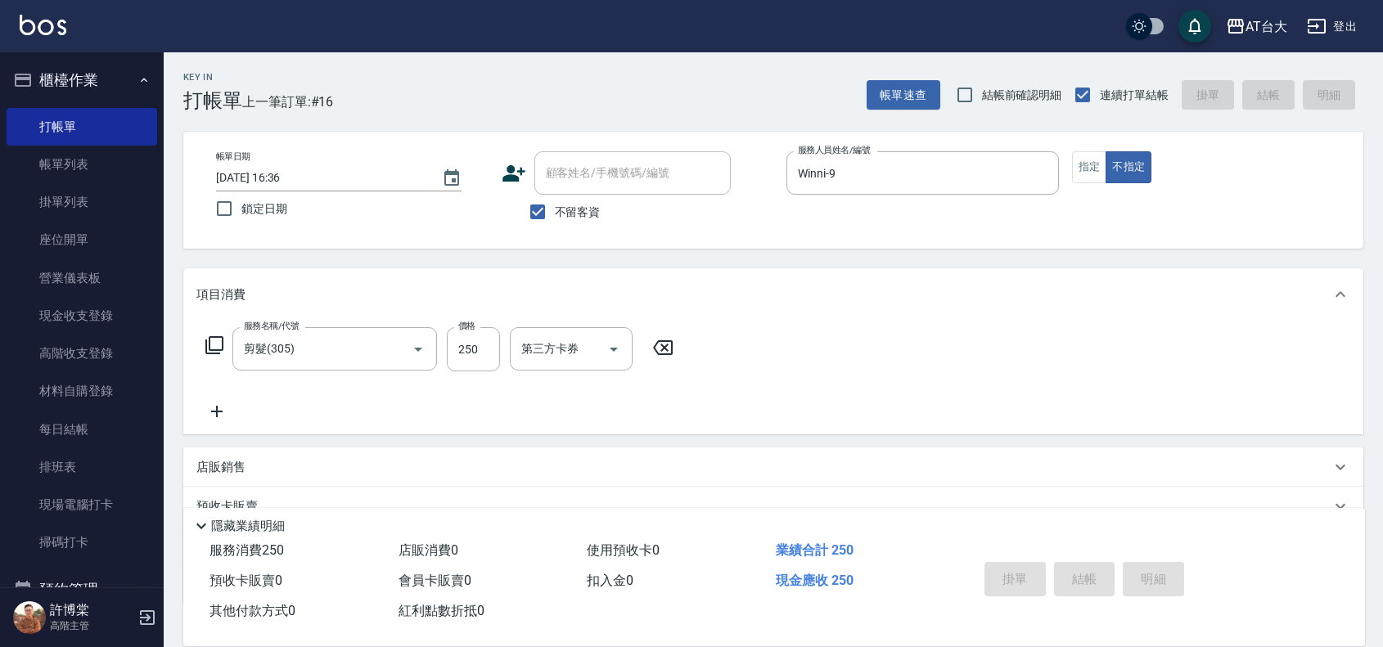
type input "[DATE] 17:03"
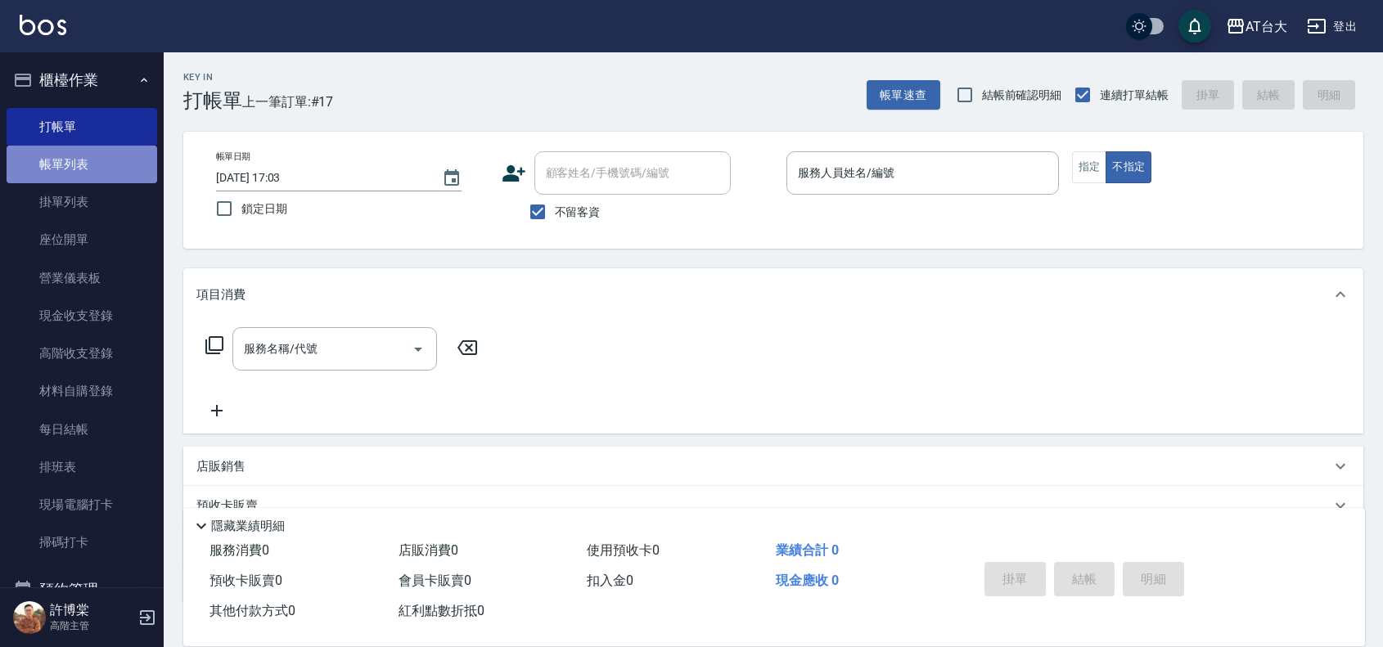
click at [113, 149] on link "帳單列表" at bounding box center [82, 165] width 151 height 38
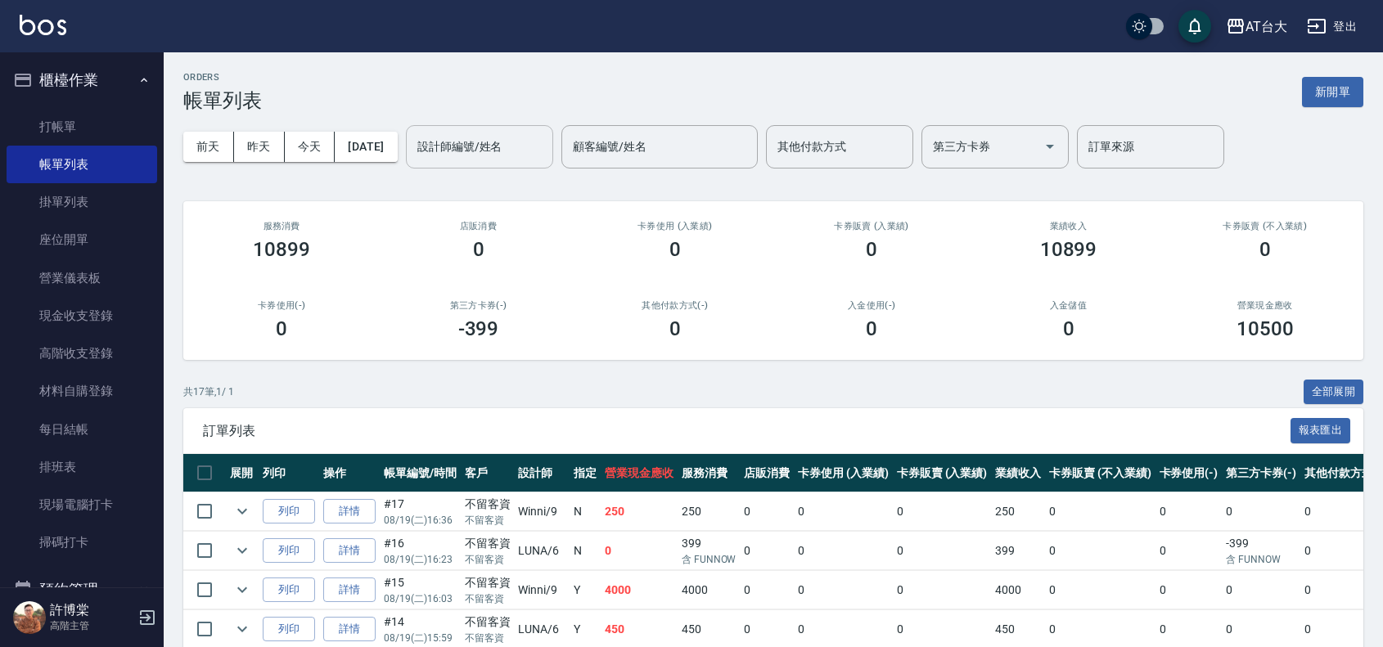
click at [485, 147] on input "設計師編號/姓名" at bounding box center [479, 147] width 133 height 29
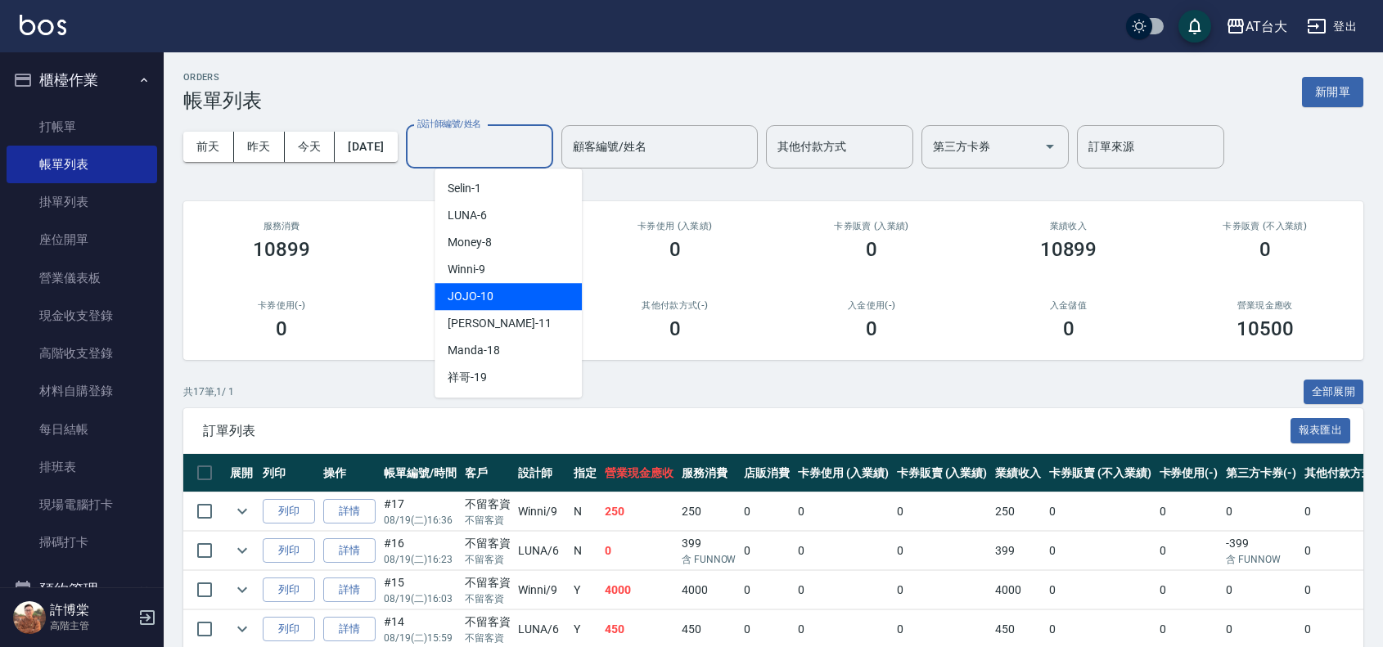
click at [507, 304] on div "JOJO -10" at bounding box center [507, 296] width 147 height 27
type input "JOJO-10"
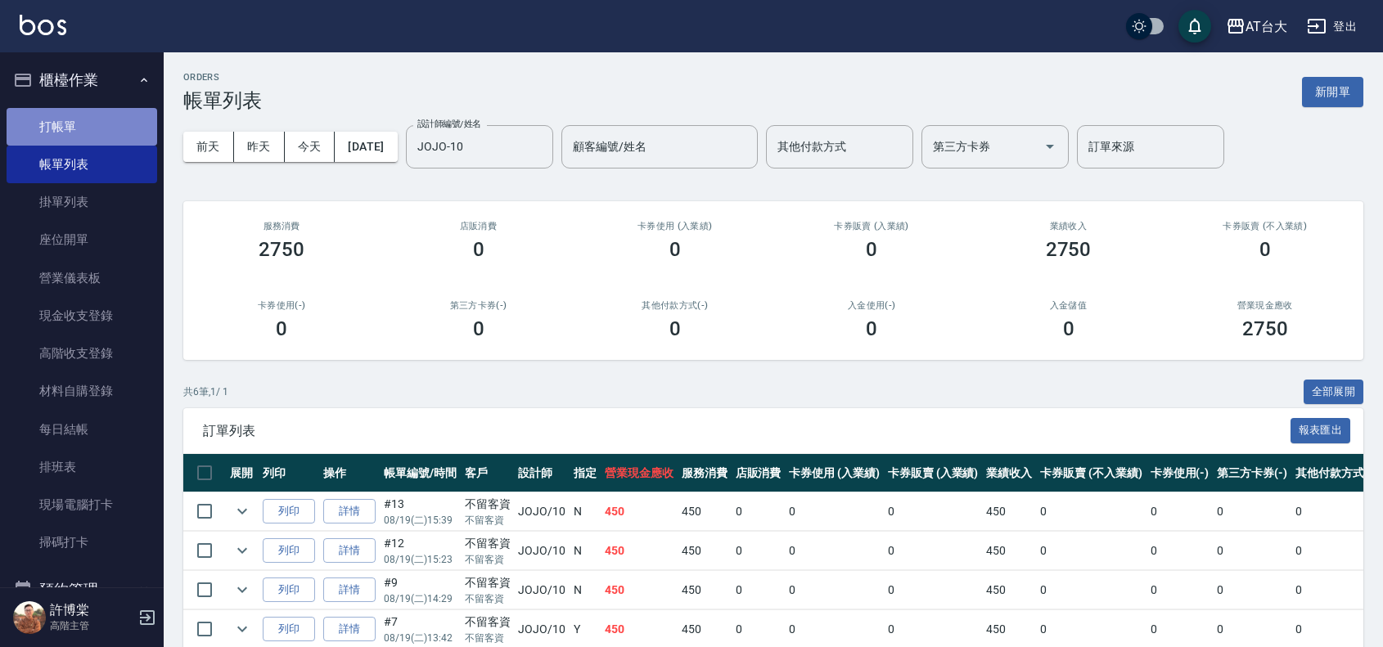
click at [100, 120] on link "打帳單" at bounding box center [82, 127] width 151 height 38
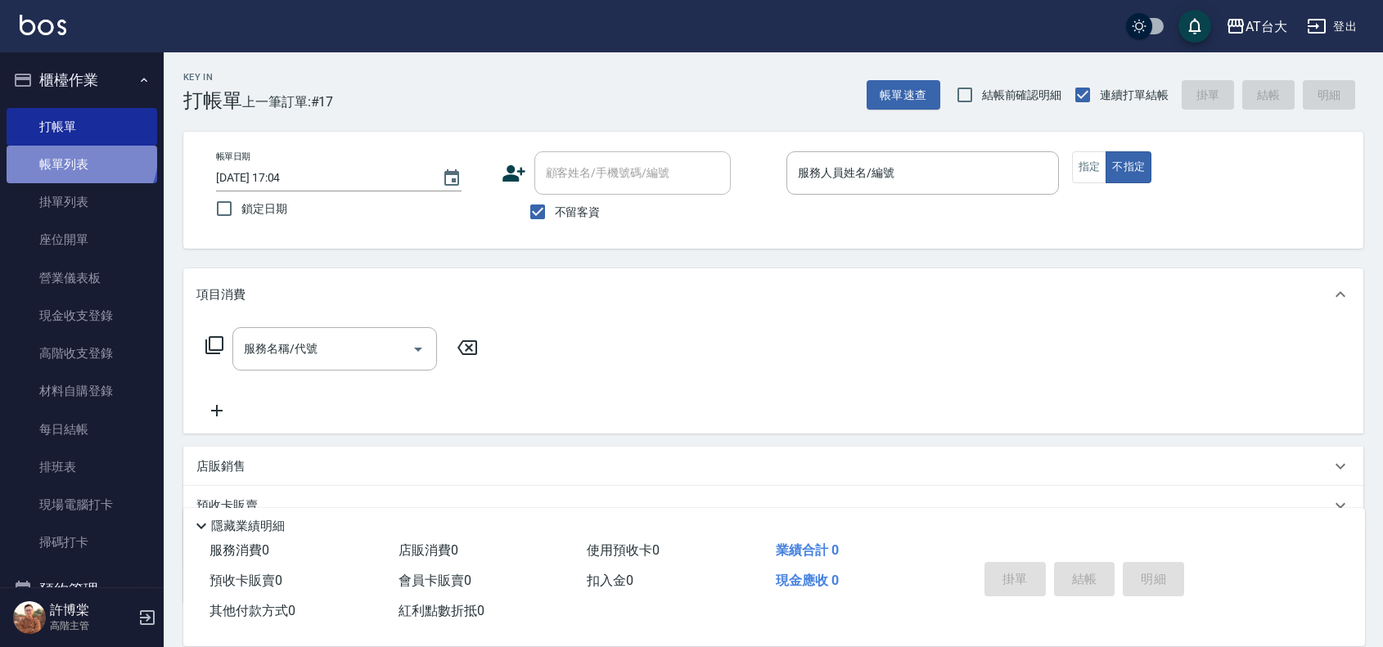
click at [79, 156] on link "帳單列表" at bounding box center [82, 165] width 151 height 38
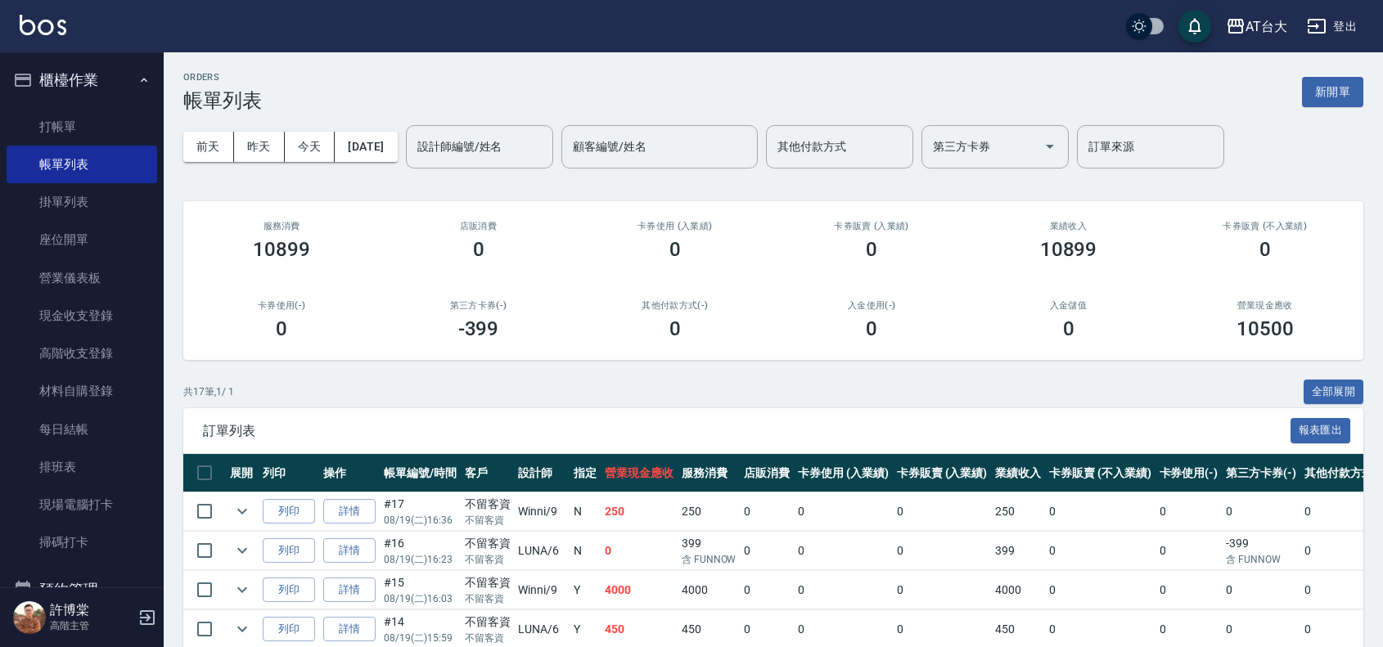
click at [94, 104] on ul "打帳單 帳單列表 掛單列表 座位開單 營業儀表板 現金收支登錄 高階收支登錄 材料自購登錄 每日結帳 排班表 現場電腦打卡 掃碼打卡" at bounding box center [82, 334] width 151 height 467
click at [94, 110] on link "打帳單" at bounding box center [82, 127] width 151 height 38
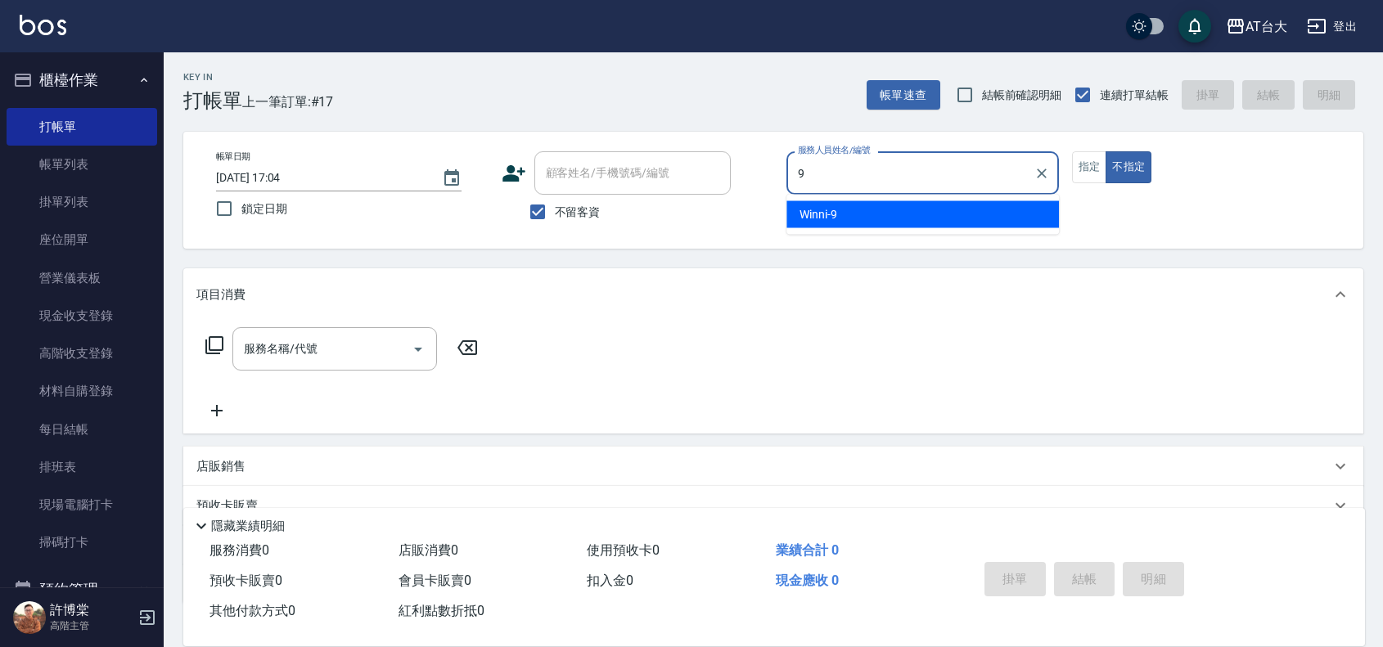
type input "Winni-9"
type button "false"
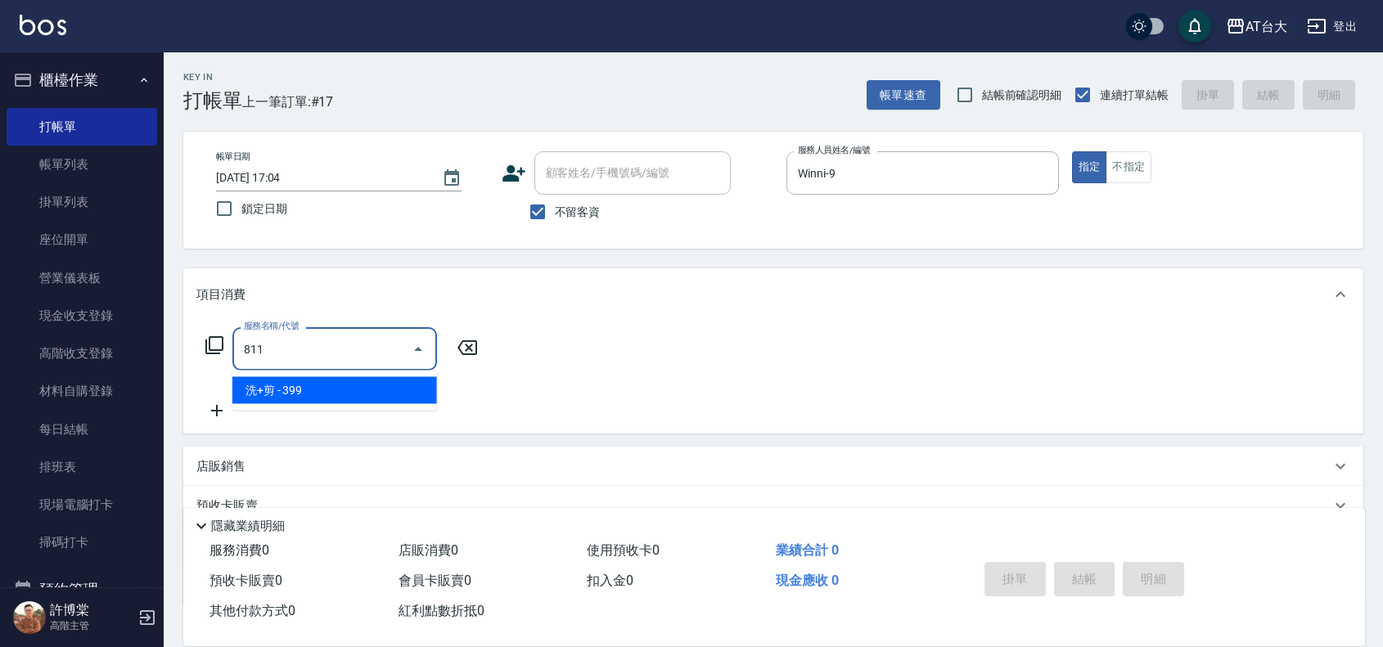
type input "洗+剪(811)"
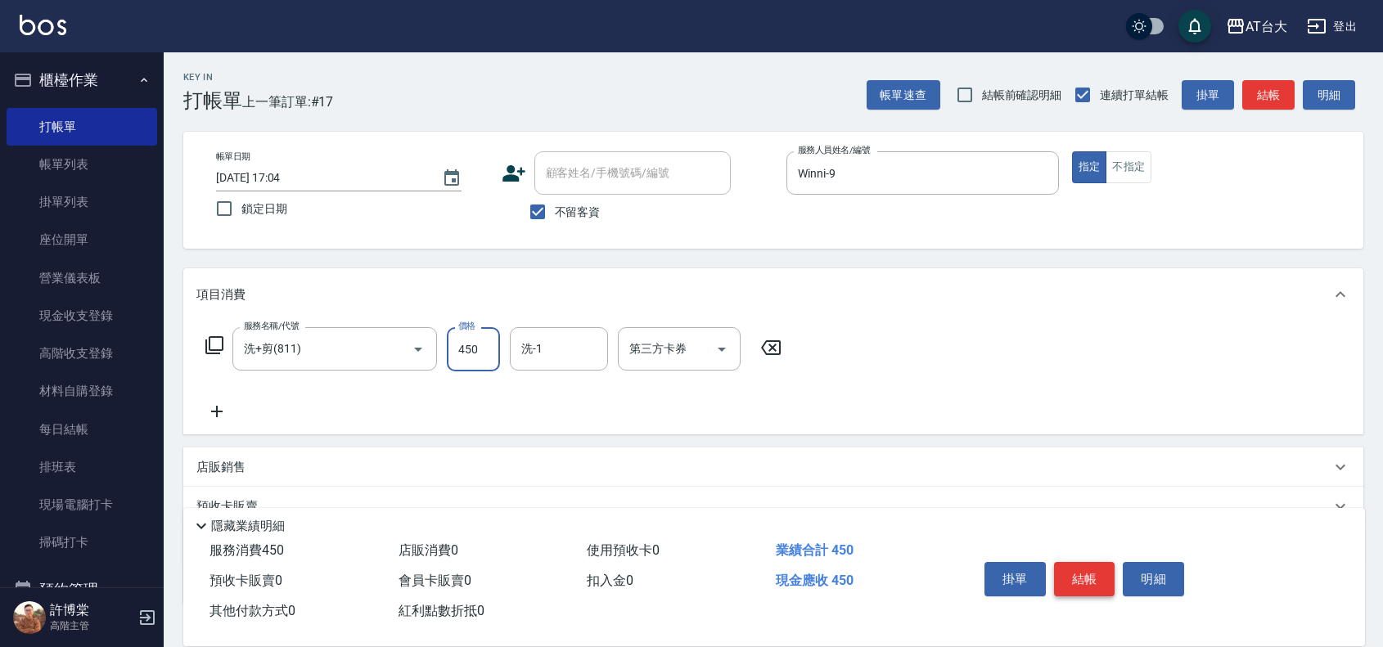
type input "450"
click at [1058, 573] on button "結帳" at bounding box center [1084, 579] width 61 height 34
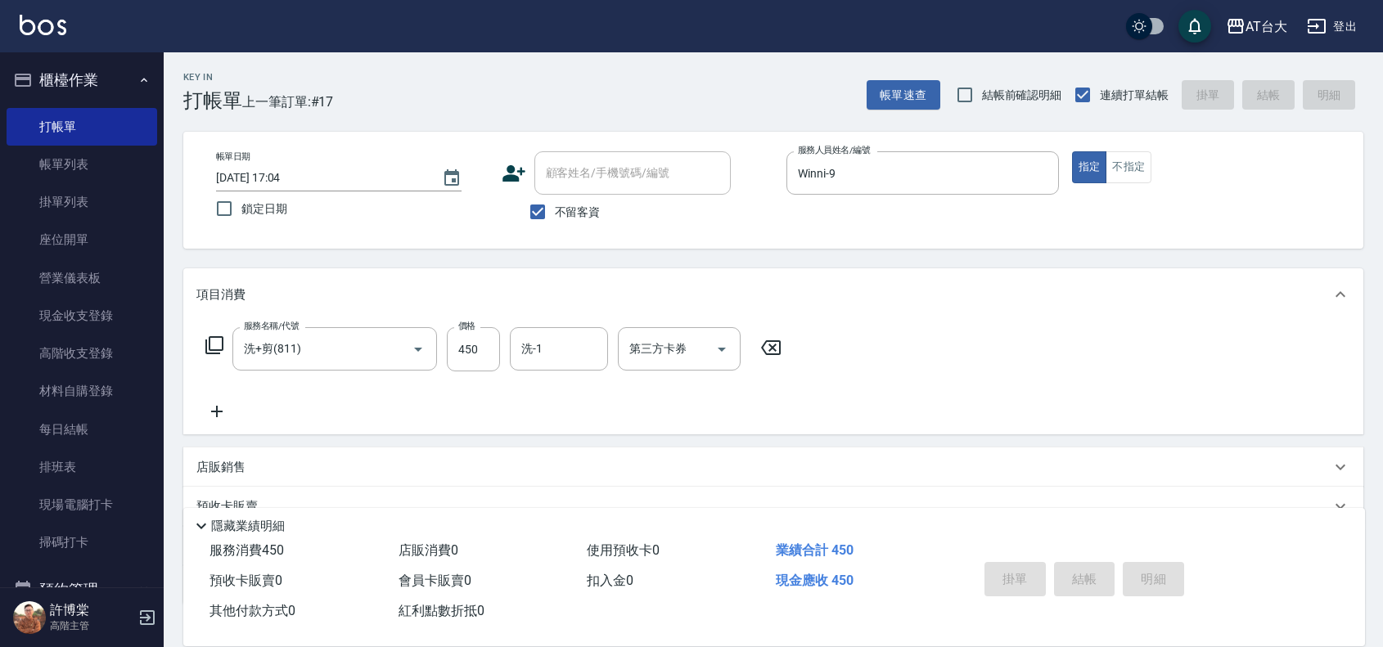
type input "[DATE] 17:34"
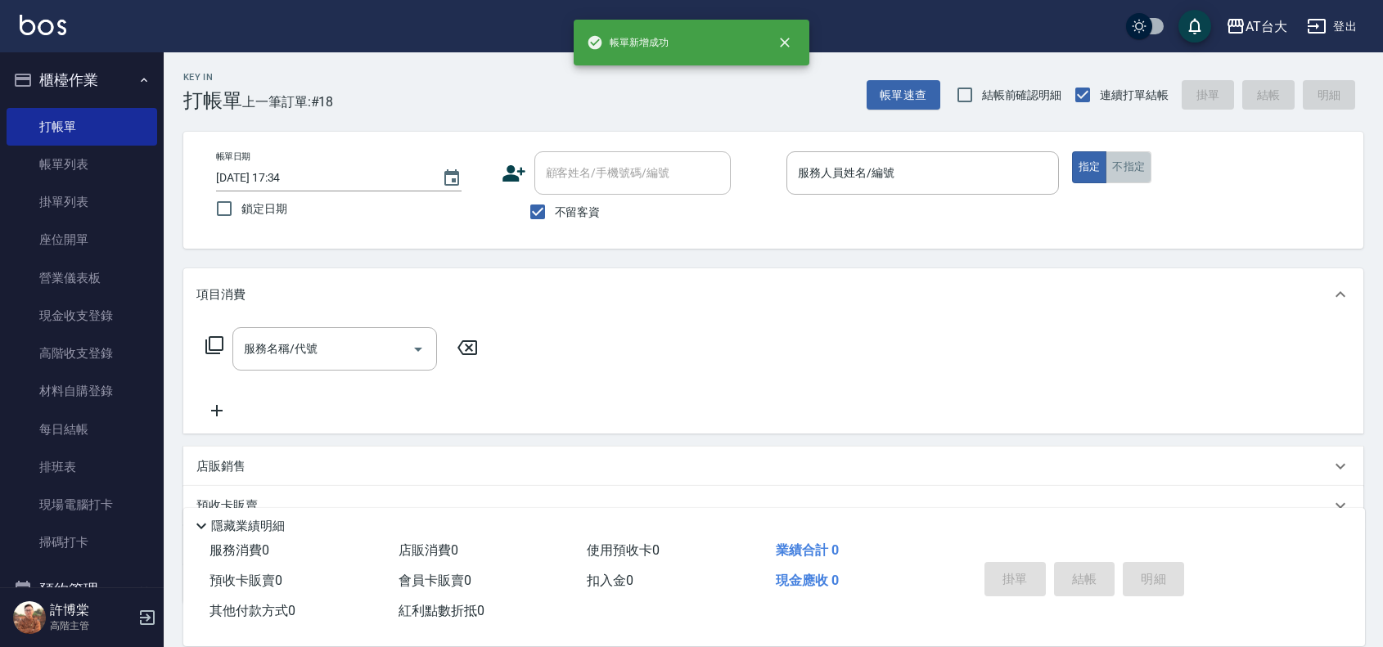
click at [1147, 181] on button "不指定" at bounding box center [1128, 167] width 46 height 32
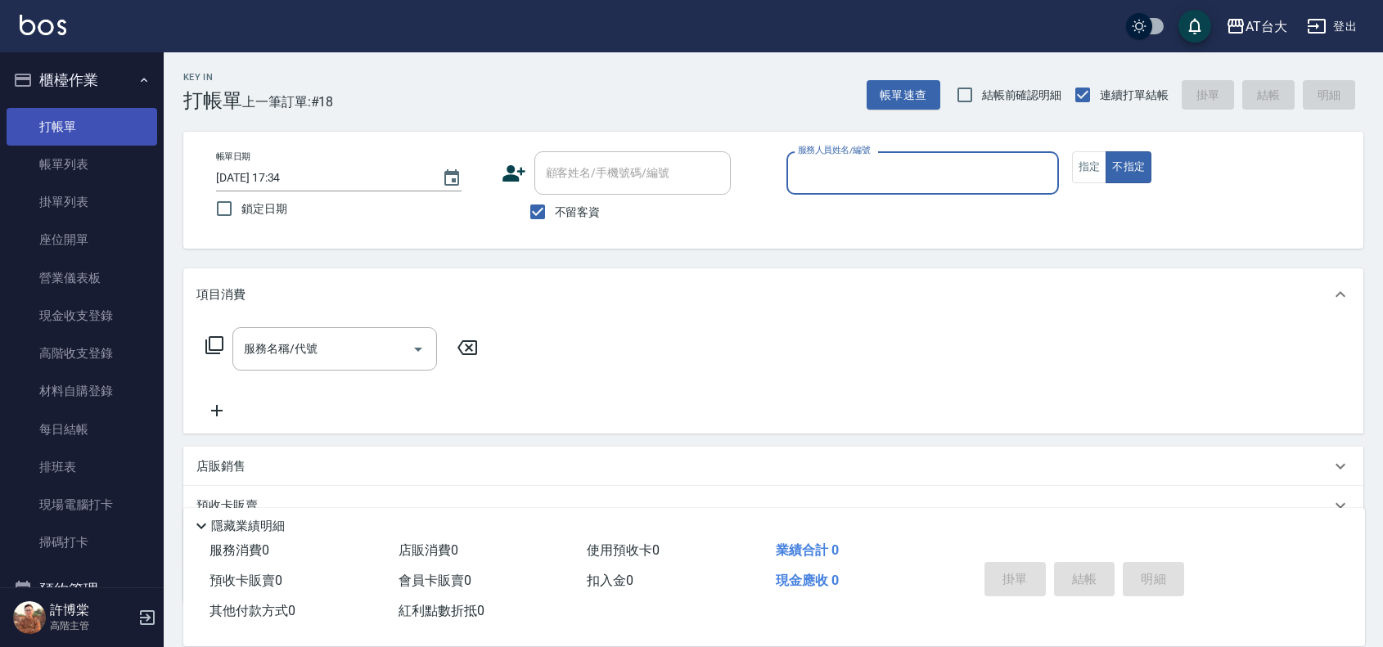
drag, startPoint x: 64, startPoint y: 160, endPoint x: 70, endPoint y: 141, distance: 19.9
click at [64, 160] on link "帳單列表" at bounding box center [82, 165] width 151 height 38
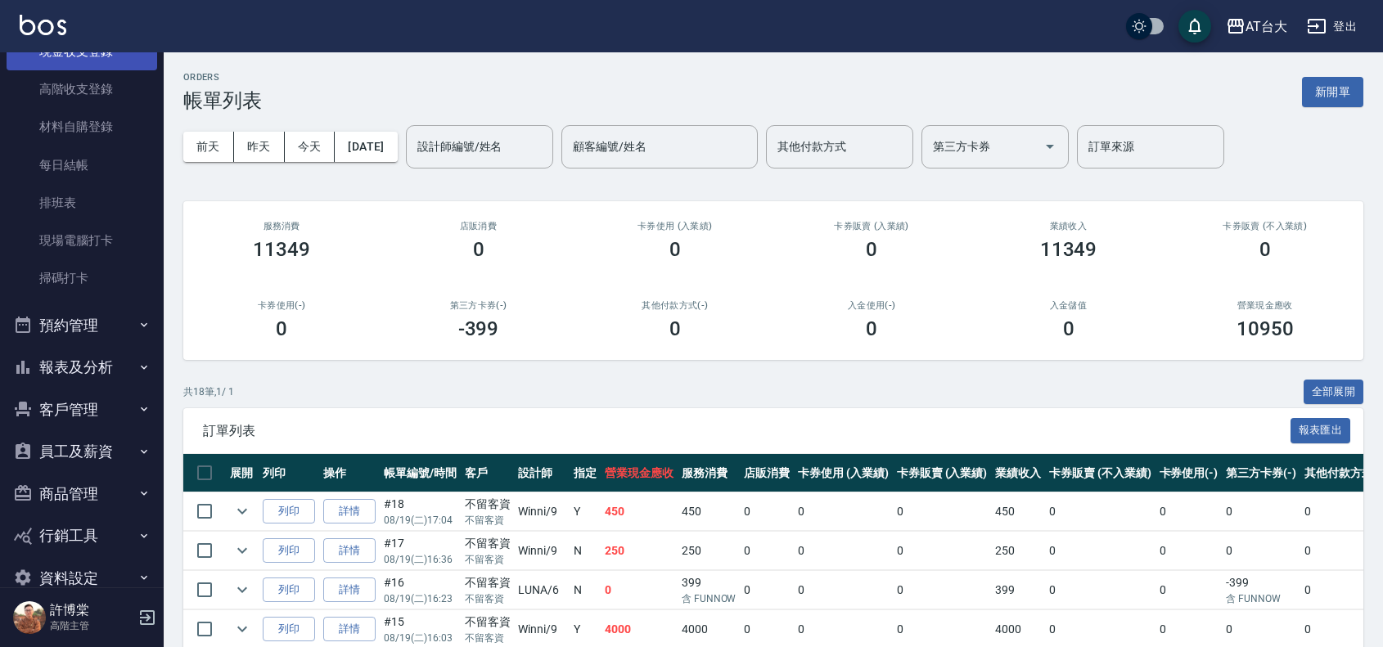
scroll to position [295, 0]
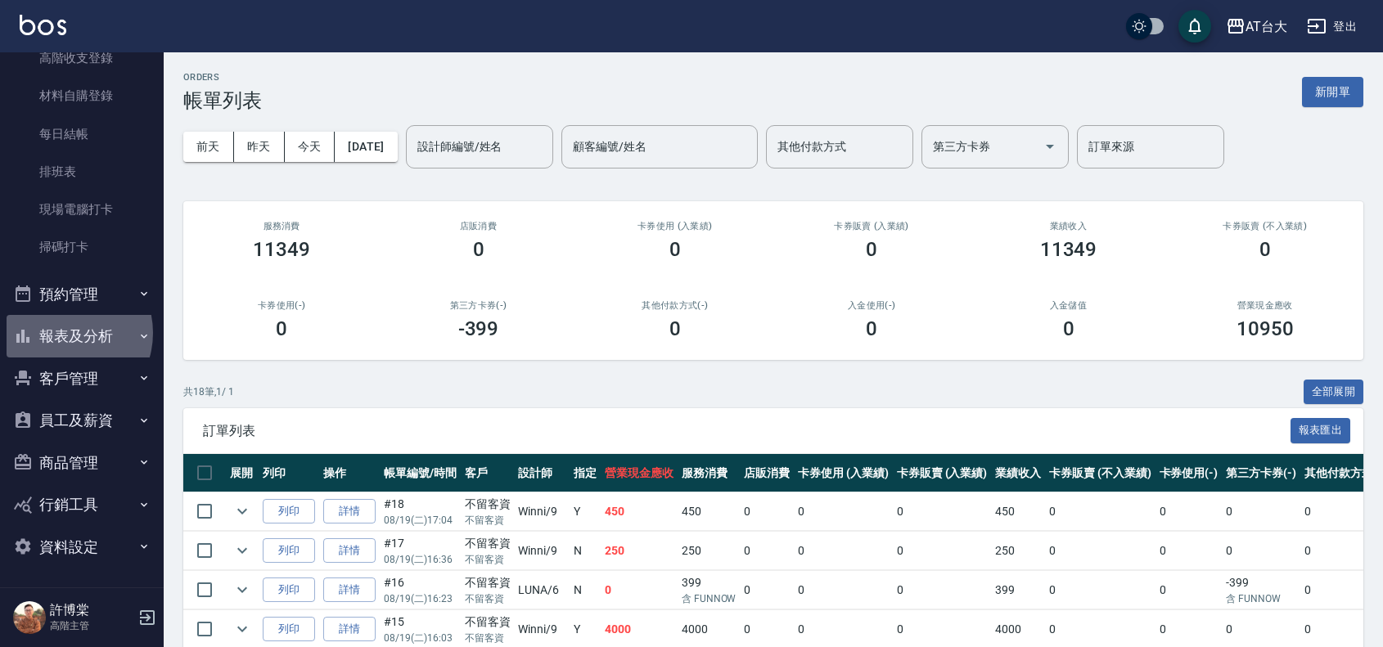
click at [62, 333] on button "報表及分析" at bounding box center [82, 336] width 151 height 43
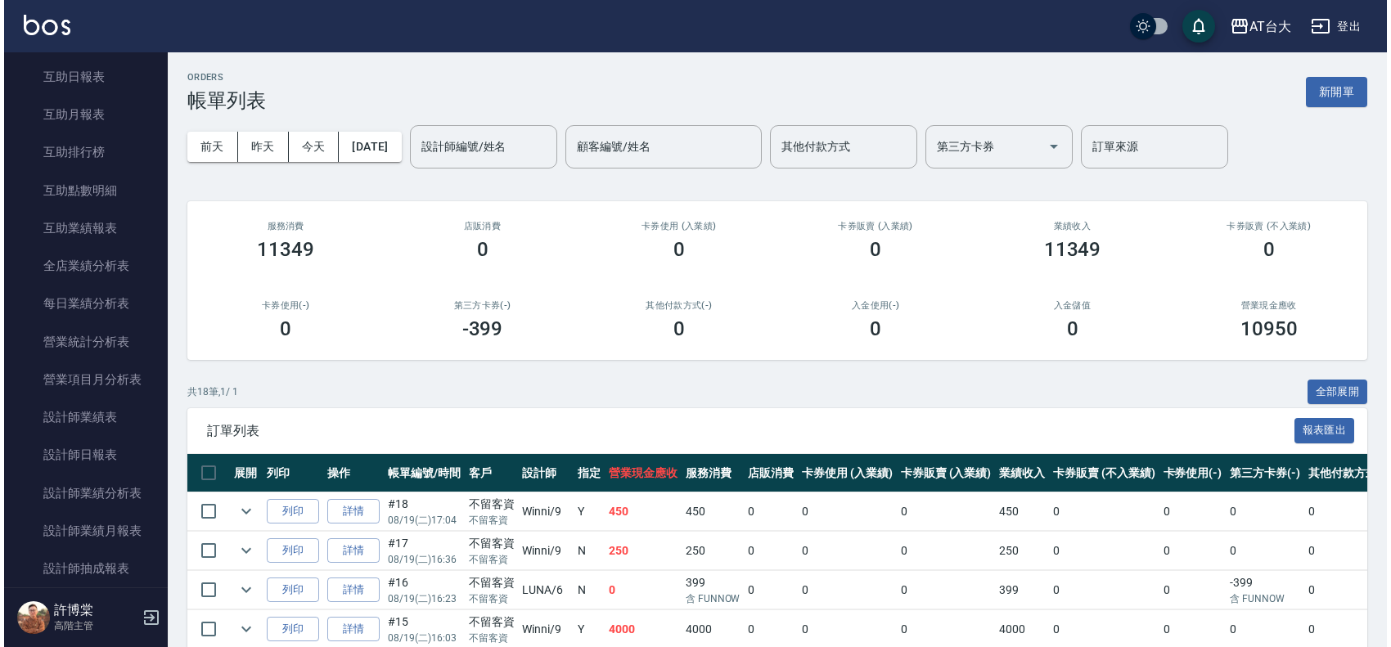
scroll to position [807, 0]
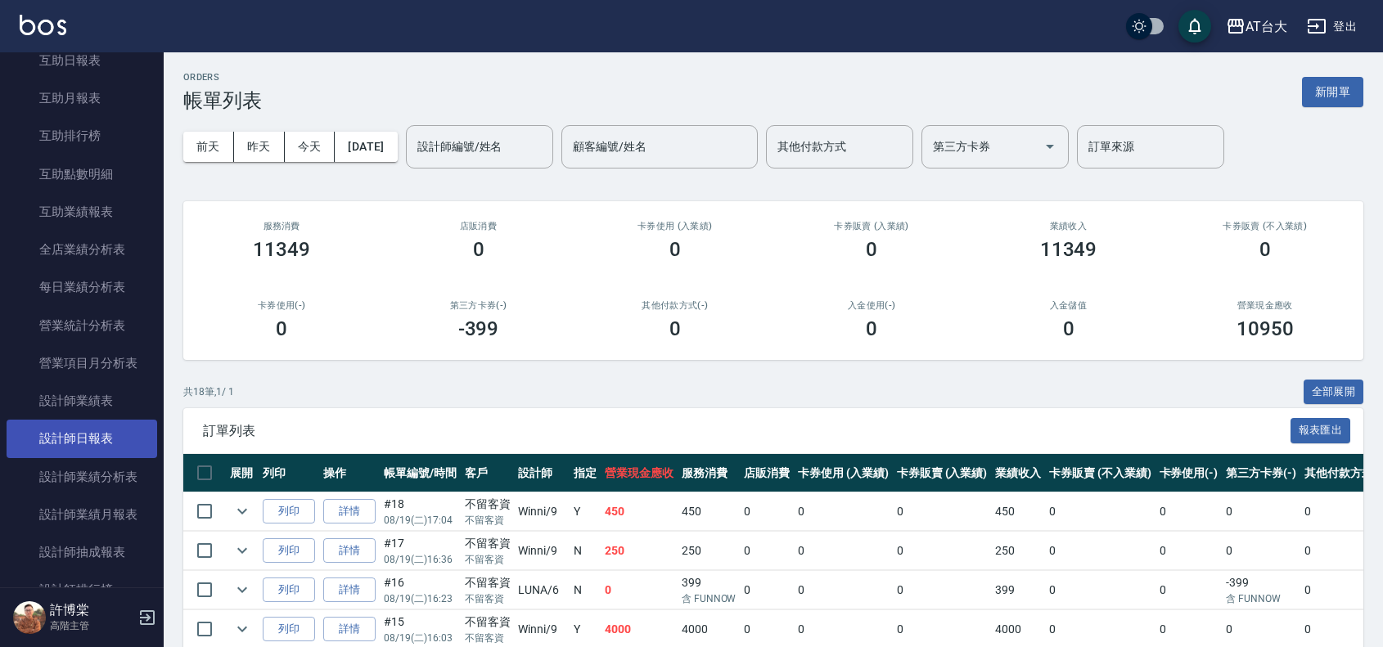
click at [116, 438] on link "設計師日報表" at bounding box center [82, 439] width 151 height 38
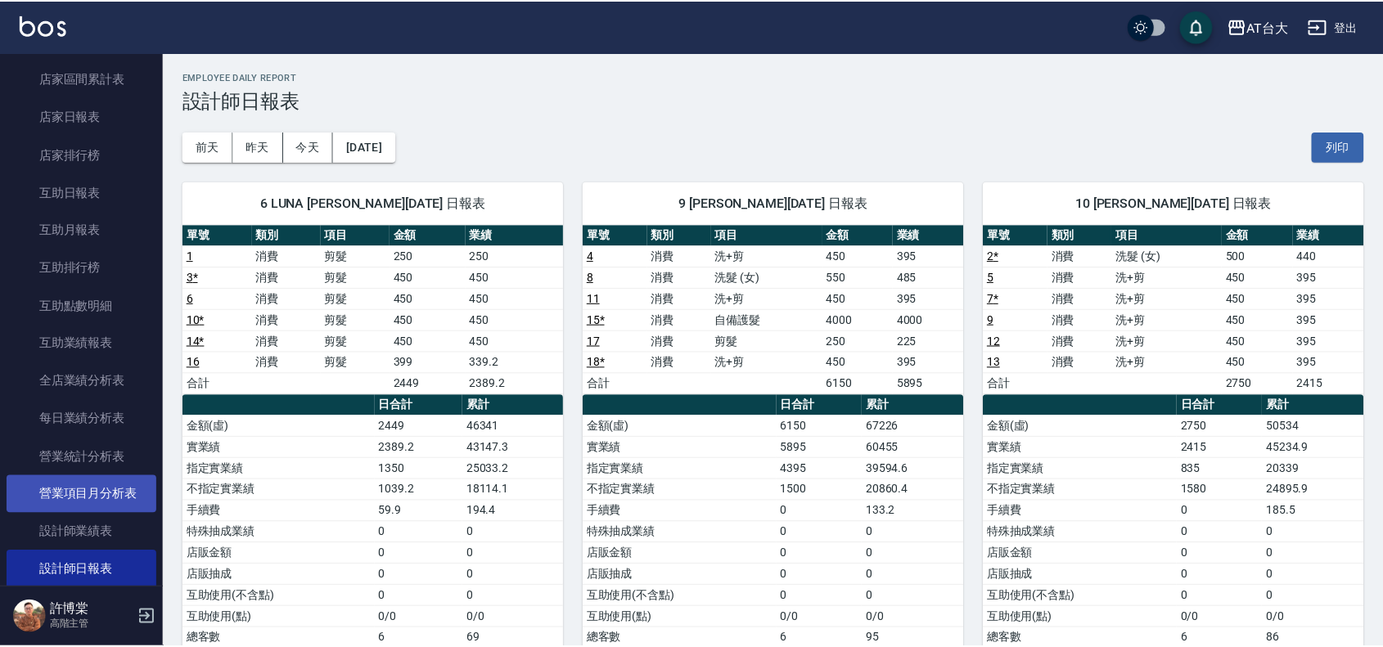
scroll to position [398, 0]
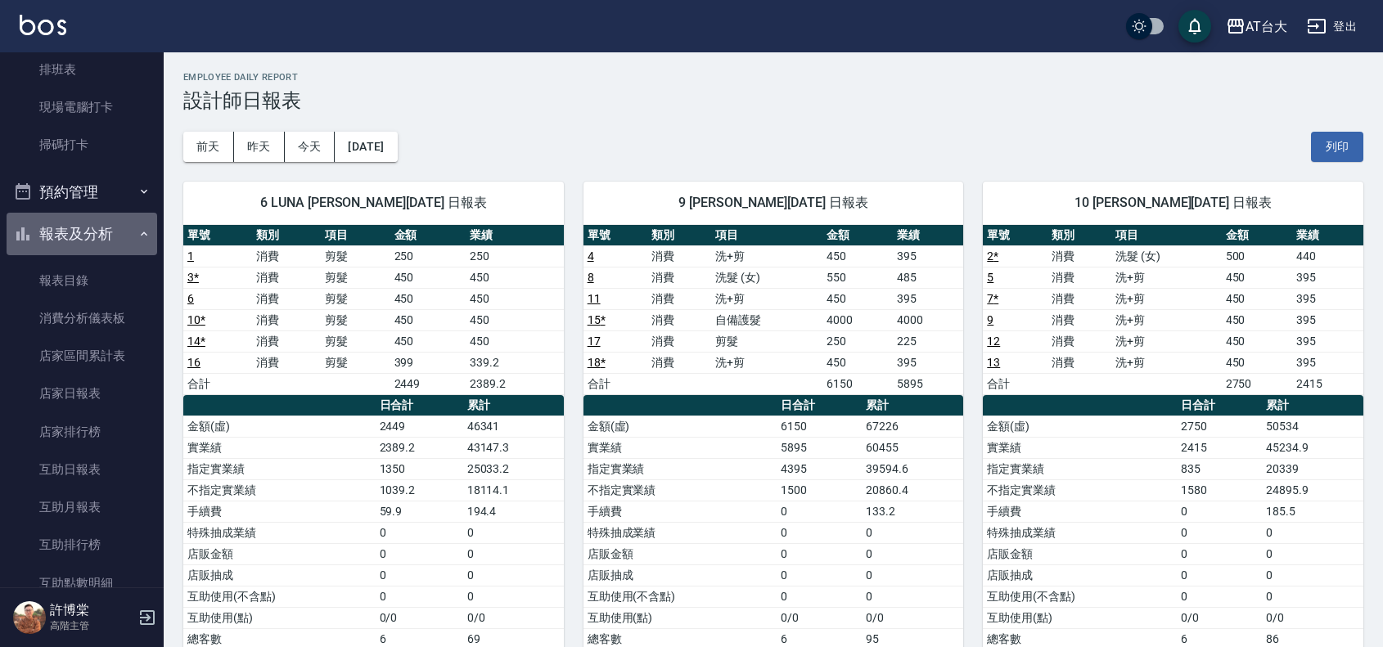
click at [120, 225] on button "報表及分析" at bounding box center [82, 234] width 151 height 43
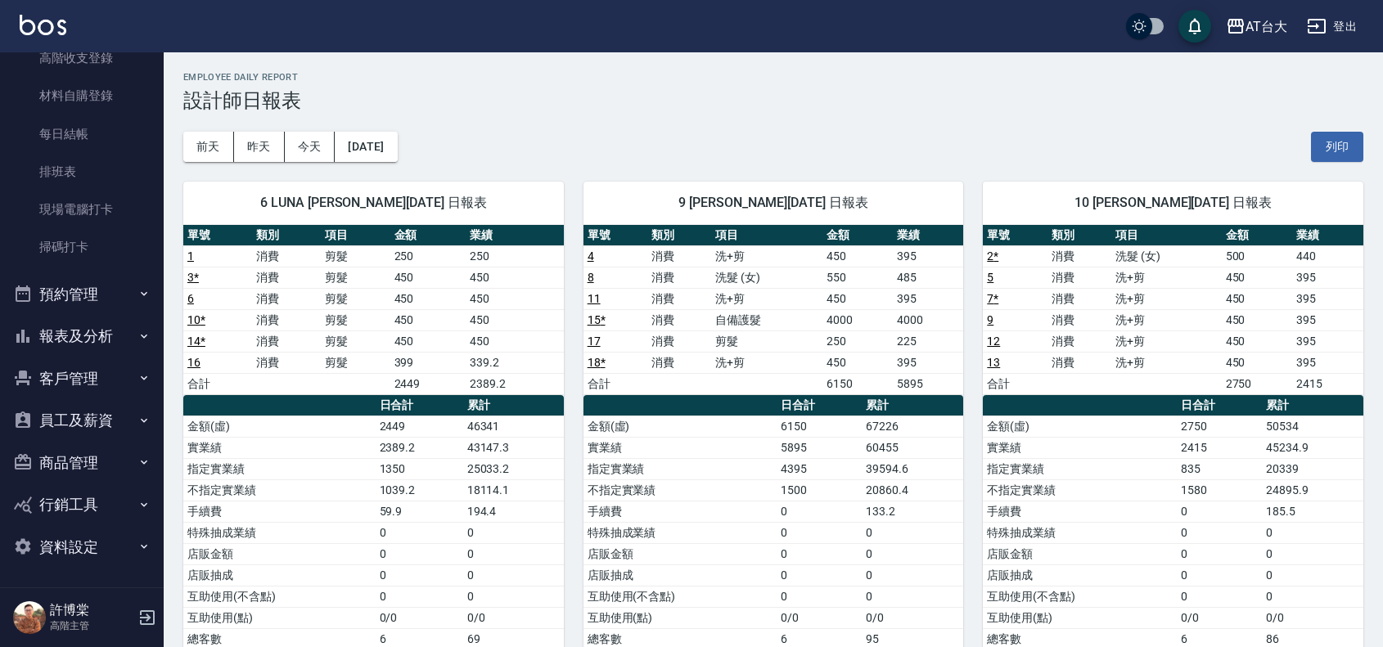
scroll to position [0, 0]
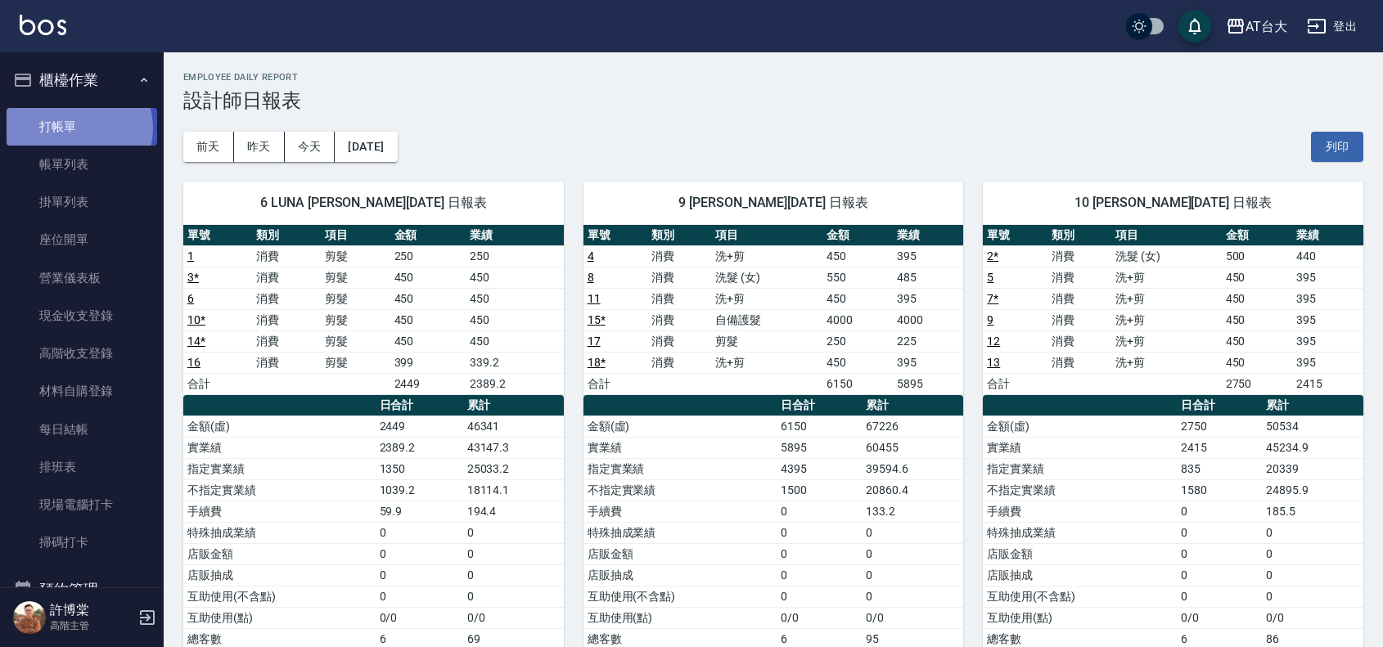
click at [74, 128] on link "打帳單" at bounding box center [82, 127] width 151 height 38
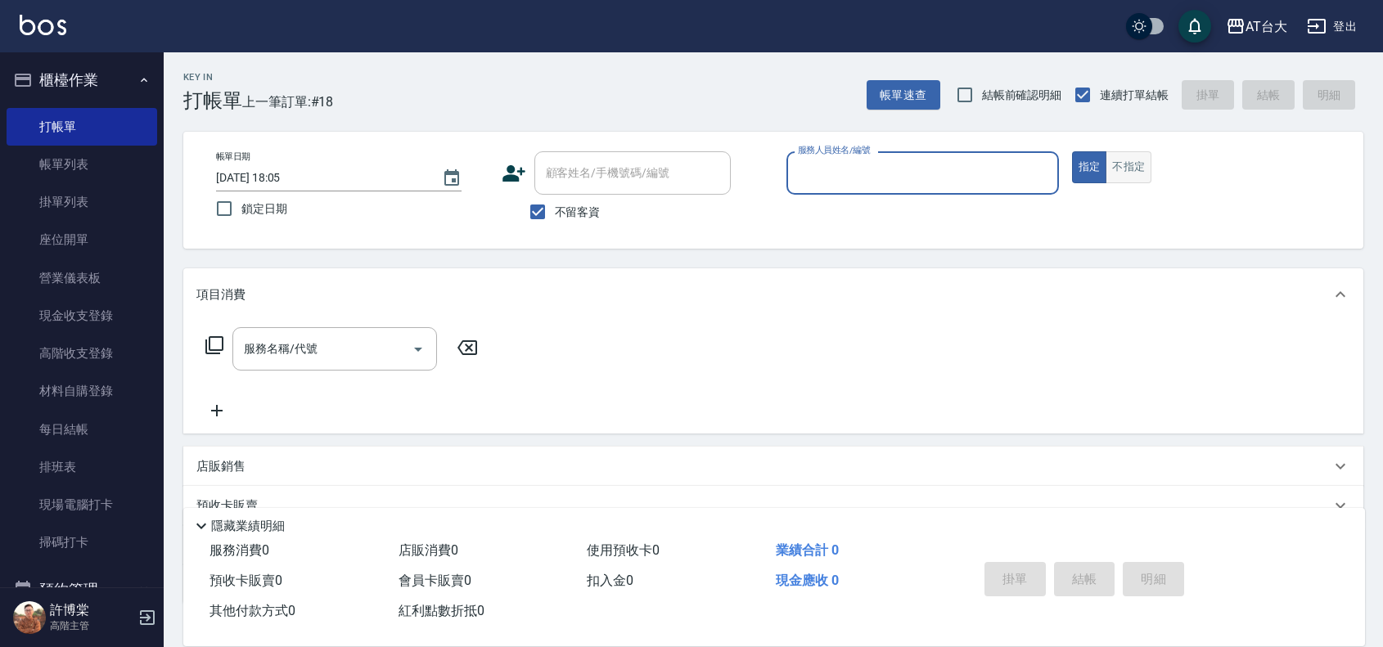
click at [1127, 176] on button "不指定" at bounding box center [1128, 167] width 46 height 32
click at [35, 158] on link "帳單列表" at bounding box center [82, 165] width 151 height 38
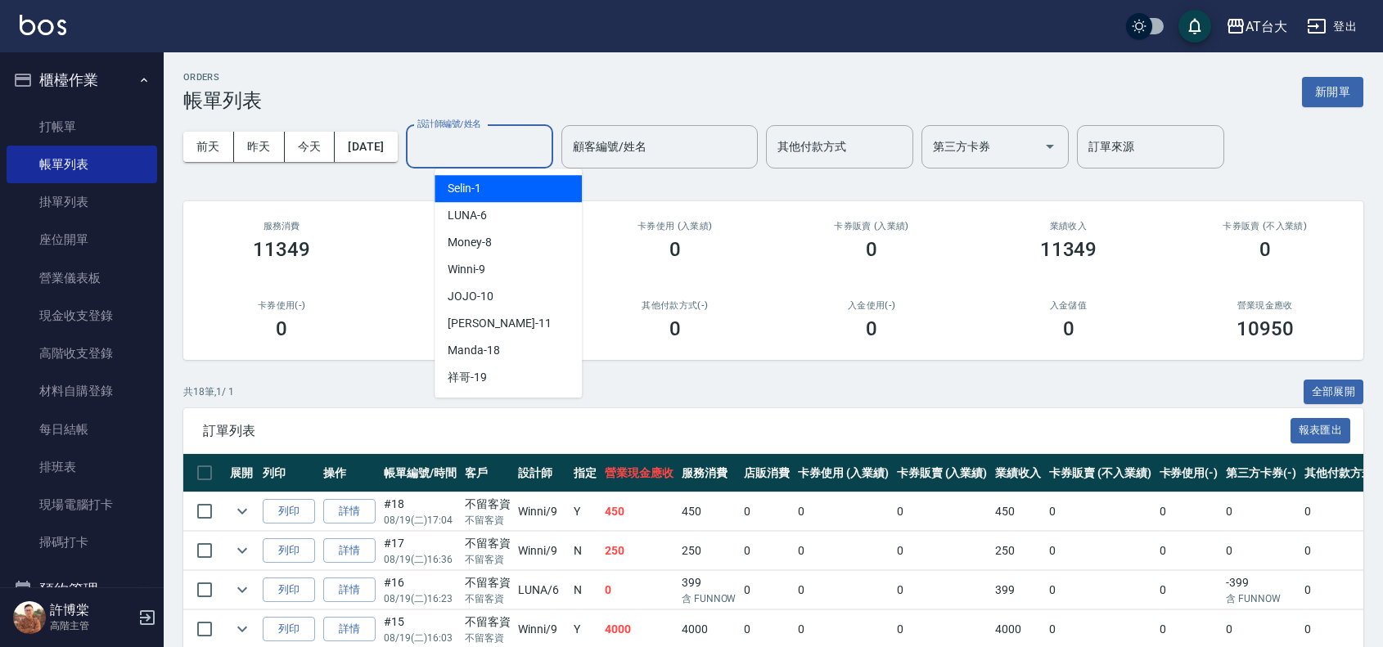
click at [469, 147] on input "設計師編號/姓名" at bounding box center [479, 147] width 133 height 29
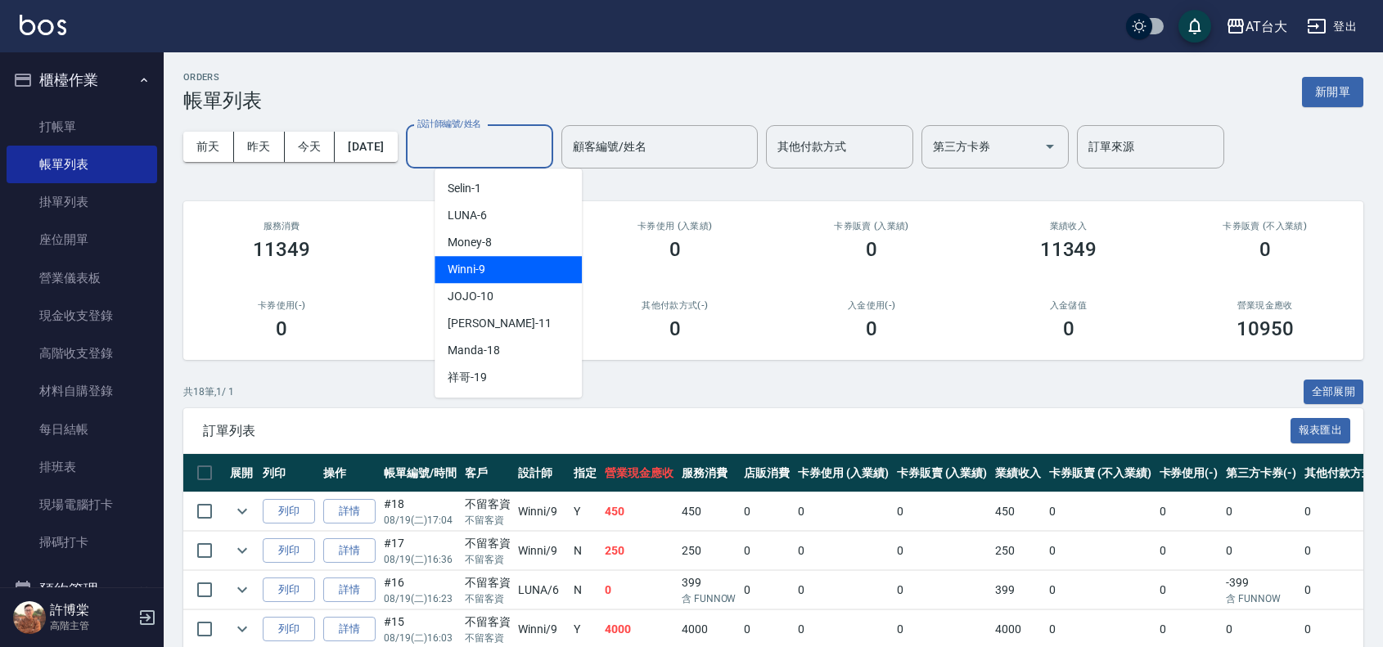
click at [506, 267] on div "Winni -9" at bounding box center [507, 269] width 147 height 27
type input "Winni-9"
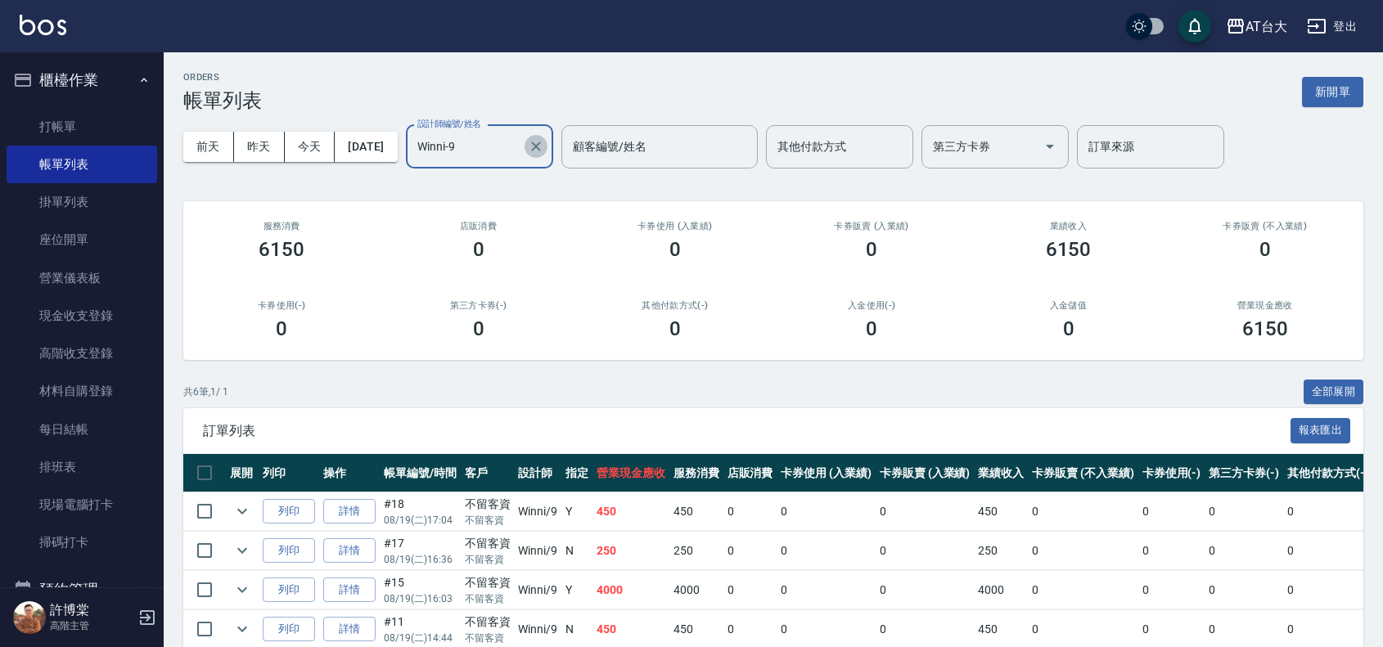
click at [544, 142] on icon "Clear" at bounding box center [536, 146] width 16 height 16
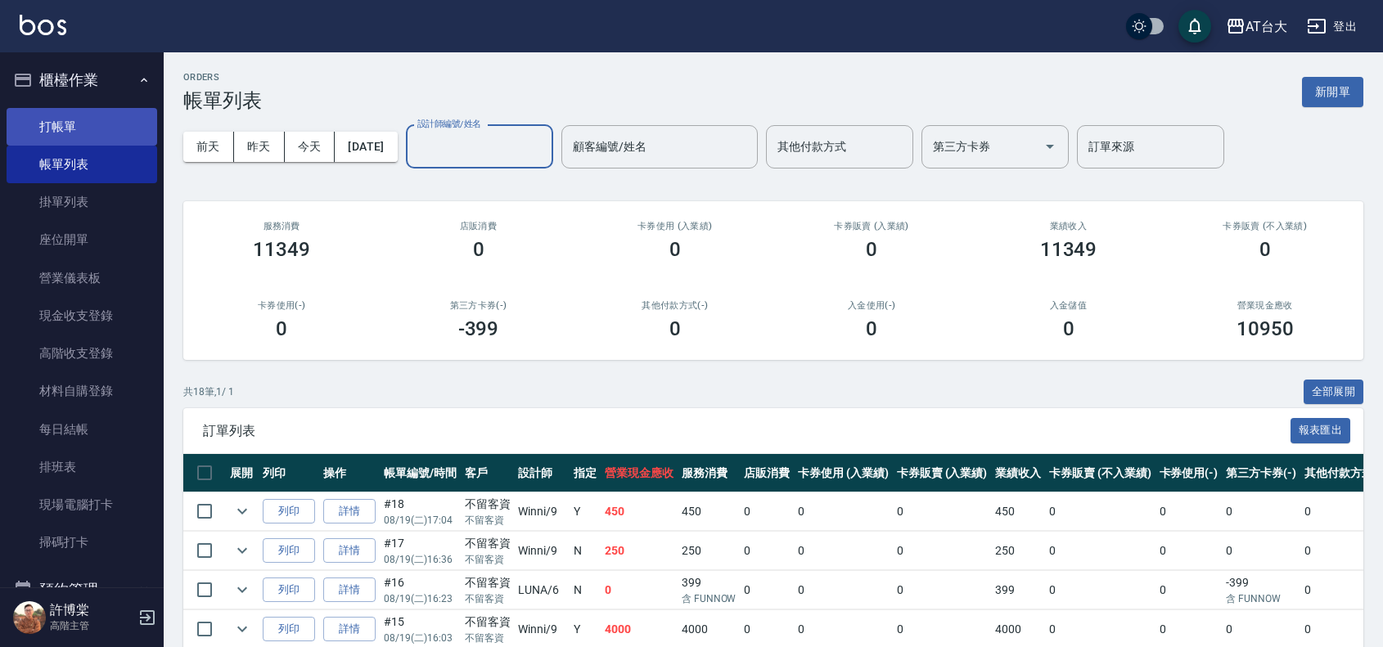
click at [115, 137] on link "打帳單" at bounding box center [82, 127] width 151 height 38
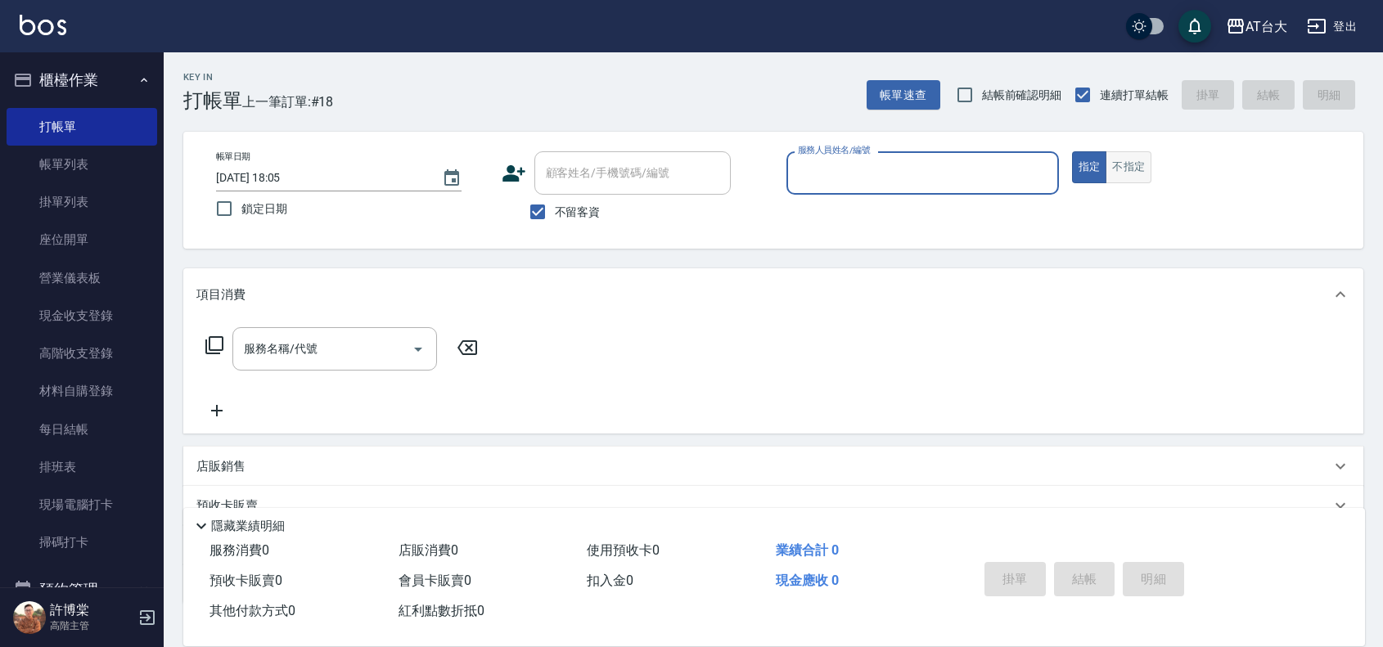
drag, startPoint x: 1130, startPoint y: 160, endPoint x: 1130, endPoint y: 172, distance: 12.3
click at [1129, 160] on button "不指定" at bounding box center [1128, 167] width 46 height 32
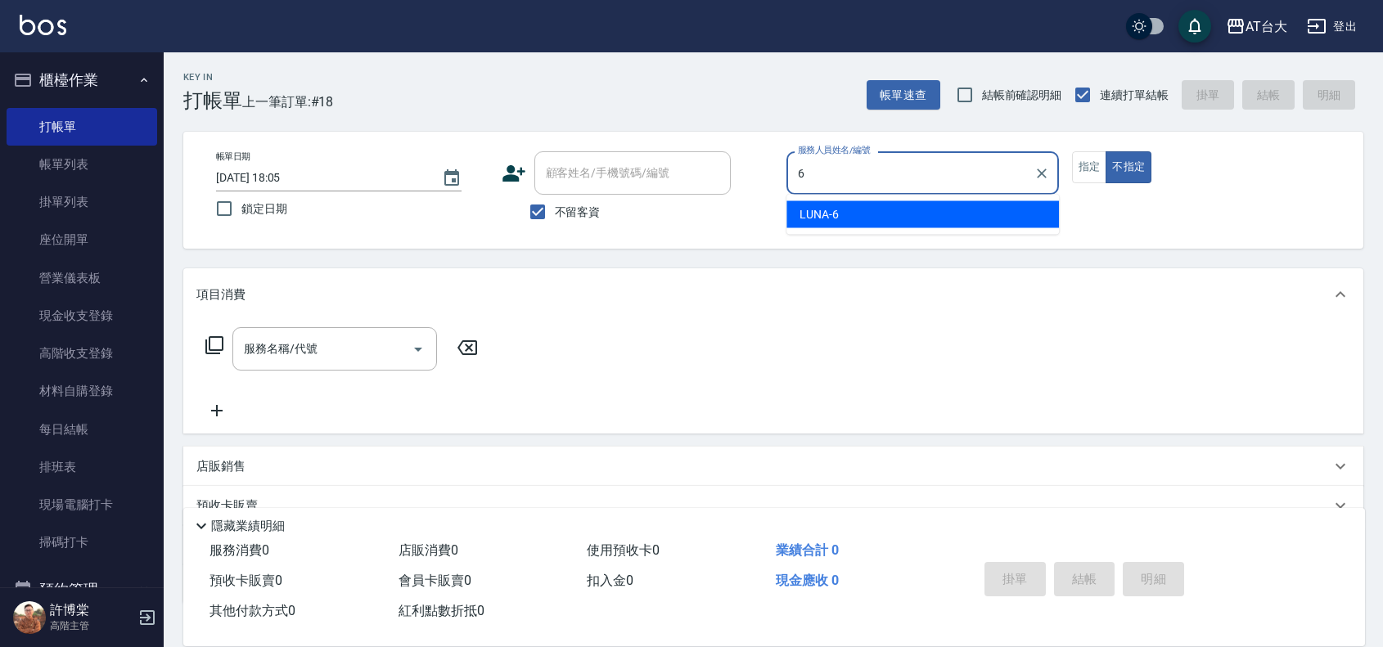
type input "LUNA-6"
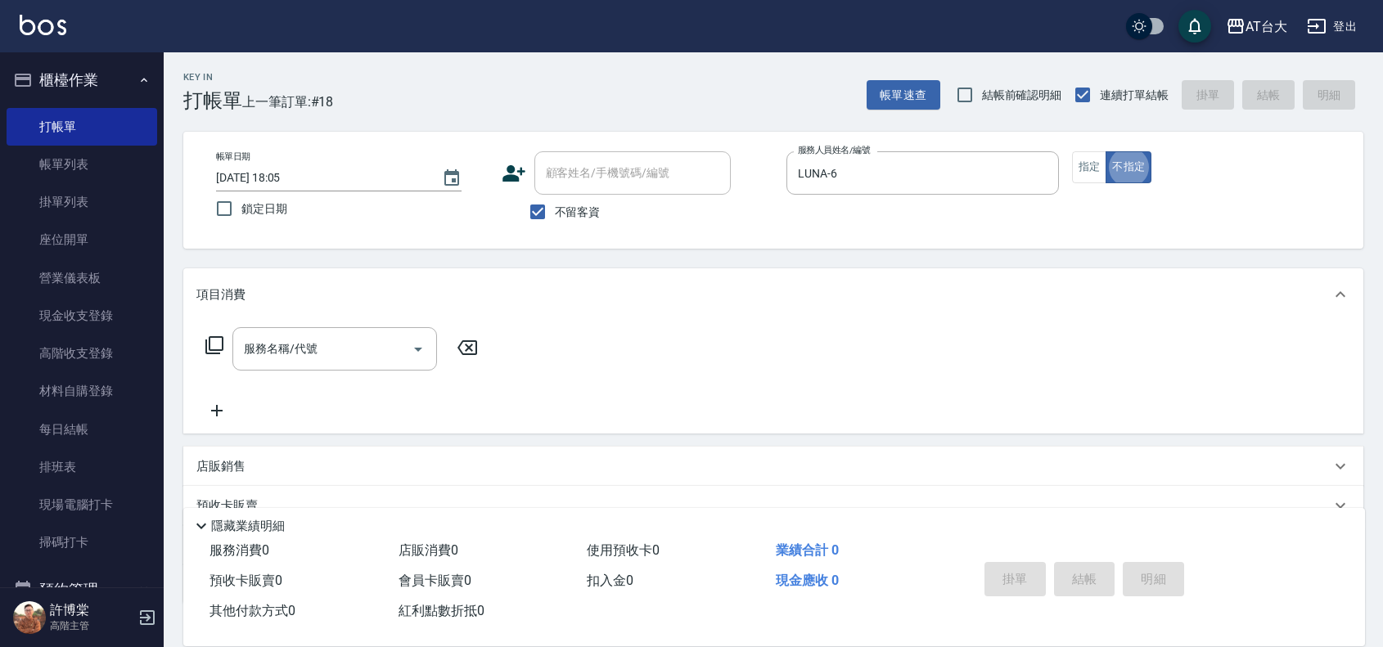
type button "false"
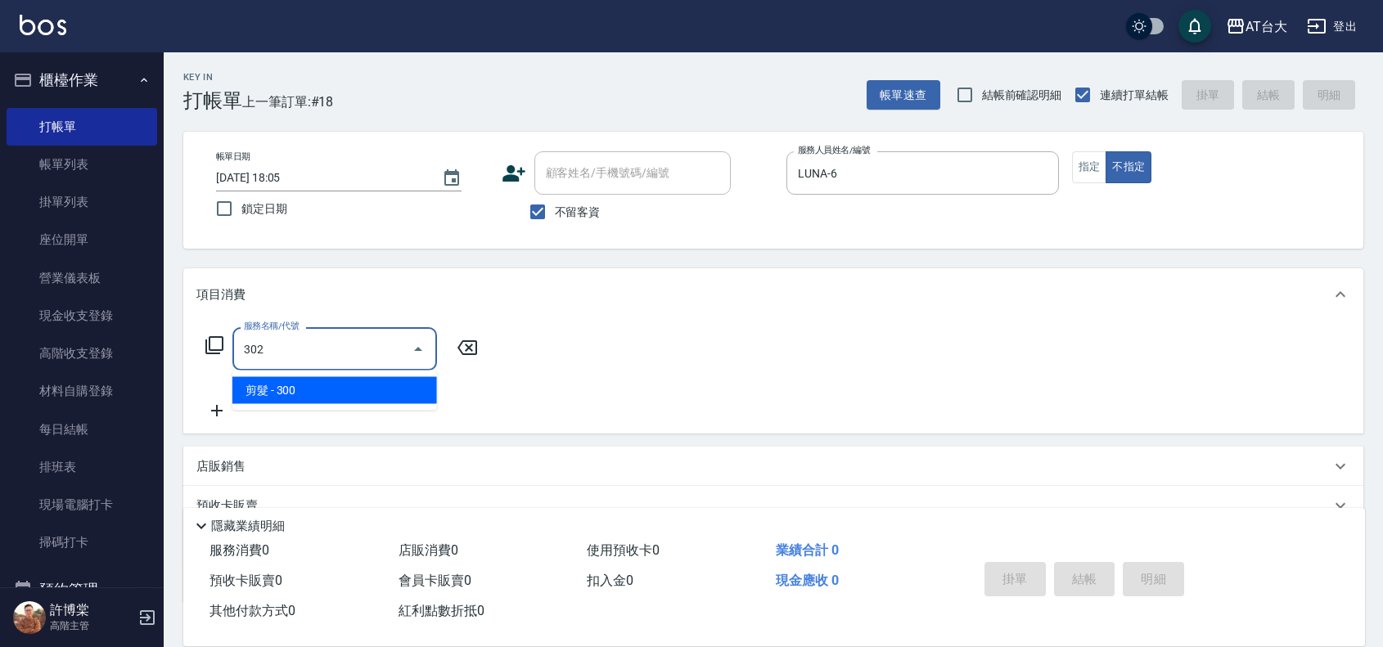
type input "剪髮(302)"
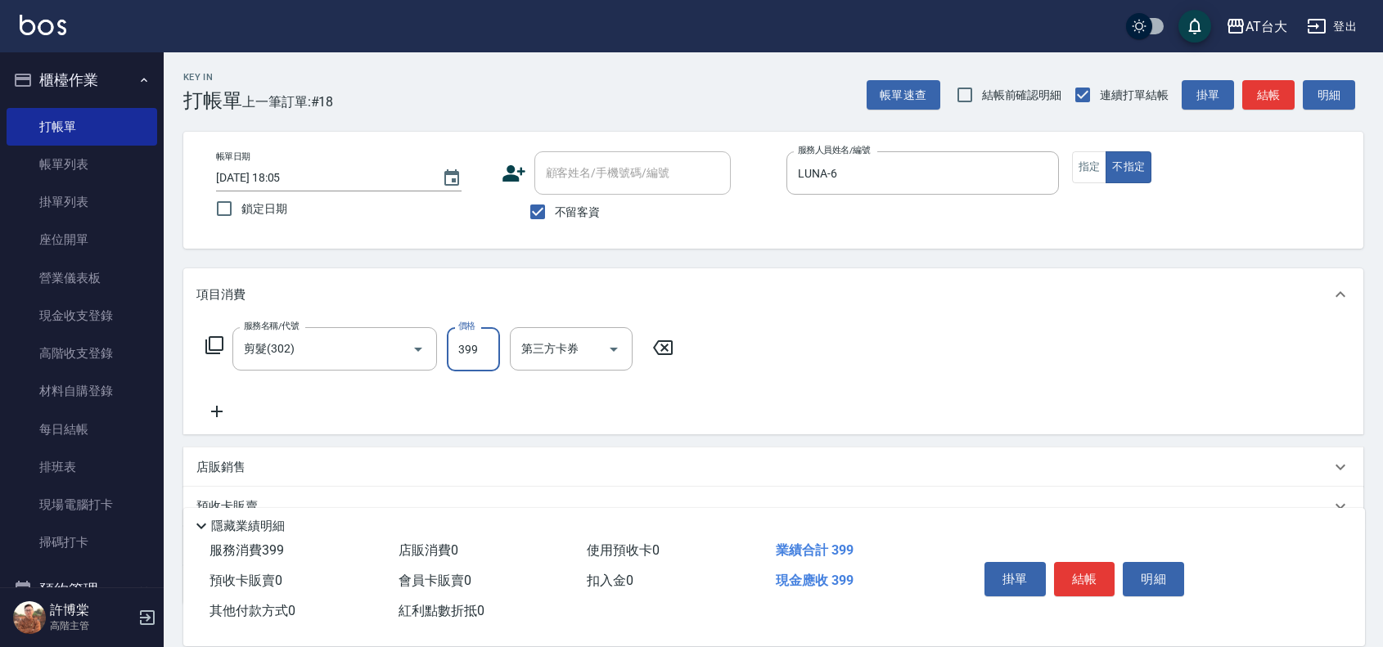
type input "399"
click at [567, 338] on input "第三方卡券" at bounding box center [558, 349] width 83 height 29
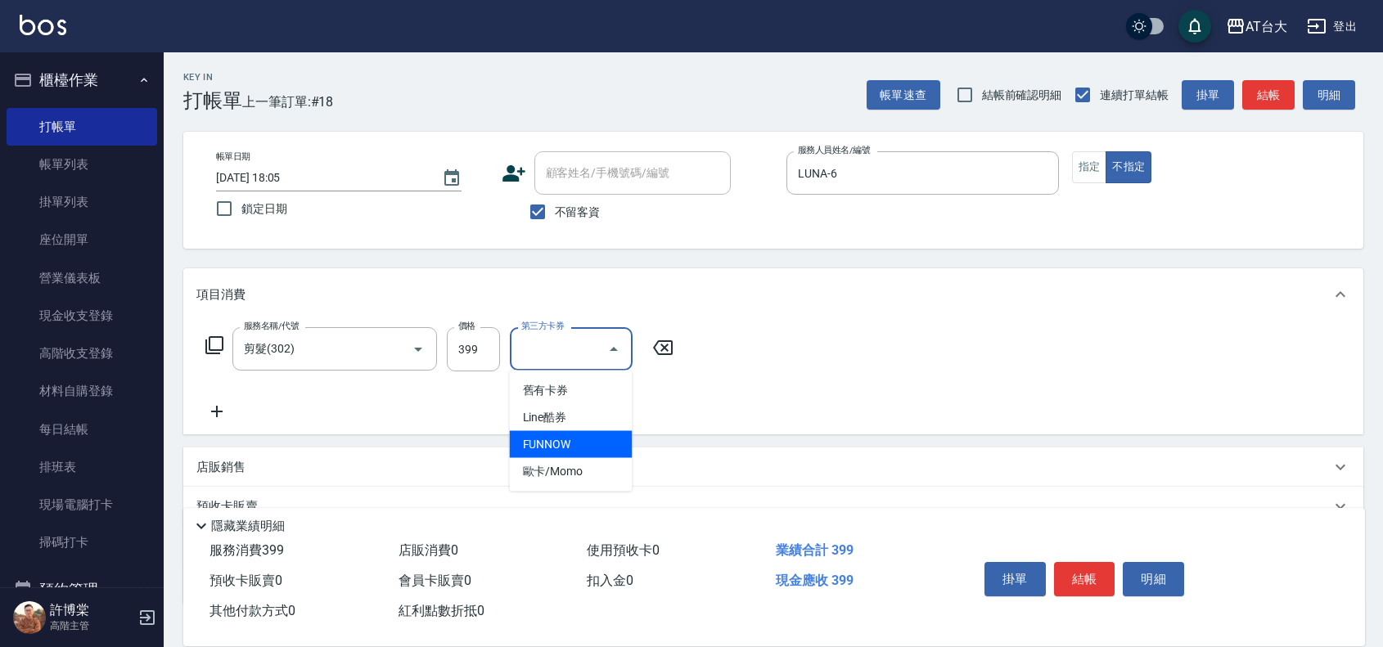
click at [573, 454] on span "FUNNOW" at bounding box center [571, 444] width 123 height 27
type input "FUNNOW"
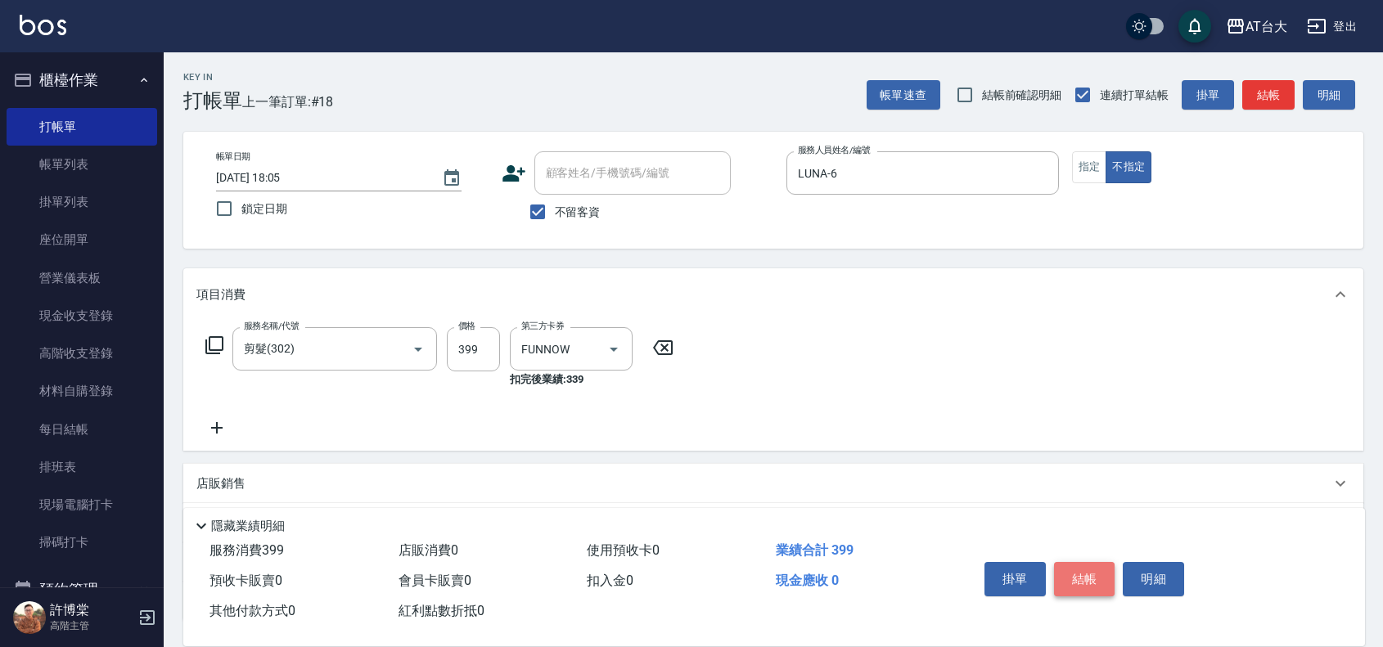
click at [1066, 573] on button "結帳" at bounding box center [1084, 579] width 61 height 34
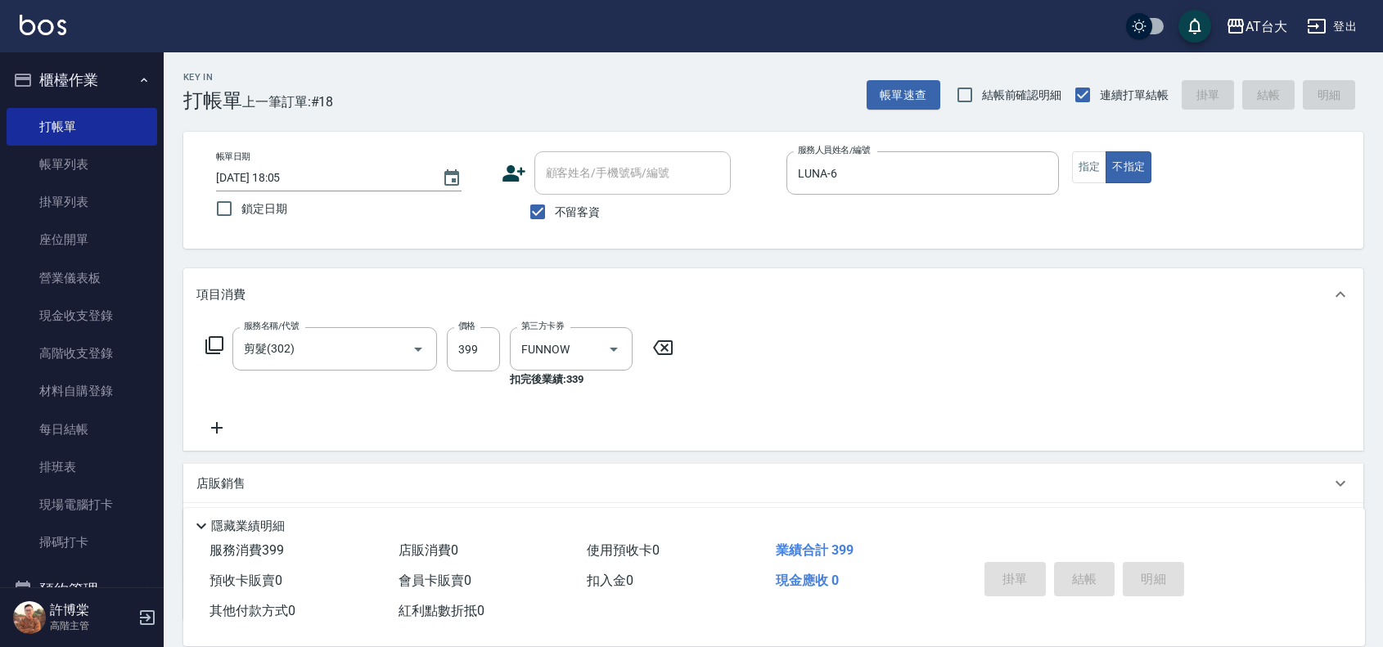
type input "[DATE] 18:27"
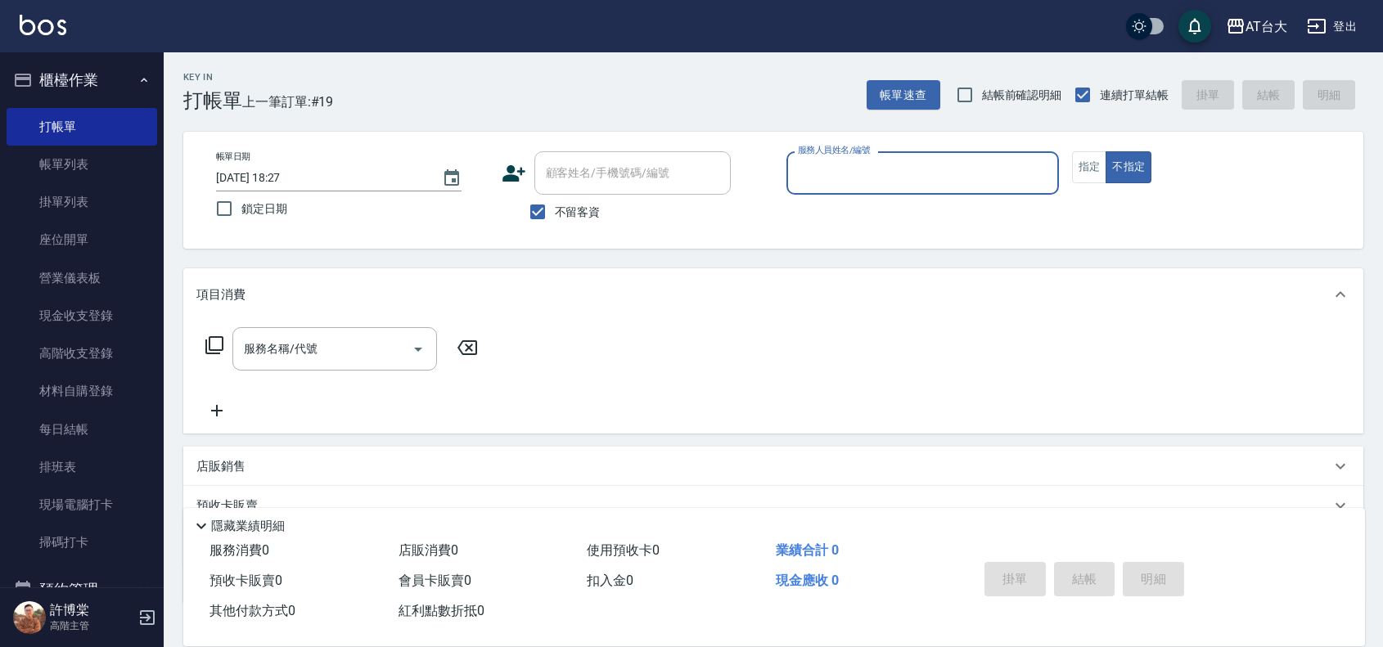
click at [939, 153] on div "服務人員姓名/編號" at bounding box center [922, 172] width 272 height 43
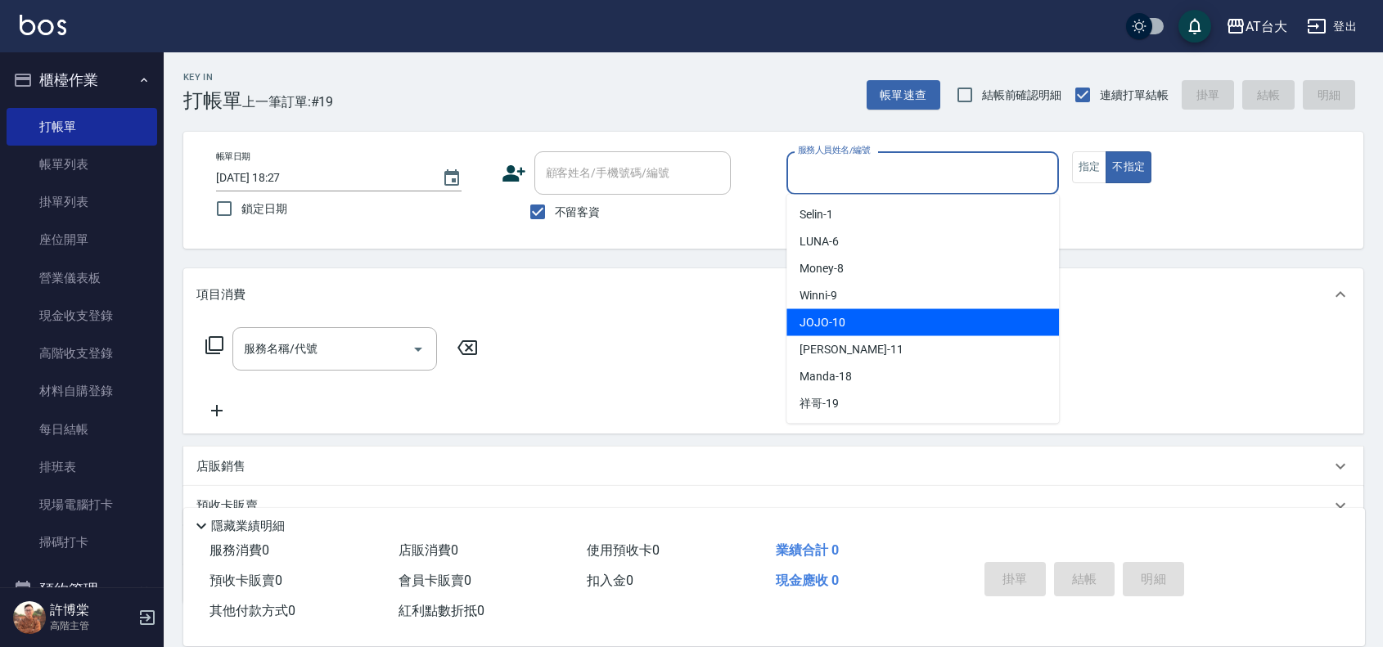
click at [865, 331] on div "JOJO -10" at bounding box center [922, 322] width 272 height 27
type input "JOJO-10"
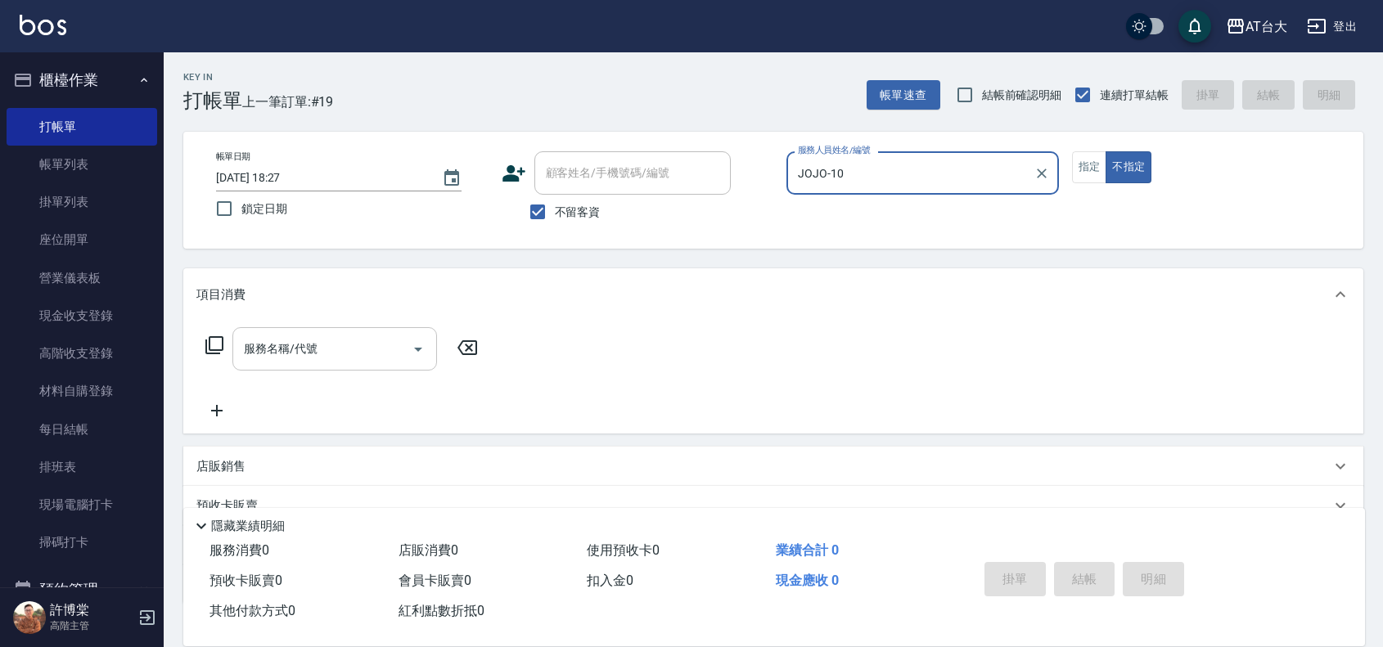
click at [381, 330] on div "服務名稱/代號" at bounding box center [334, 348] width 205 height 43
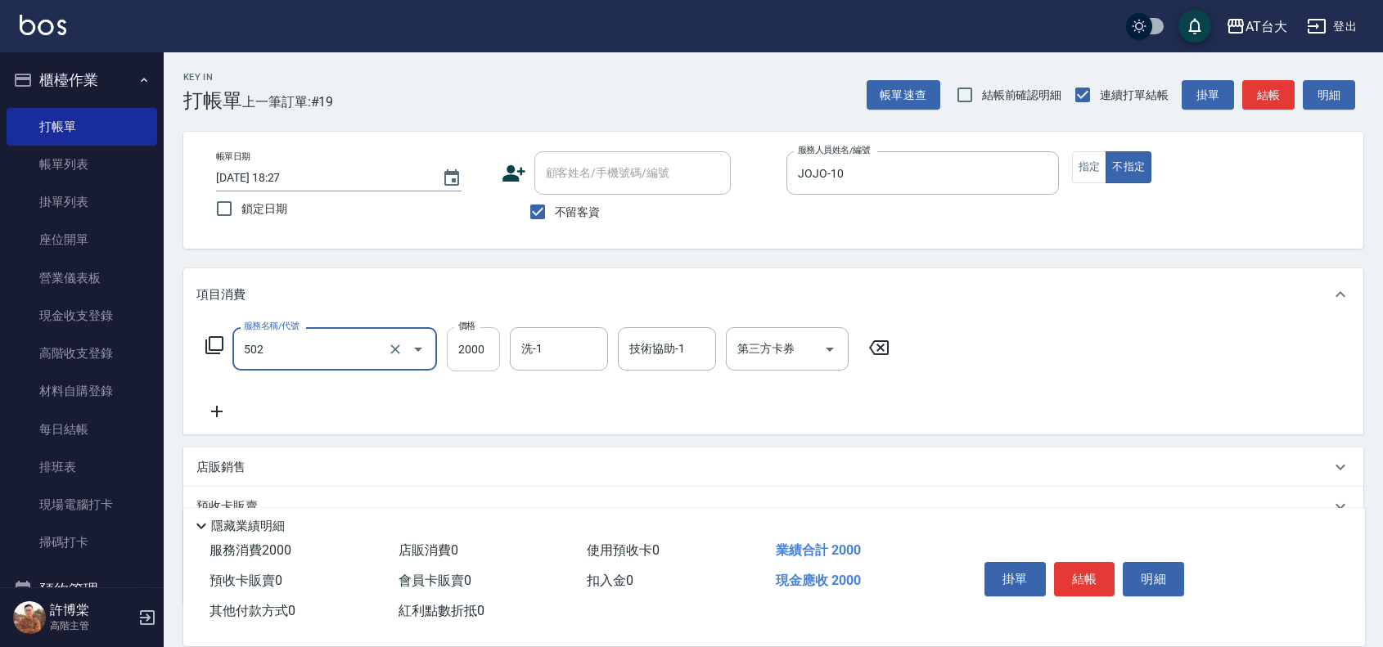
type input "染髮2000以上(502)"
click at [479, 349] on input "2000" at bounding box center [473, 349] width 53 height 44
type input "2299"
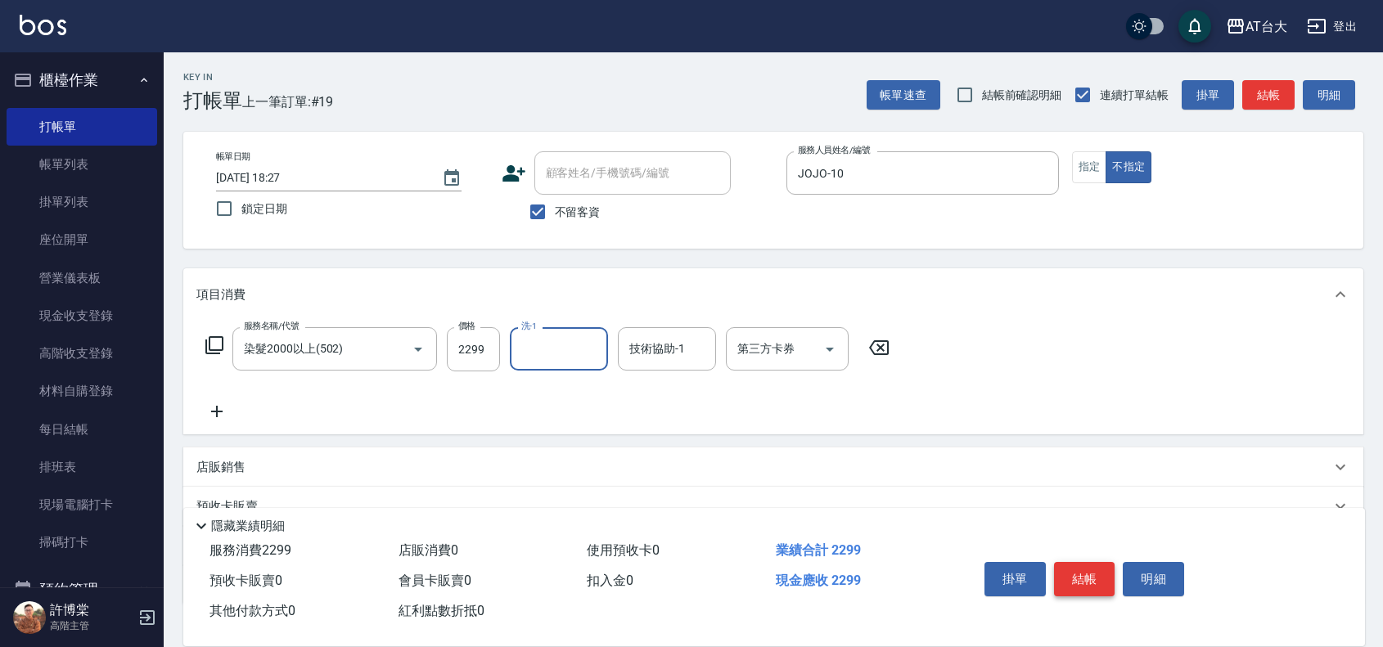
click at [1096, 577] on button "結帳" at bounding box center [1084, 579] width 61 height 34
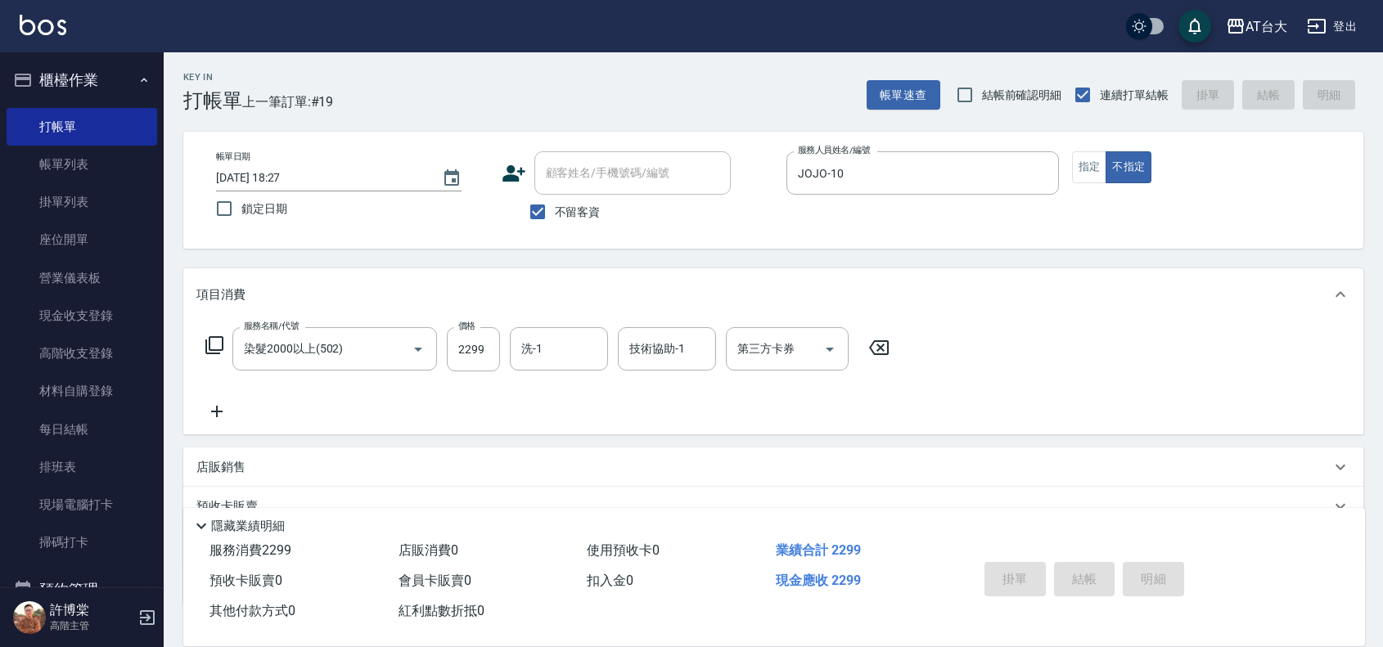
type input "[DATE] 18:37"
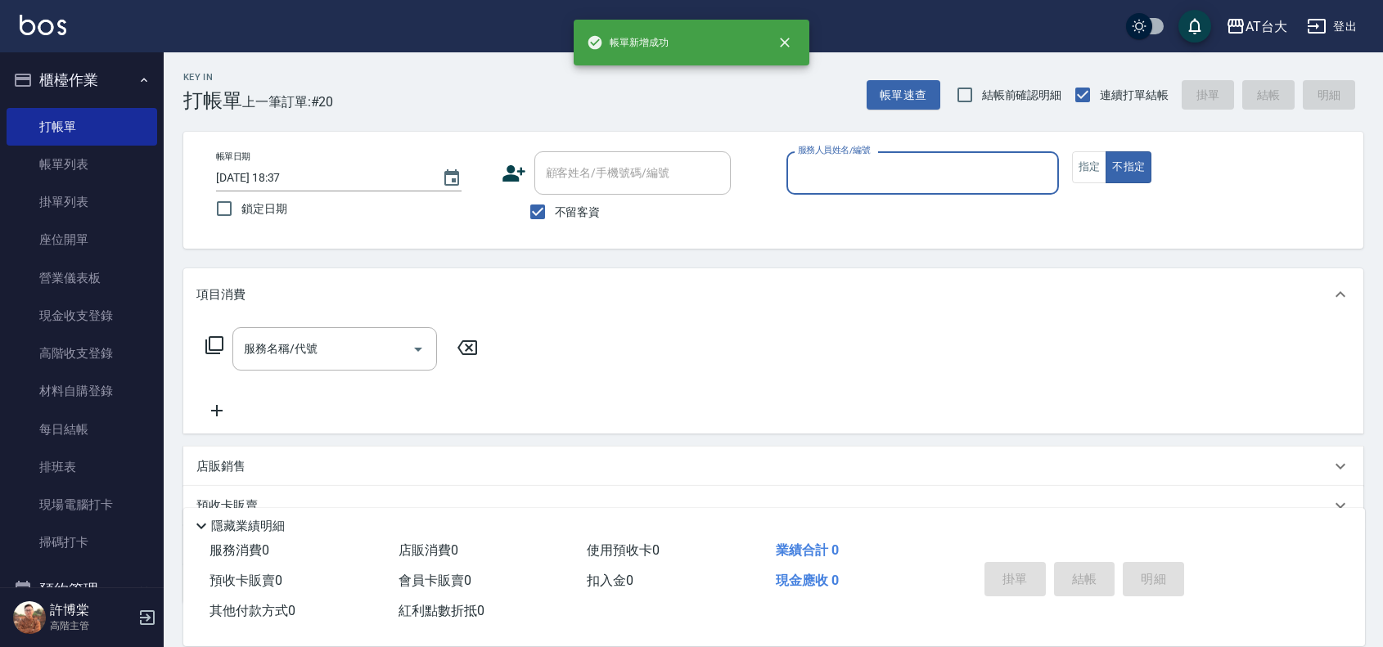
drag, startPoint x: 42, startPoint y: 165, endPoint x: 158, endPoint y: 165, distance: 116.2
click at [42, 165] on link "帳單列表" at bounding box center [82, 165] width 151 height 38
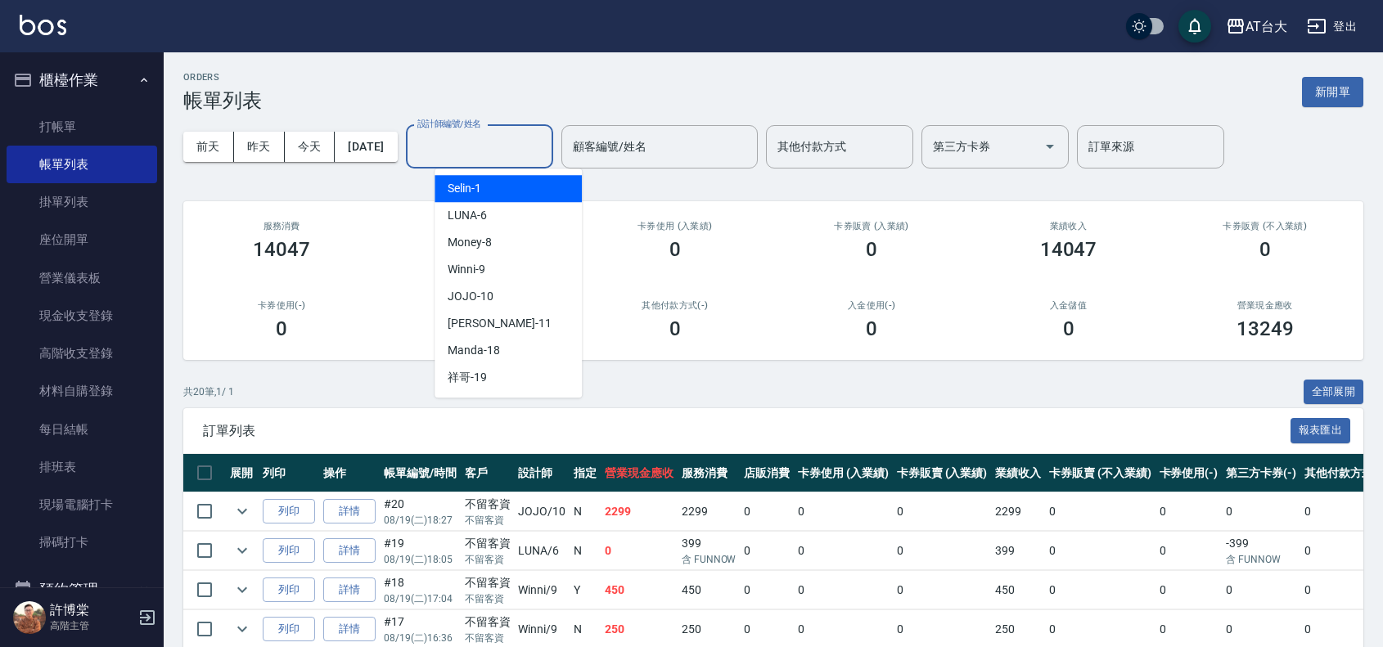
click at [541, 153] on input "設計師編號/姓名" at bounding box center [479, 147] width 133 height 29
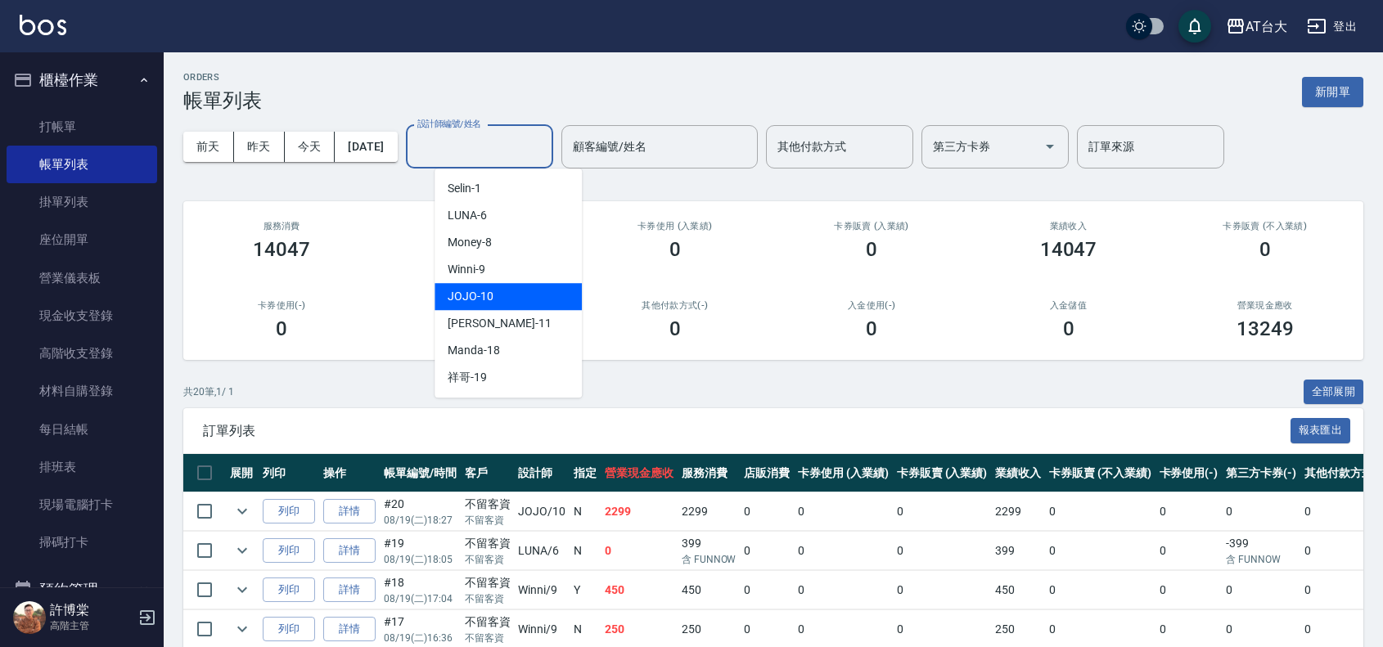
click at [474, 290] on span "JOJO -10" at bounding box center [470, 296] width 46 height 17
type input "JOJO-10"
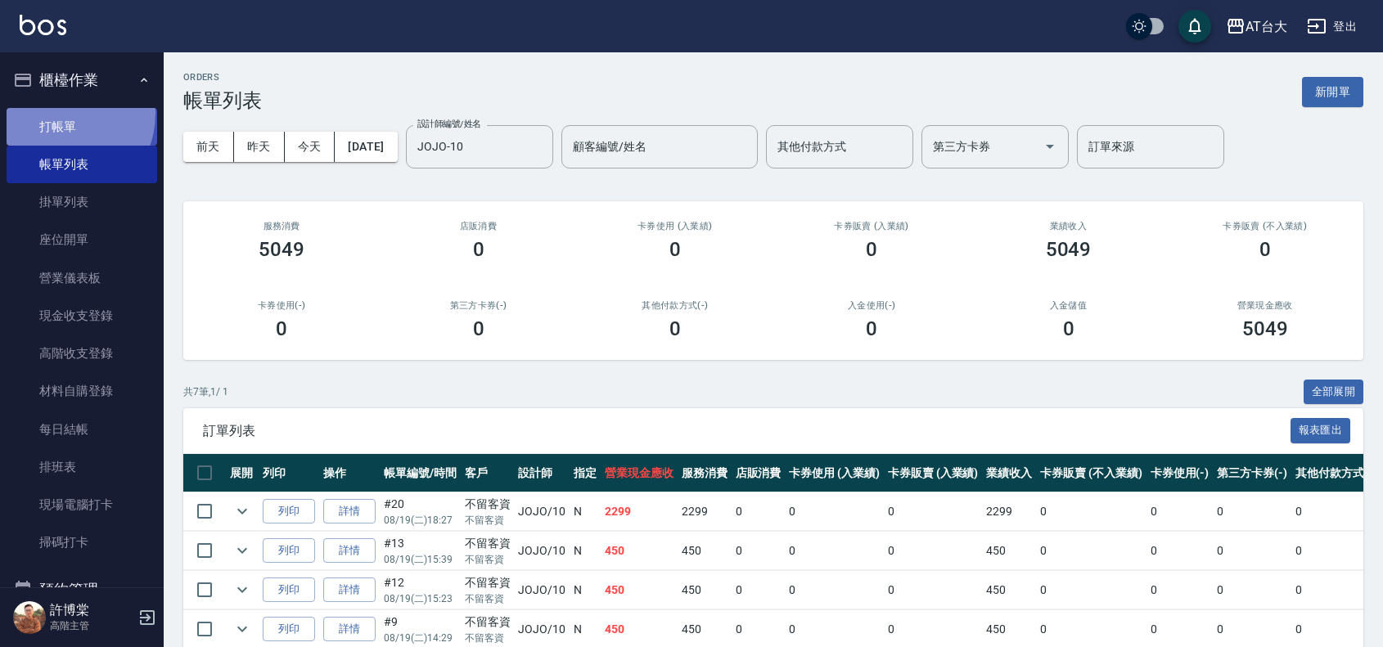
click at [55, 113] on link "打帳單" at bounding box center [82, 127] width 151 height 38
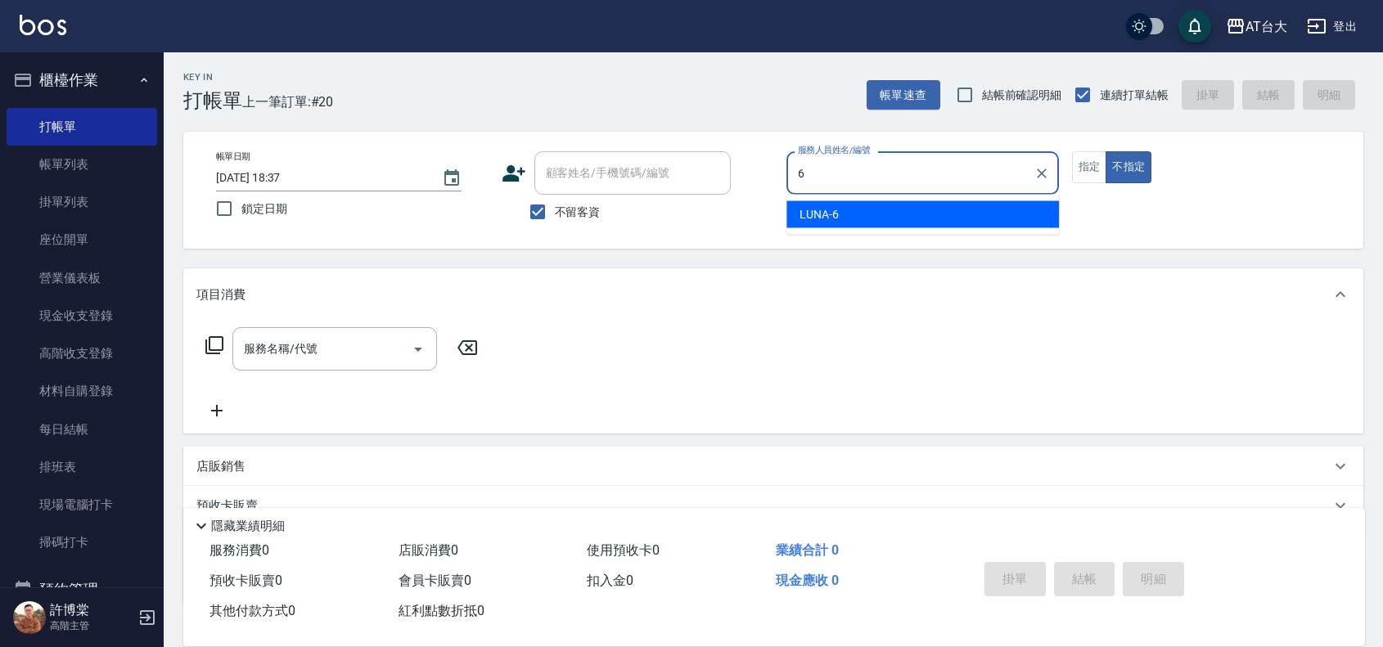
type input "LUNA-6"
type button "false"
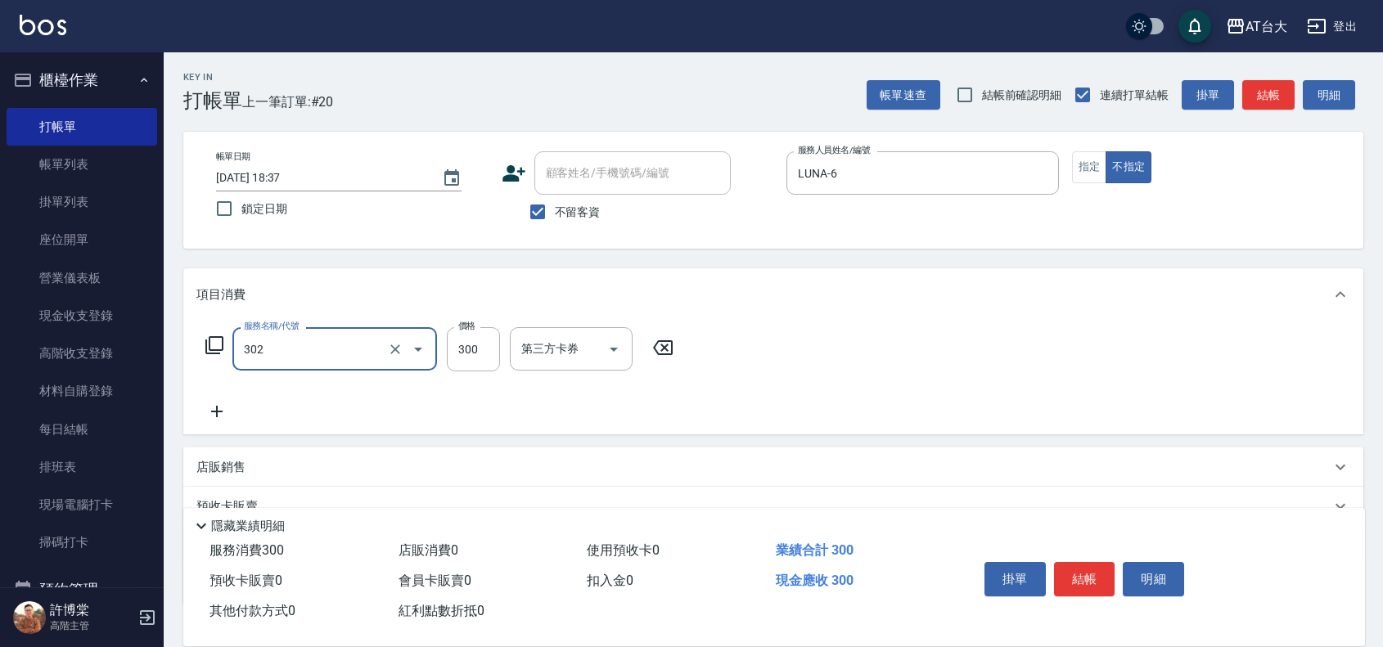
type input "剪髮(302)"
type input "250"
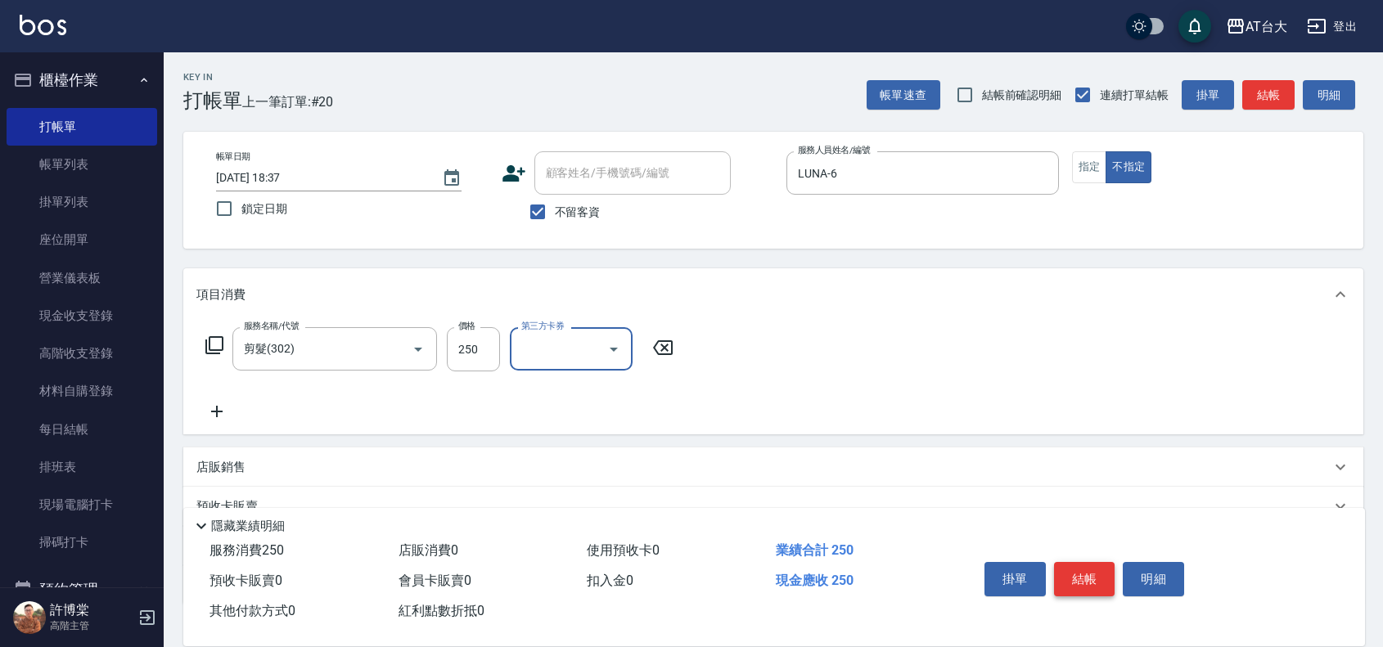
click at [1106, 577] on button "結帳" at bounding box center [1084, 579] width 61 height 34
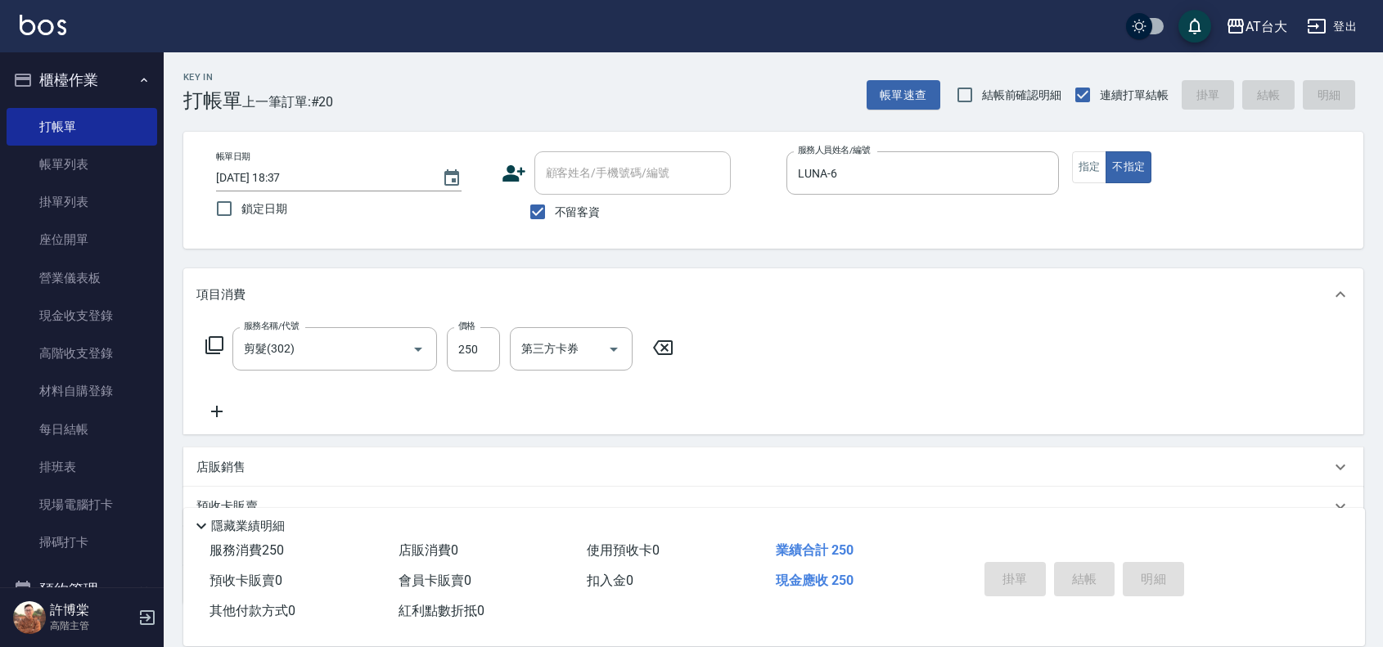
type input "[DATE] 18:41"
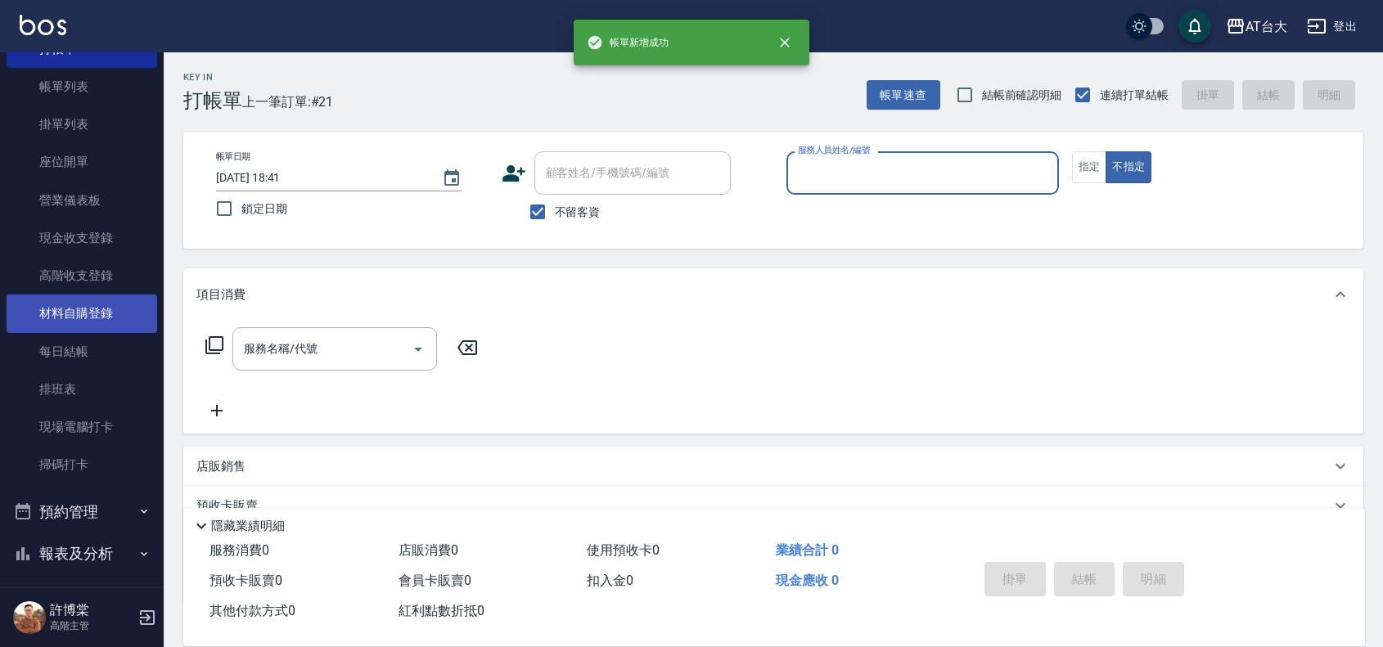
scroll to position [295, 0]
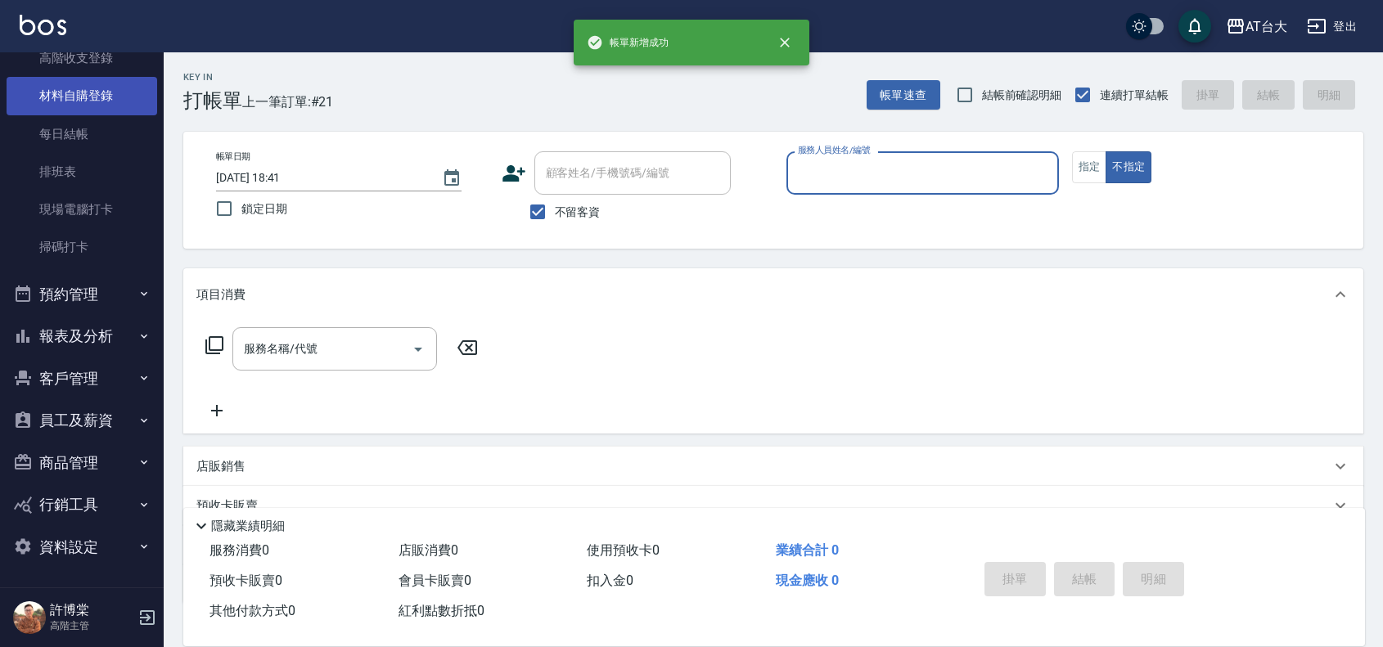
click at [61, 357] on button "客戶管理" at bounding box center [82, 378] width 151 height 43
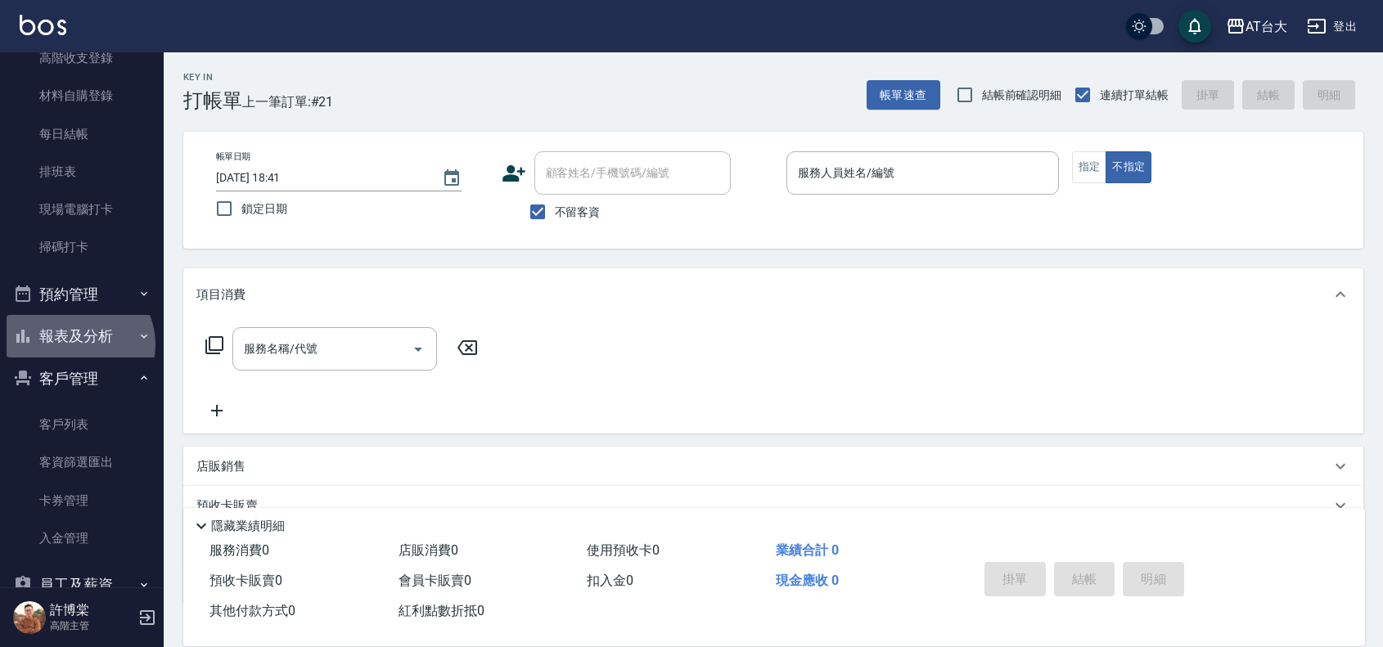
click at [76, 344] on button "報表及分析" at bounding box center [82, 336] width 151 height 43
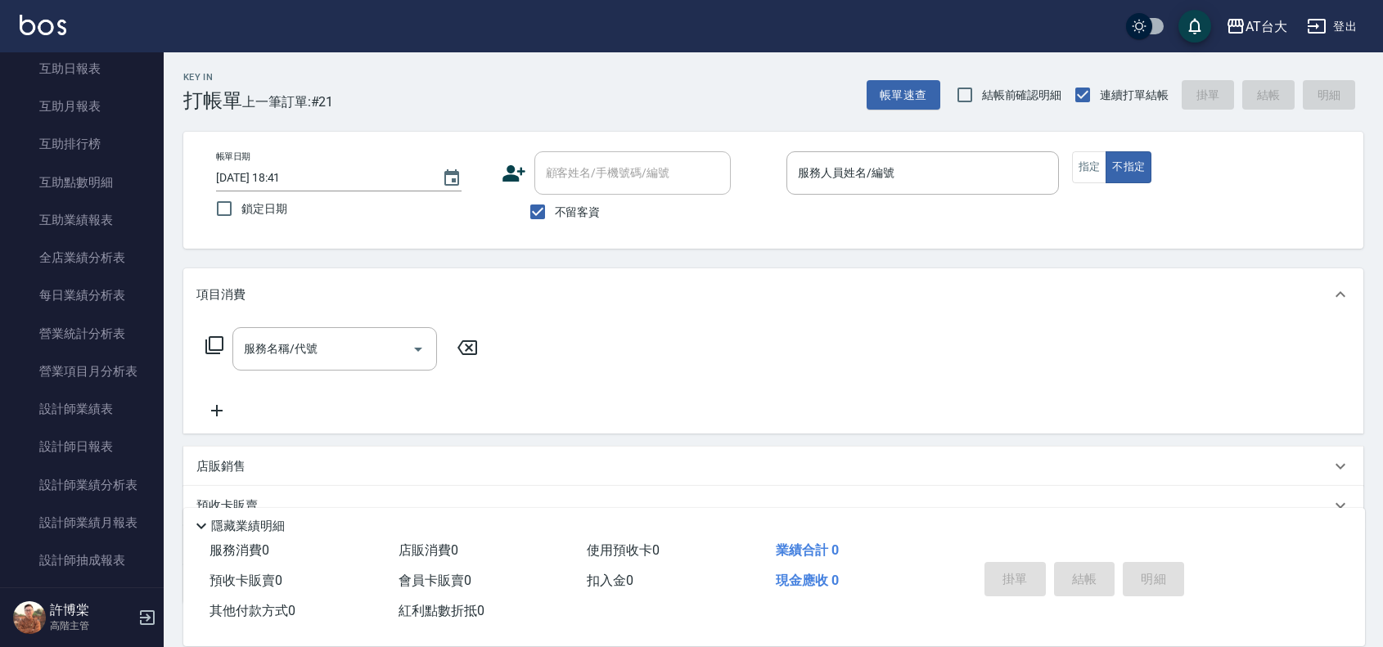
scroll to position [807, 0]
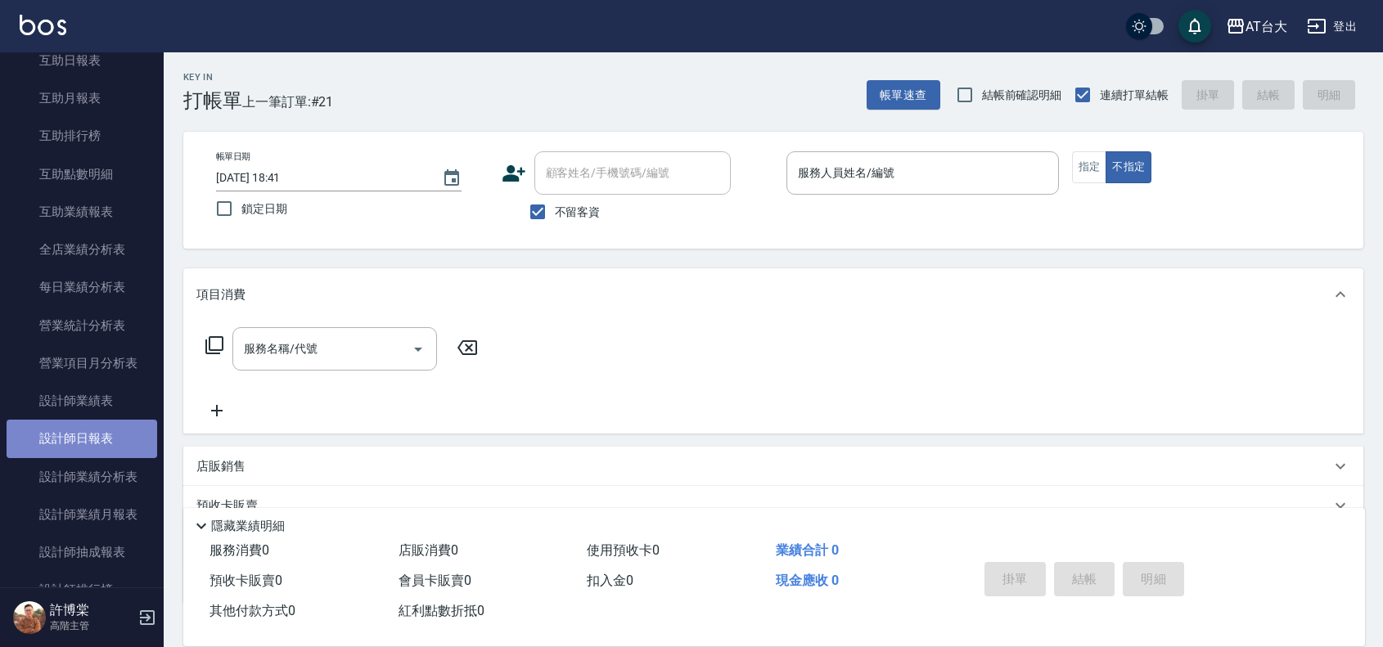
click at [88, 442] on link "設計師日報表" at bounding box center [82, 439] width 151 height 38
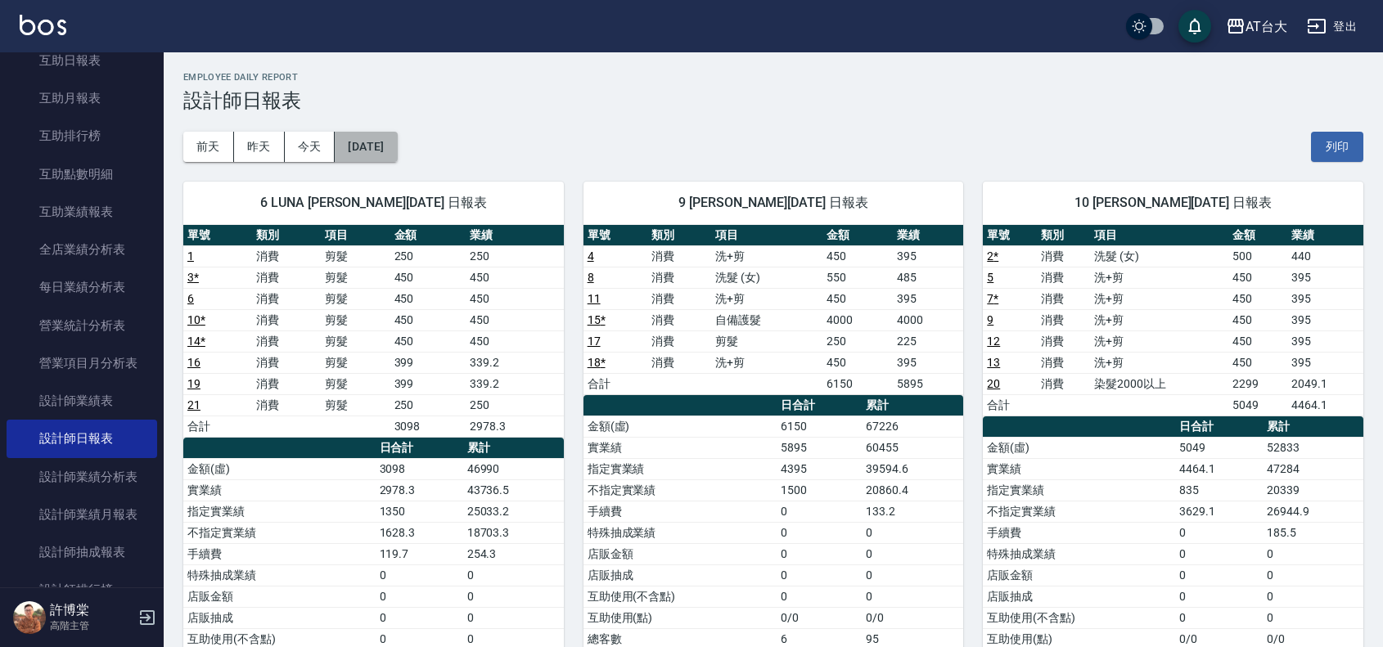
click at [380, 143] on button "[DATE]" at bounding box center [366, 147] width 62 height 30
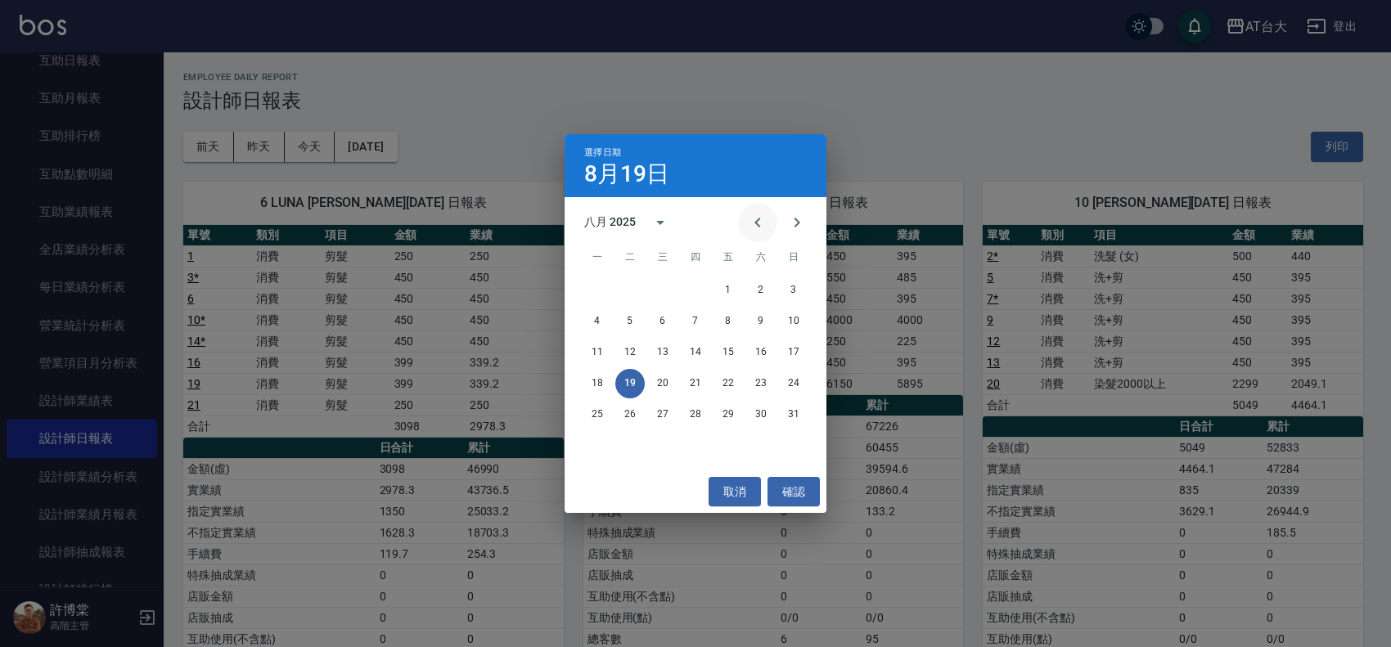
click at [755, 229] on icon "Previous month" at bounding box center [758, 223] width 20 height 20
click at [770, 357] on button "19" at bounding box center [760, 352] width 29 height 29
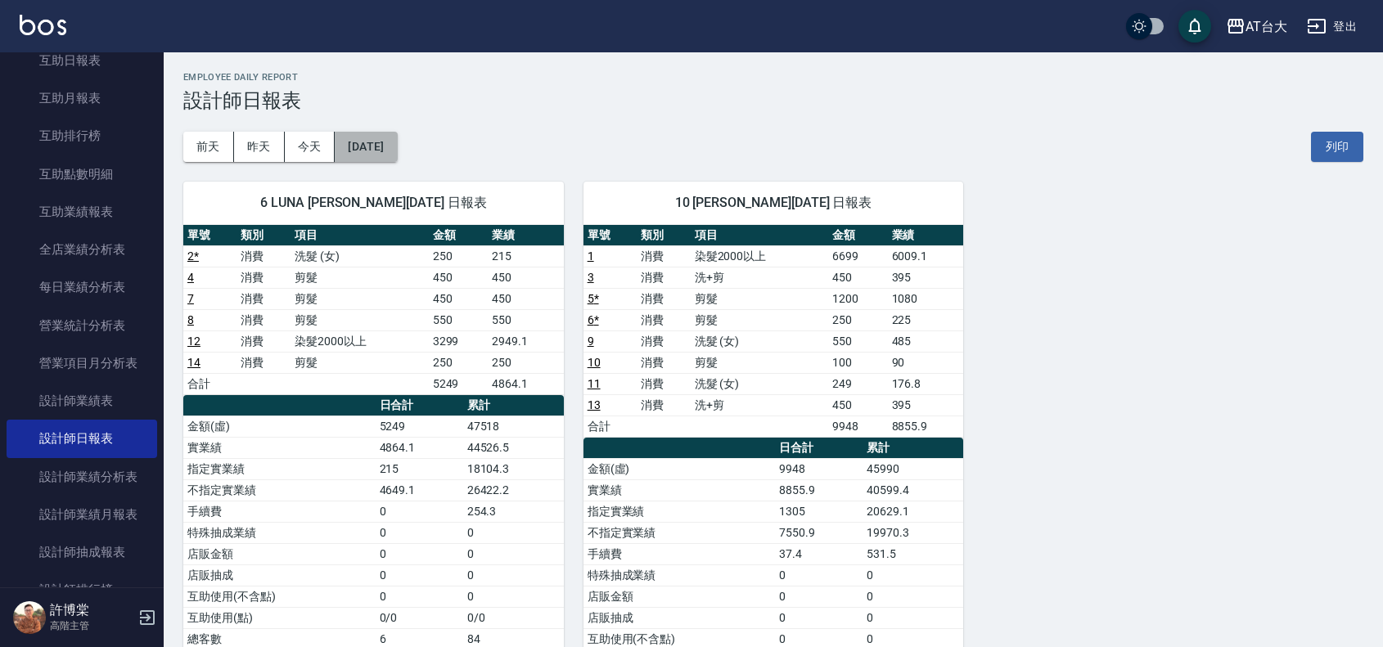
click at [370, 156] on button "[DATE]" at bounding box center [366, 147] width 62 height 30
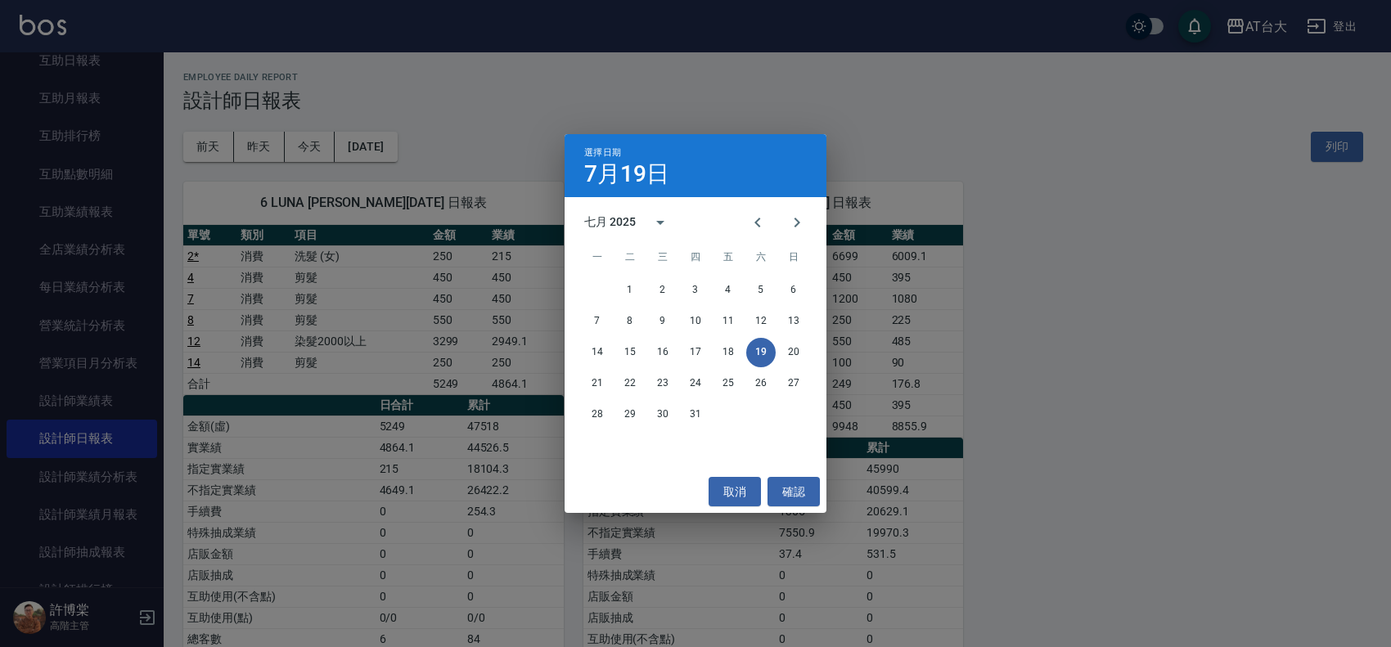
click at [420, 153] on div "選擇日期 [DATE] 七月 2025 一 二 三 四 五 六 日 1 2 3 4 5 6 7 8 9 10 11 12 13 14 15 16 17 18 …" at bounding box center [695, 323] width 1391 height 647
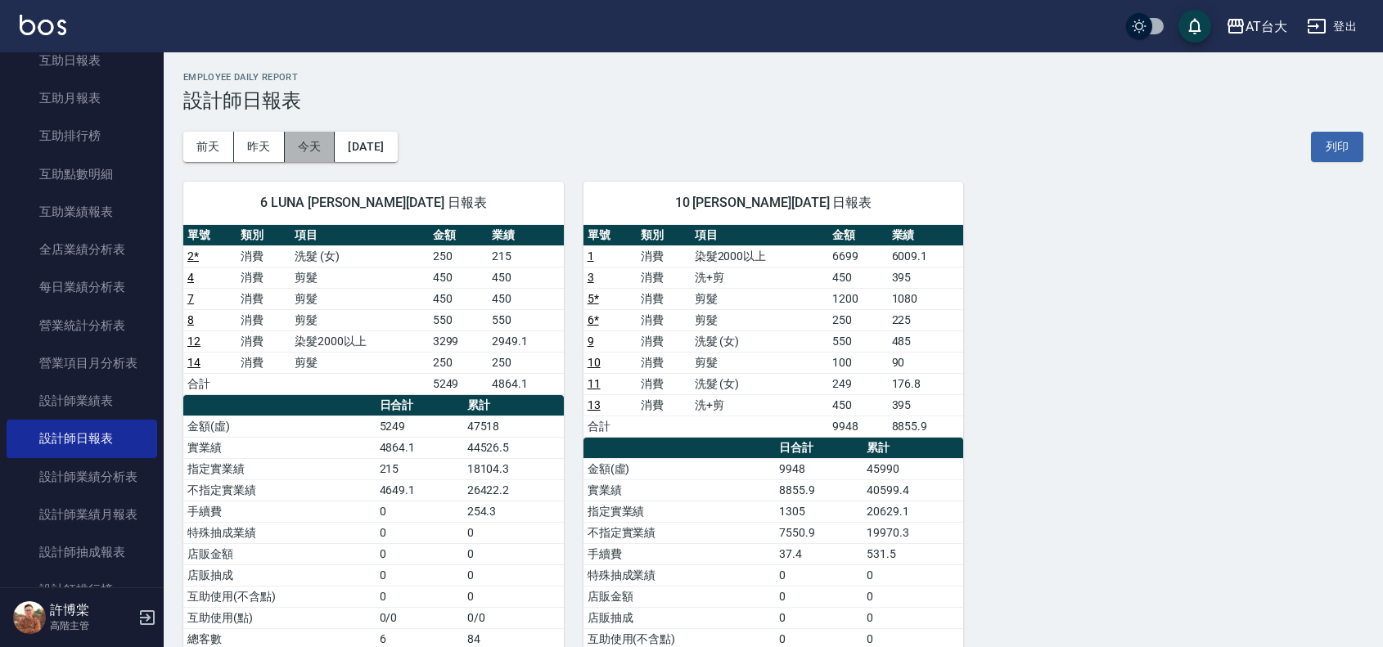
click at [334, 149] on button "今天" at bounding box center [310, 147] width 51 height 30
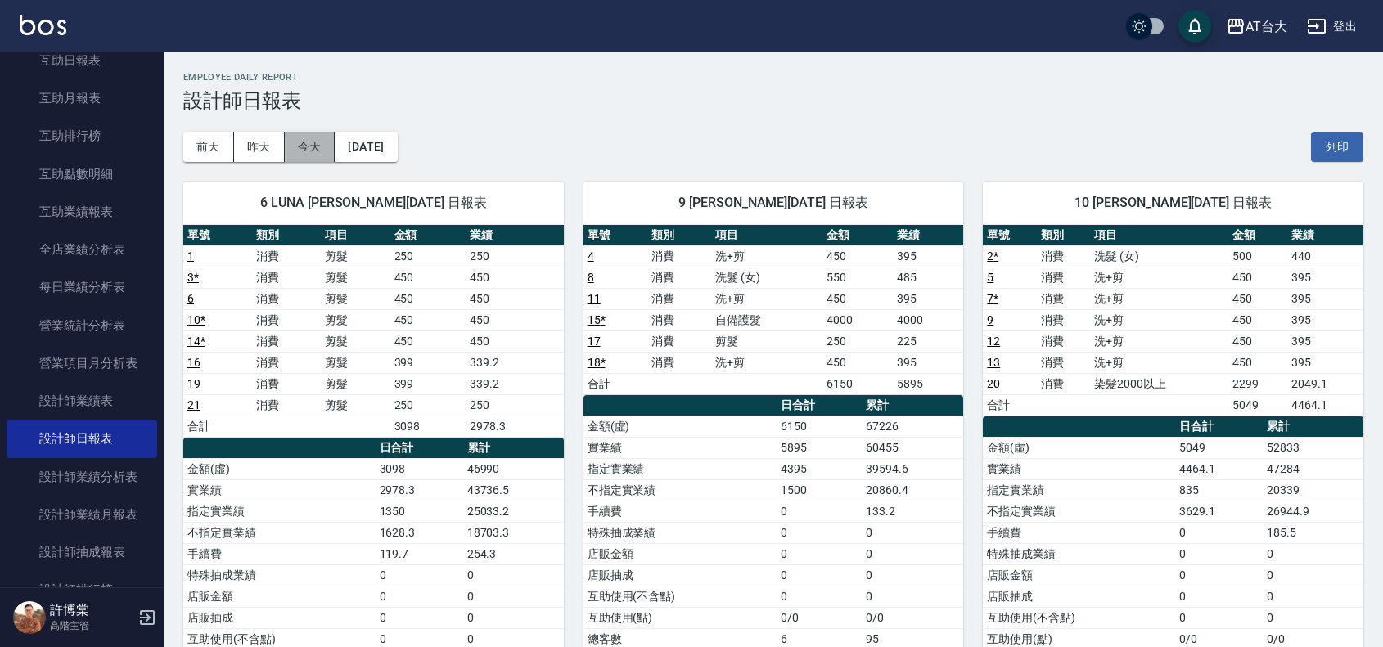
click at [324, 149] on button "今天" at bounding box center [310, 147] width 51 height 30
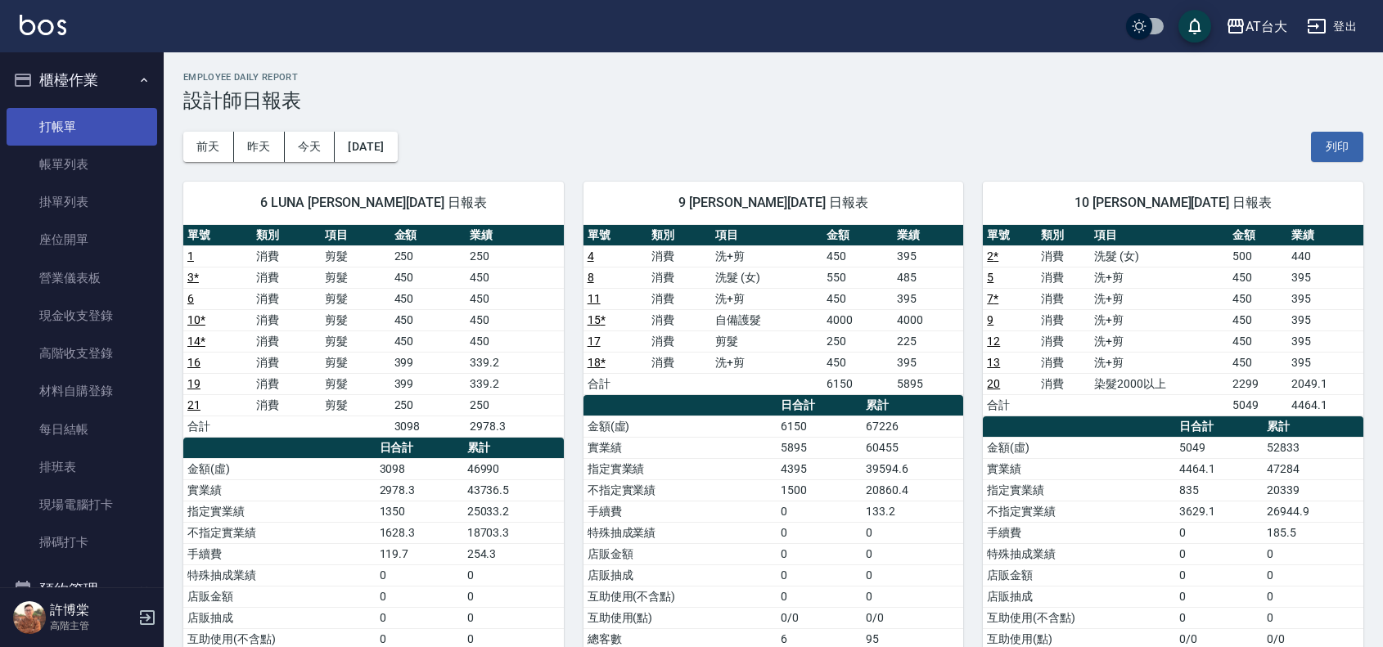
click at [92, 121] on link "打帳單" at bounding box center [82, 127] width 151 height 38
